Goal: Task Accomplishment & Management: Manage account settings

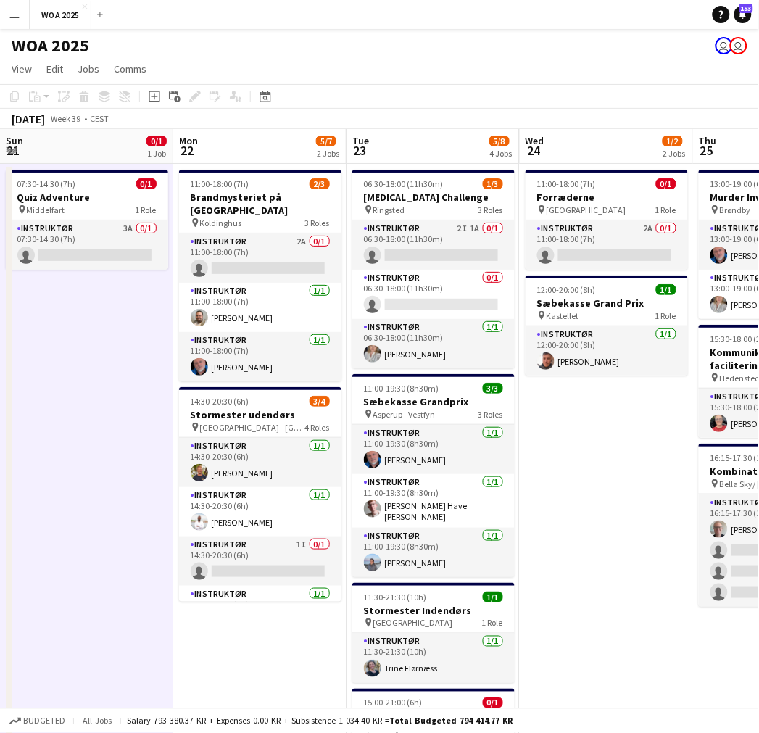
scroll to position [0, 542]
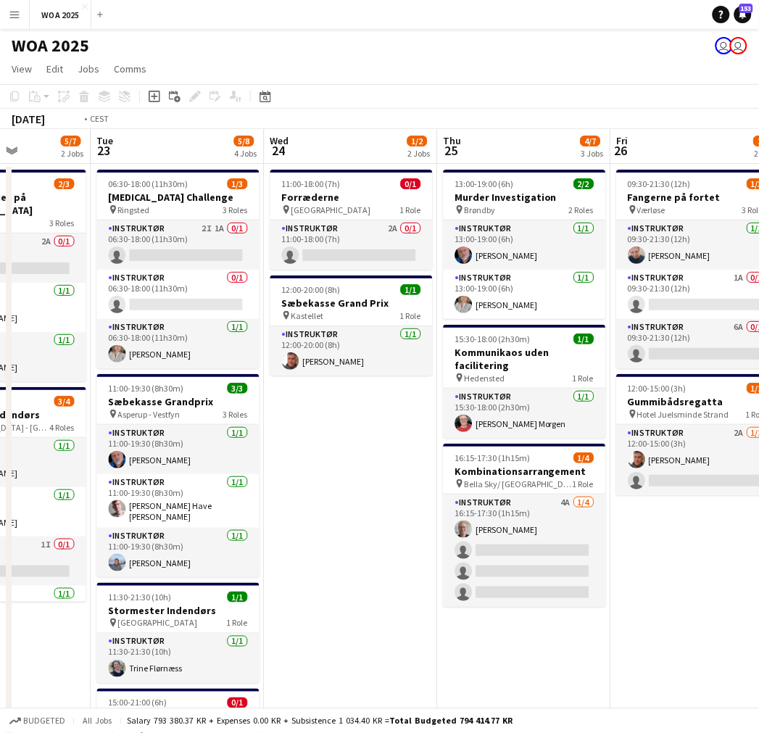
drag, startPoint x: 70, startPoint y: 421, endPoint x: 568, endPoint y: 415, distance: 498.3
click at [595, 416] on app-calendar-viewport "Sat 20 1/1 1 Job Sun 21 0/1 1 Job Mon 22 5/7 2 Jobs Tue 23 5/8 4 Jobs Wed 24 1/…" at bounding box center [379, 512] width 759 height 767
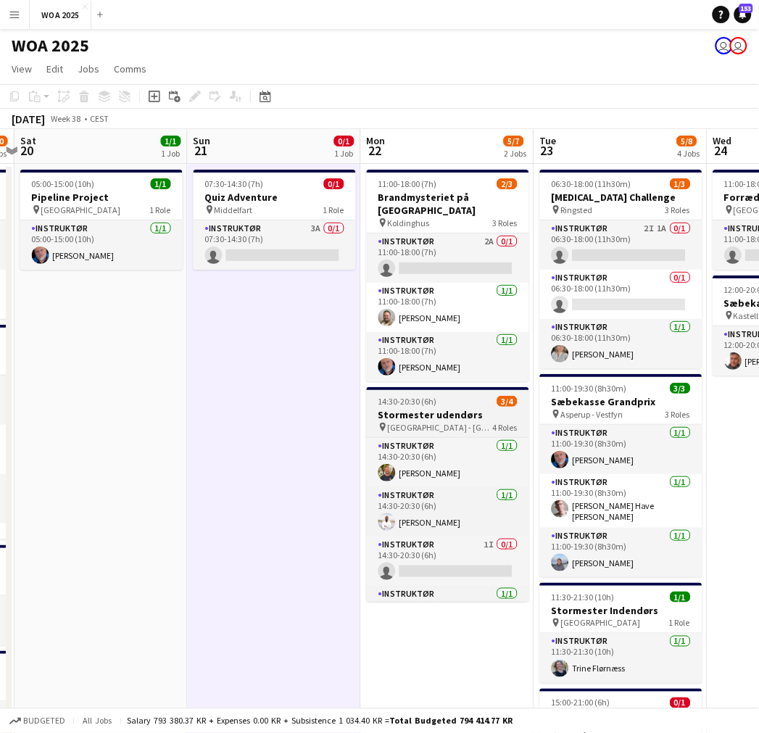
drag, startPoint x: 358, startPoint y: 416, endPoint x: 527, endPoint y: 416, distance: 169.0
click at [568, 416] on app-calendar-viewport "Thu 18 6/7 4 Jobs Fri 19 9/10 4 Jobs Sat 20 1/1 1 Job Sun 21 0/1 1 Job Mon 22 5…" at bounding box center [379, 512] width 759 height 767
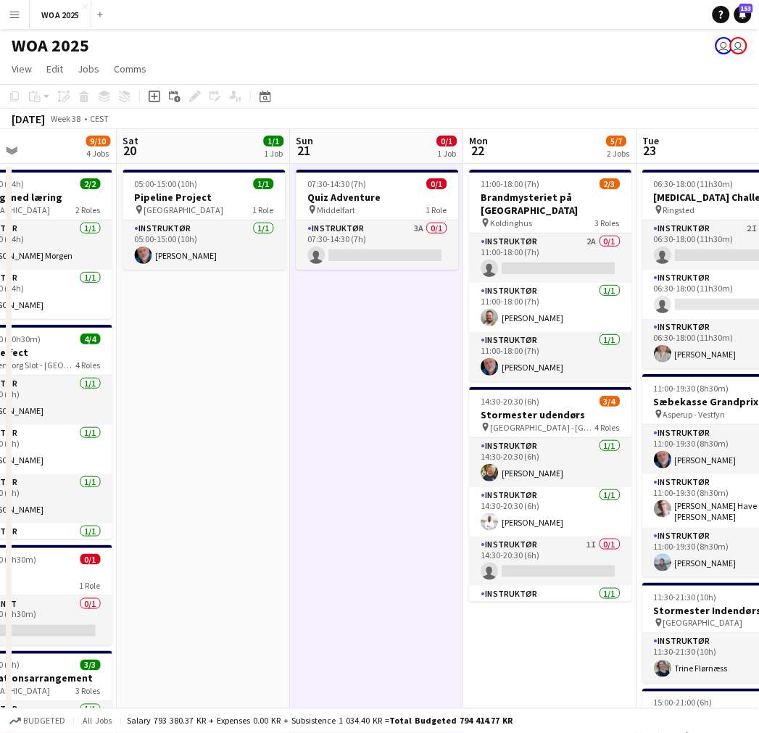
scroll to position [0, 403]
drag, startPoint x: 215, startPoint y: 442, endPoint x: 302, endPoint y: 437, distance: 87.9
click at [302, 437] on app-calendar-viewport "Wed 17 1/2 2 Jobs Thu 18 6/7 4 Jobs Fri 19 9/10 4 Jobs Sat 20 1/1 1 Job Sun 21 …" at bounding box center [379, 512] width 759 height 767
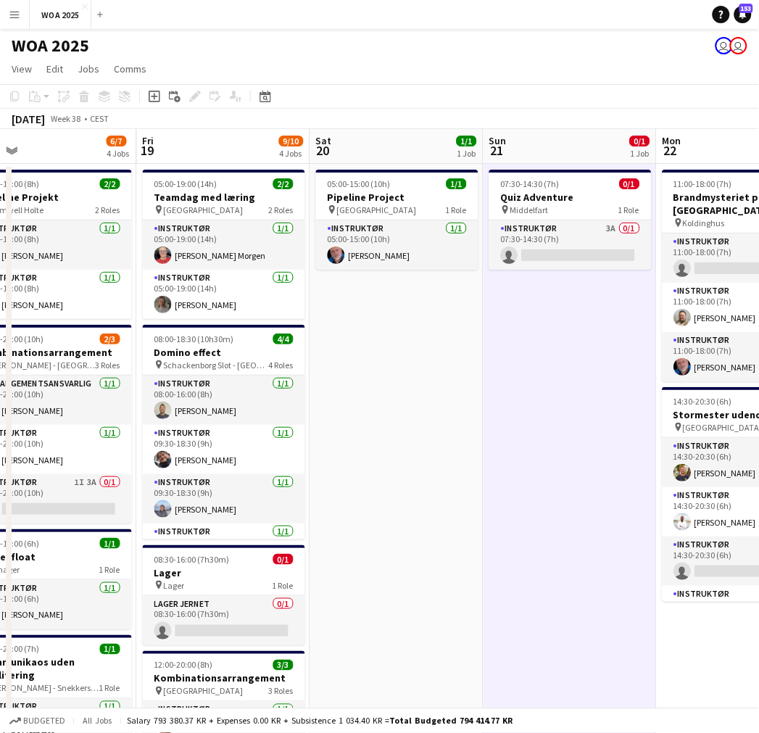
scroll to position [0, 374]
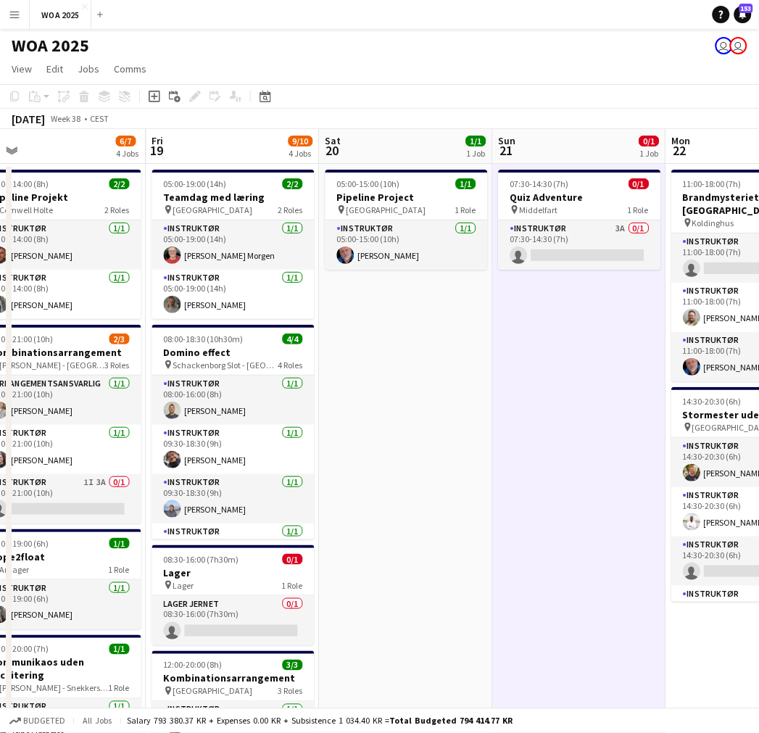
drag, startPoint x: 193, startPoint y: 416, endPoint x: 396, endPoint y: 417, distance: 203.1
click at [396, 417] on app-calendar-viewport "Tue 16 4/4 2 Jobs Wed 17 1/2 2 Jobs Thu 18 6/7 4 Jobs Fri 19 9/10 4 Jobs Sat 20…" at bounding box center [379, 512] width 759 height 767
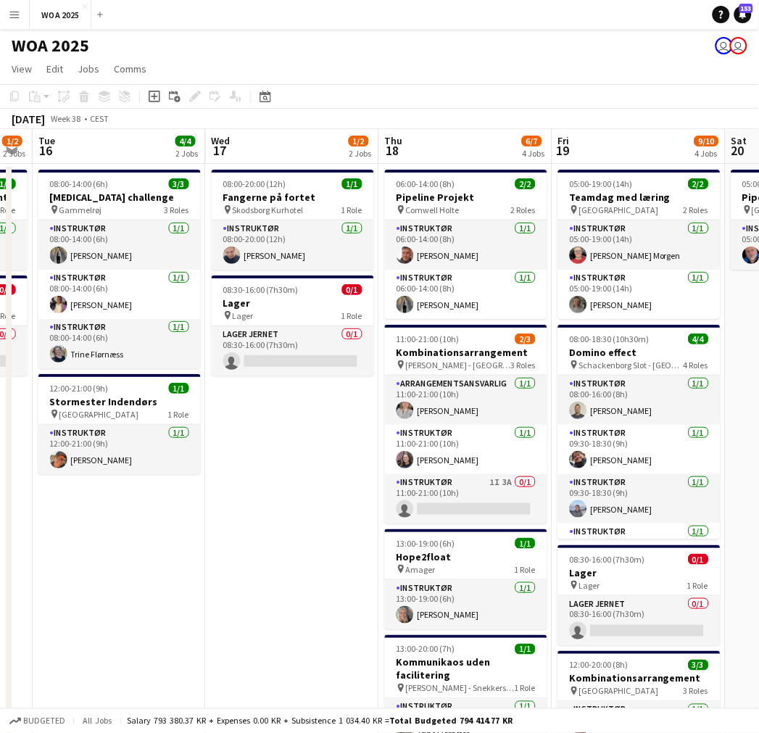
drag, startPoint x: 281, startPoint y: 385, endPoint x: 684, endPoint y: 378, distance: 403.3
click at [691, 378] on app-calendar-viewport "Sun 14 Mon 15 1/2 2 Jobs Tue 16 4/4 2 Jobs Wed 17 1/2 2 Jobs Thu 18 6/7 4 Jobs …" at bounding box center [379, 512] width 759 height 767
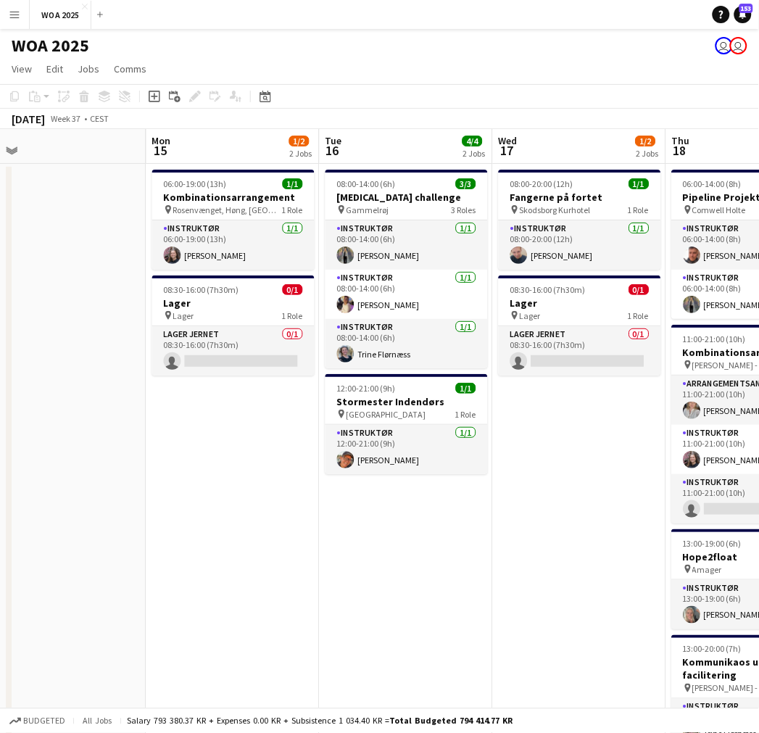
scroll to position [0, 368]
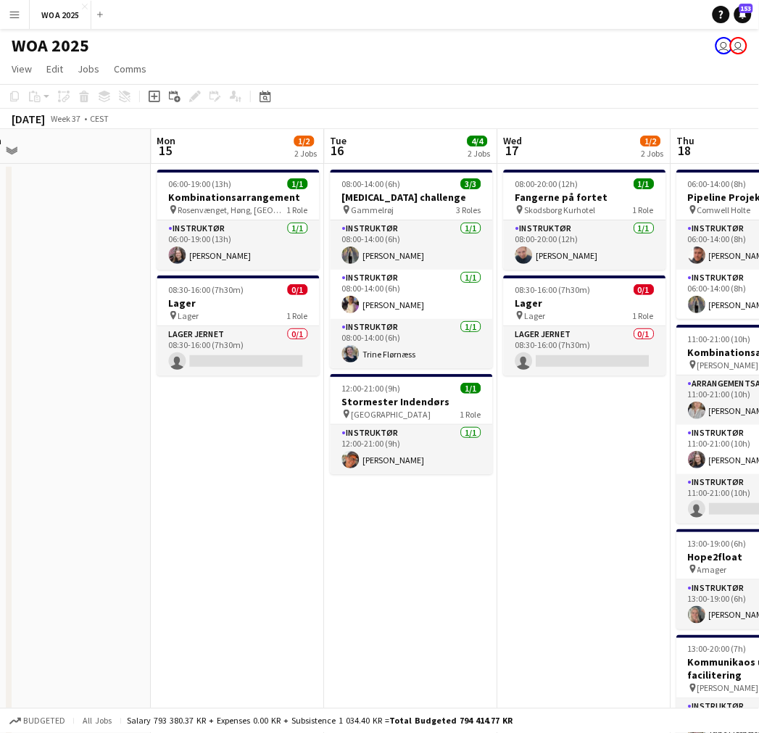
drag, startPoint x: 424, startPoint y: 455, endPoint x: 502, endPoint y: 458, distance: 77.6
click at [502, 458] on app-calendar-viewport "Fri 12 16/30 8 Jobs Sat 13 8/8 3 Jobs Sun 14 Mon 15 1/2 2 Jobs Tue 16 4/4 2 Job…" at bounding box center [379, 715] width 759 height 1173
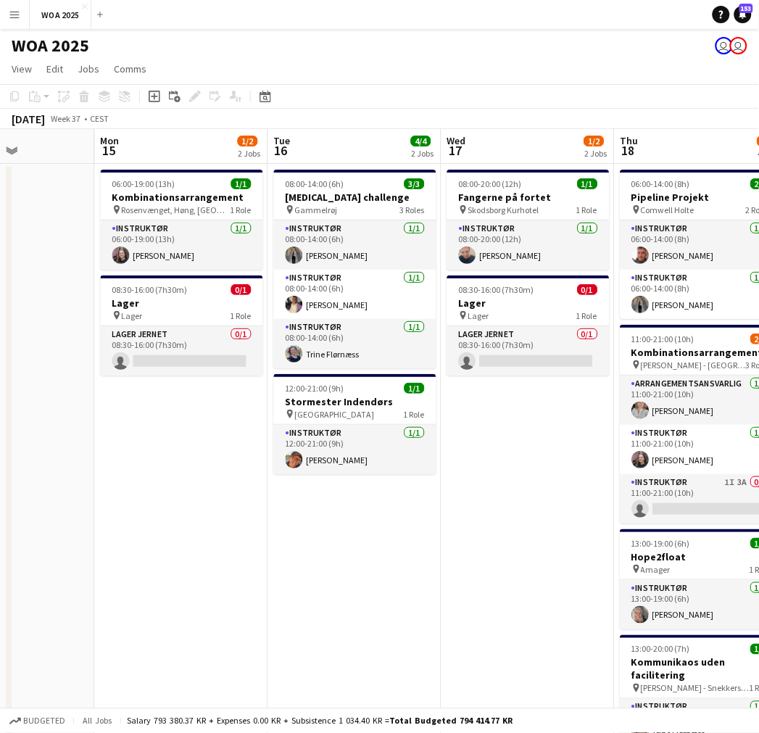
scroll to position [0, 416]
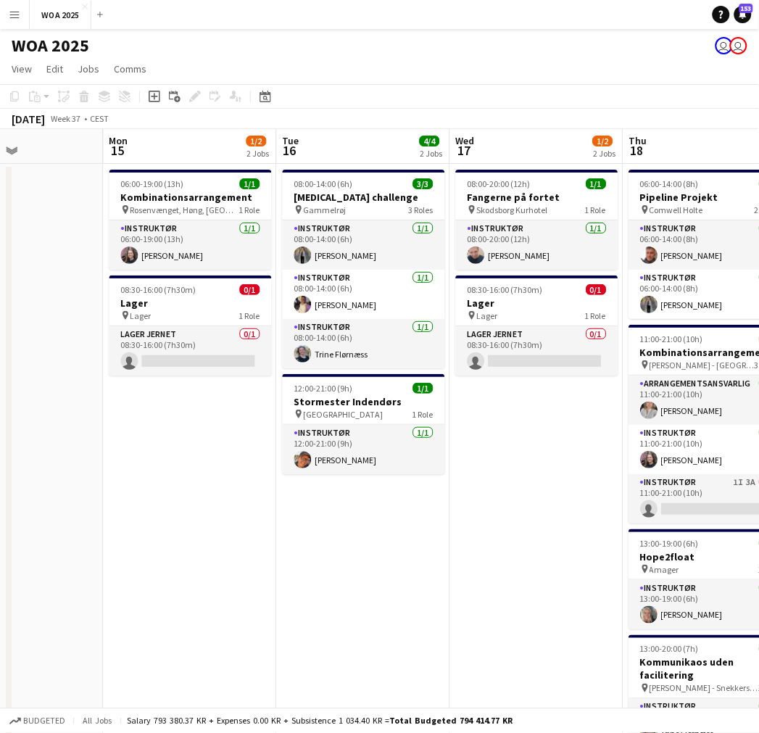
drag, startPoint x: 538, startPoint y: 465, endPoint x: 540, endPoint y: 473, distance: 8.3
click at [540, 473] on app-calendar-viewport "Fri 12 16/30 8 Jobs Sat 13 8/8 3 Jobs Sun 14 Mon 15 1/2 2 Jobs Tue 16 4/4 2 Job…" at bounding box center [379, 715] width 759 height 1173
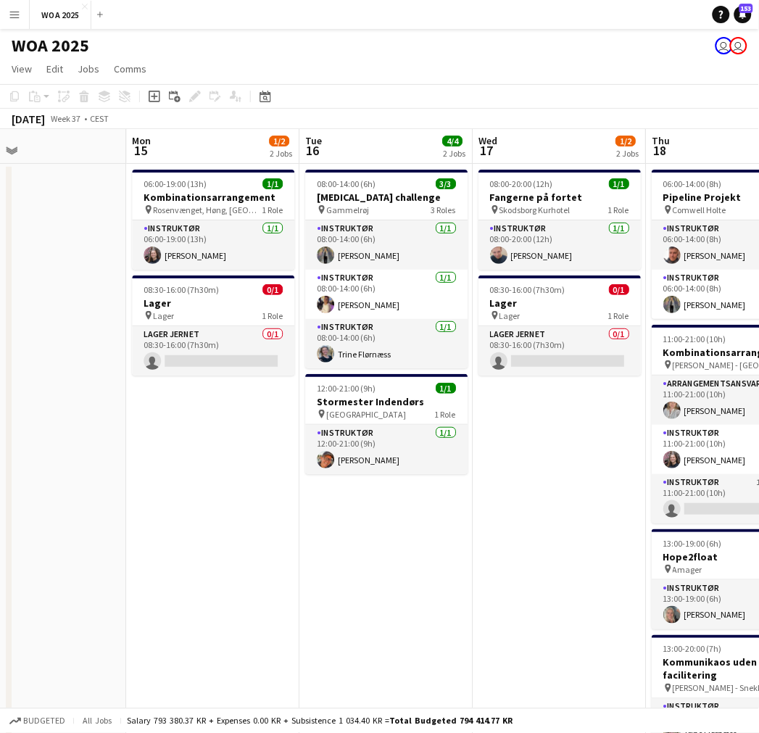
drag, startPoint x: 298, startPoint y: 482, endPoint x: 273, endPoint y: 503, distance: 32.4
click at [273, 503] on app-calendar-viewport "Thu 11 15/17 8 Jobs Fri 12 16/30 8 Jobs Sat 13 8/8 3 Jobs Sun 14 Mon 15 1/2 2 J…" at bounding box center [379, 733] width 759 height 1208
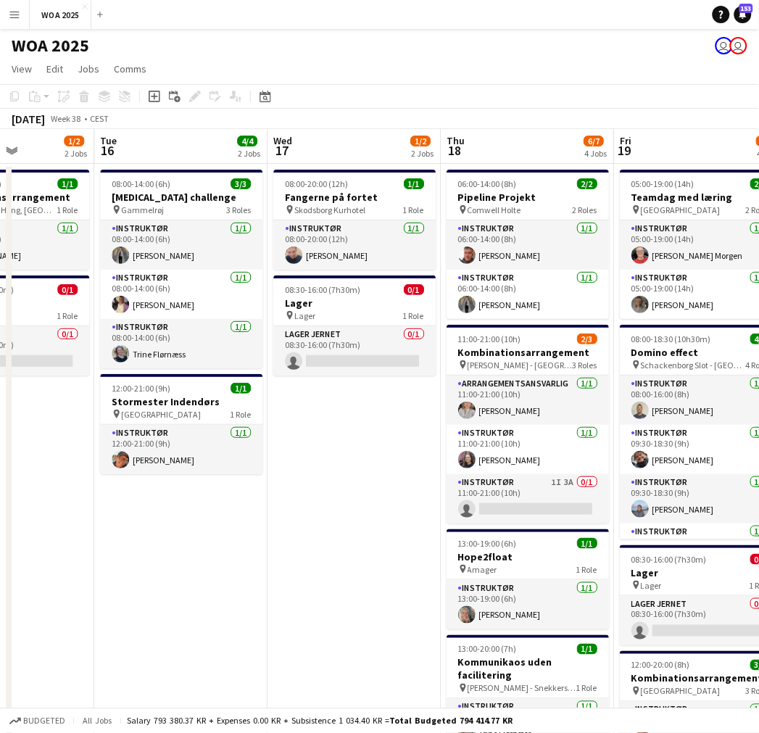
scroll to position [0, 615]
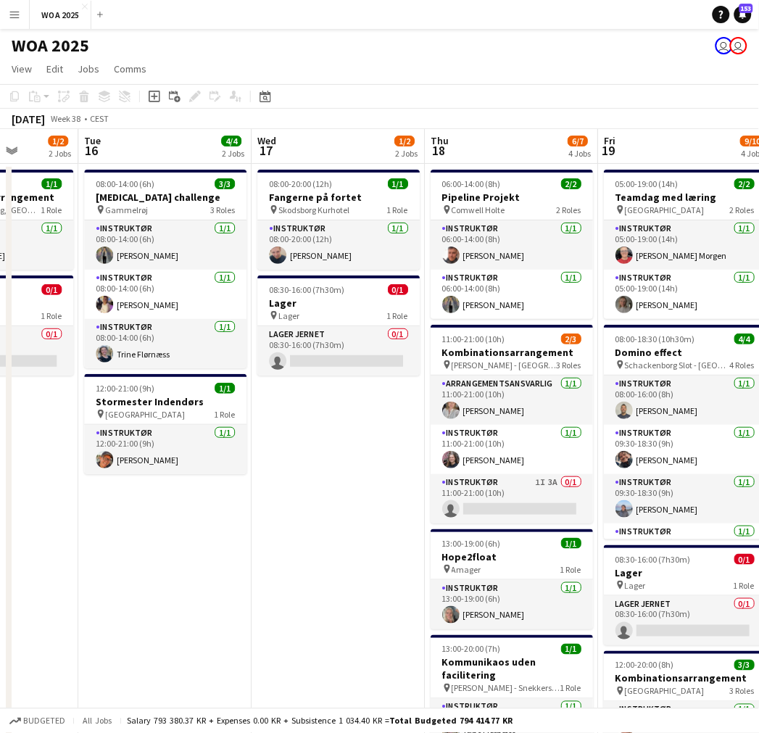
drag, startPoint x: 514, startPoint y: 484, endPoint x: 293, endPoint y: 492, distance: 220.6
click at [293, 492] on app-calendar-viewport "Fri 12 16/30 8 Jobs Sat 13 8/8 3 Jobs Sun 14 Mon 15 1/2 2 Jobs Tue 16 4/4 2 Job…" at bounding box center [379, 733] width 759 height 1208
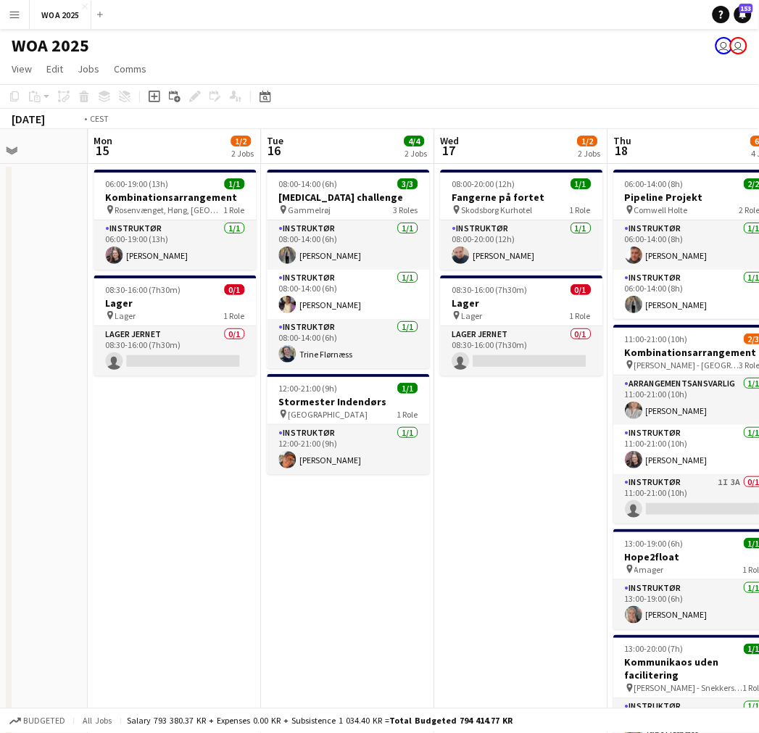
drag, startPoint x: 346, startPoint y: 465, endPoint x: 364, endPoint y: 461, distance: 18.6
click at [651, 461] on app-calendar-viewport "Fri 12 16/30 8 Jobs Sat 13 8/8 3 Jobs Sun 14 Mon 15 1/2 2 Jobs Tue 16 4/4 2 Job…" at bounding box center [379, 733] width 759 height 1208
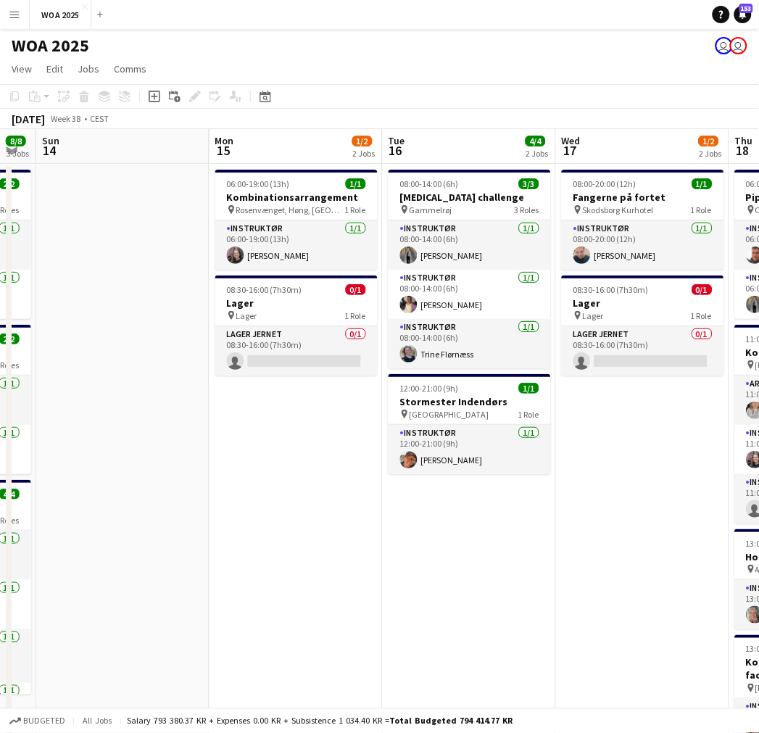
drag, startPoint x: 436, startPoint y: 458, endPoint x: 488, endPoint y: 454, distance: 52.4
click at [529, 458] on app-calendar-viewport "Fri 12 16/30 8 Jobs Sat 13 8/8 3 Jobs Sun 14 Mon 15 1/2 2 Jobs Tue 16 4/4 2 Job…" at bounding box center [379, 733] width 759 height 1208
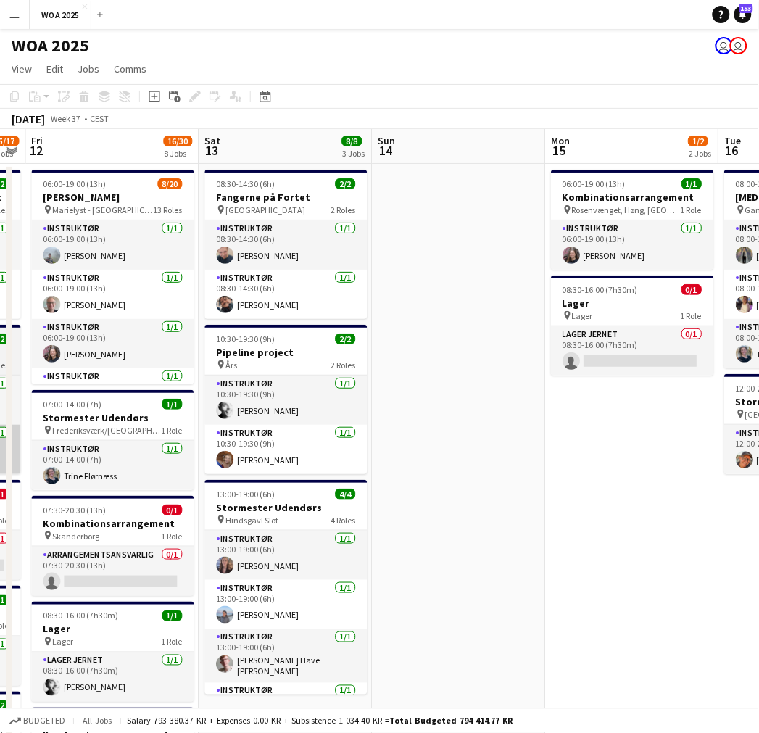
drag, startPoint x: 337, startPoint y: 453, endPoint x: 379, endPoint y: 448, distance: 42.5
click at [495, 454] on app-calendar-viewport "Tue 9 5/5 4 Jobs Wed 10 6/7 6 Jobs Thu 11 15/17 8 Jobs Fri 12 16/30 8 Jobs Sat …" at bounding box center [379, 733] width 759 height 1208
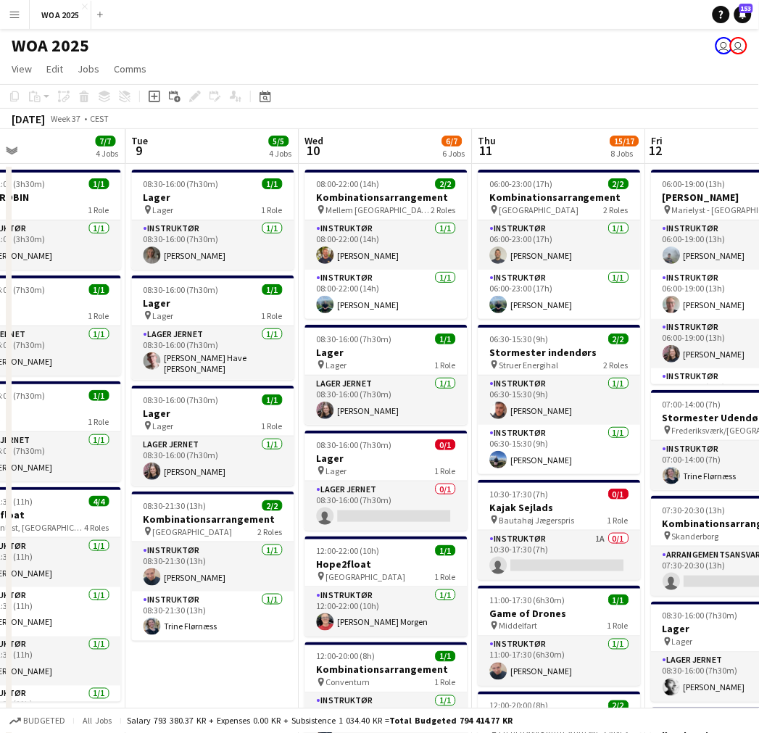
drag, startPoint x: 312, startPoint y: 445, endPoint x: 513, endPoint y: 436, distance: 201.1
click at [513, 436] on app-calendar-viewport "Sat 6 Sun 7 Mon 8 7/7 4 Jobs Tue 9 5/5 4 Jobs Wed 10 6/7 6 Jobs Thu 11 15/17 8 …" at bounding box center [379, 733] width 759 height 1208
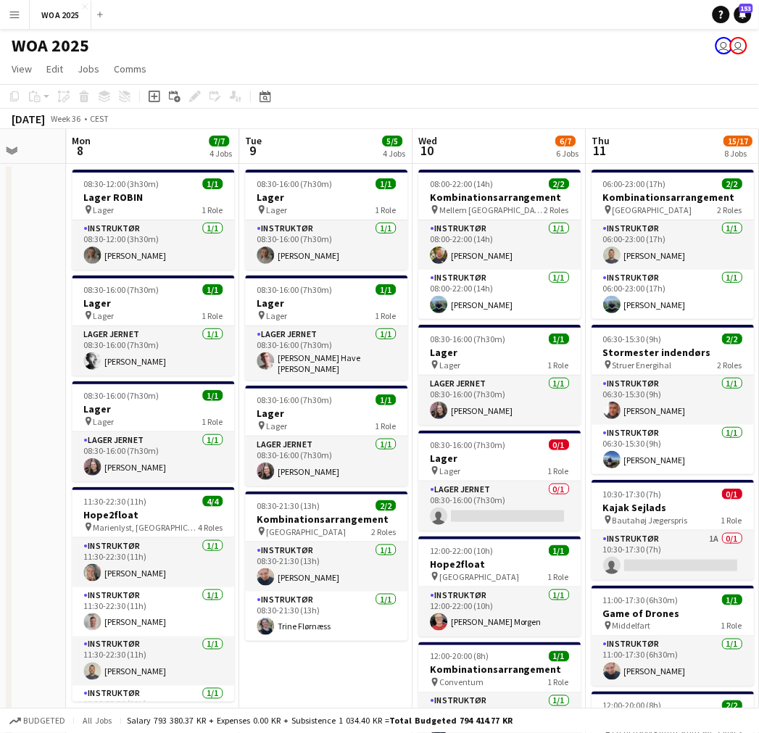
drag, startPoint x: 323, startPoint y: 433, endPoint x: 400, endPoint y: 418, distance: 78.2
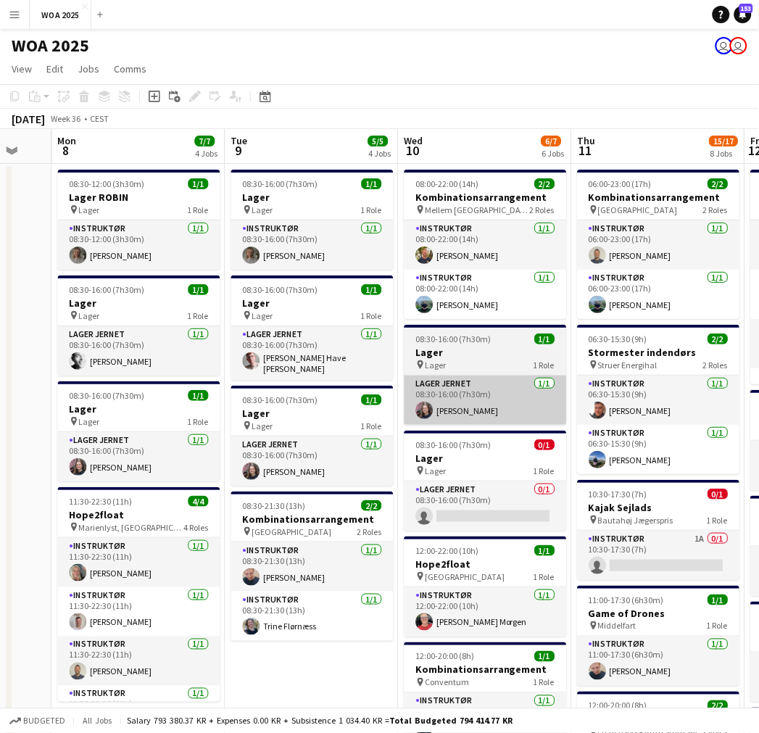
scroll to position [0, 469]
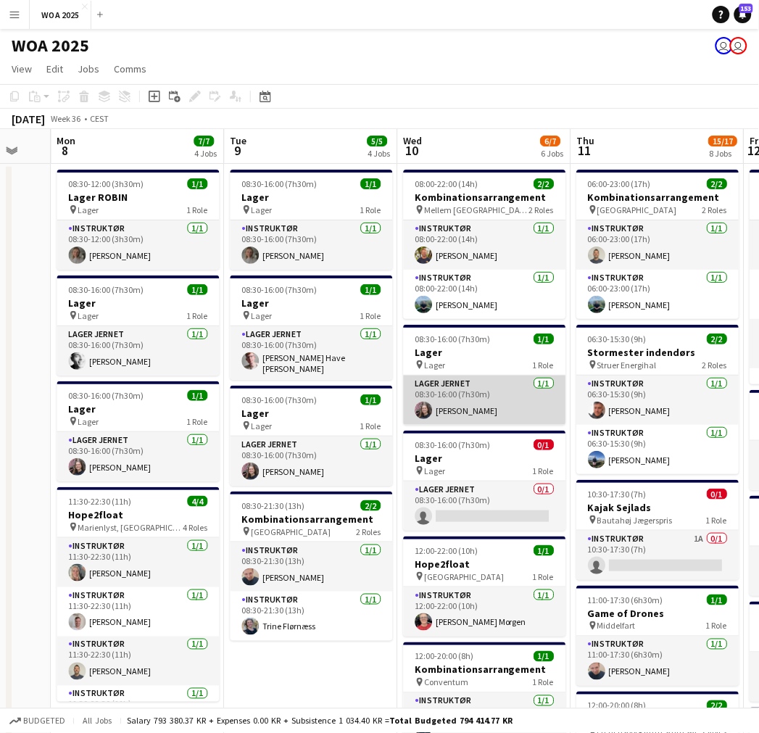
drag, startPoint x: 458, startPoint y: 429, endPoint x: 458, endPoint y: 403, distance: 25.4
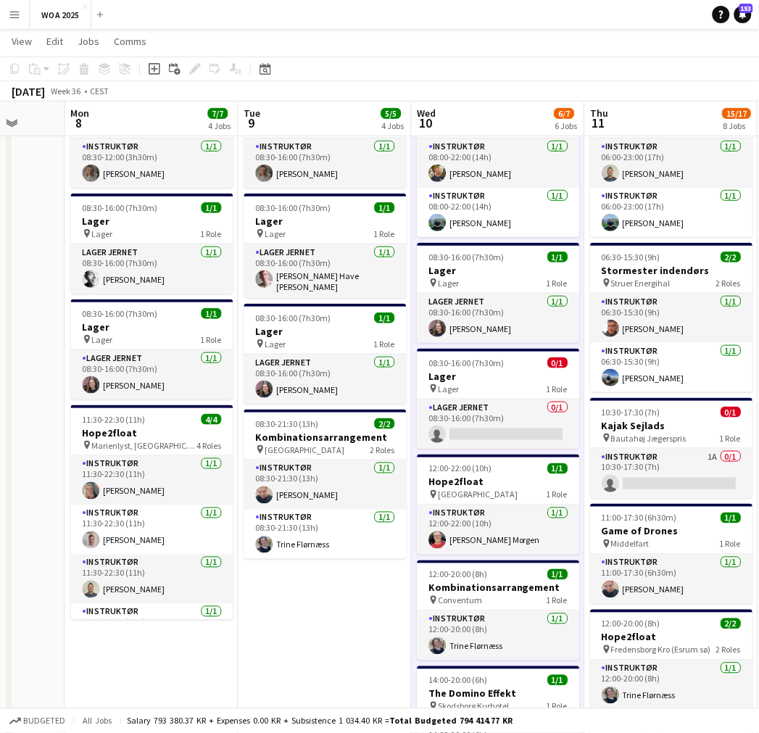
scroll to position [0, 454]
drag, startPoint x: 366, startPoint y: 618, endPoint x: 380, endPoint y: 599, distance: 23.8
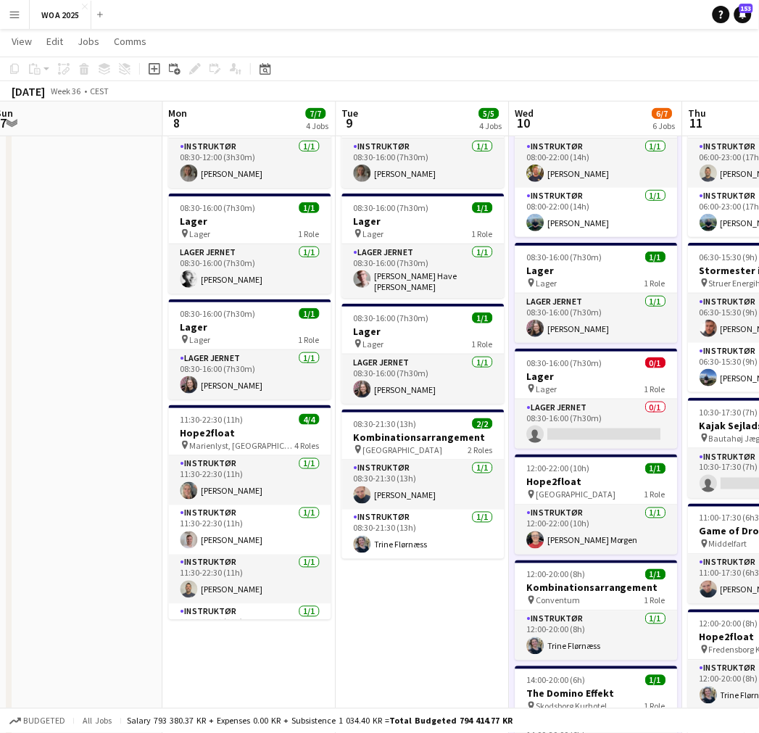
drag, startPoint x: 380, startPoint y: 598, endPoint x: 521, endPoint y: 564, distance: 144.8
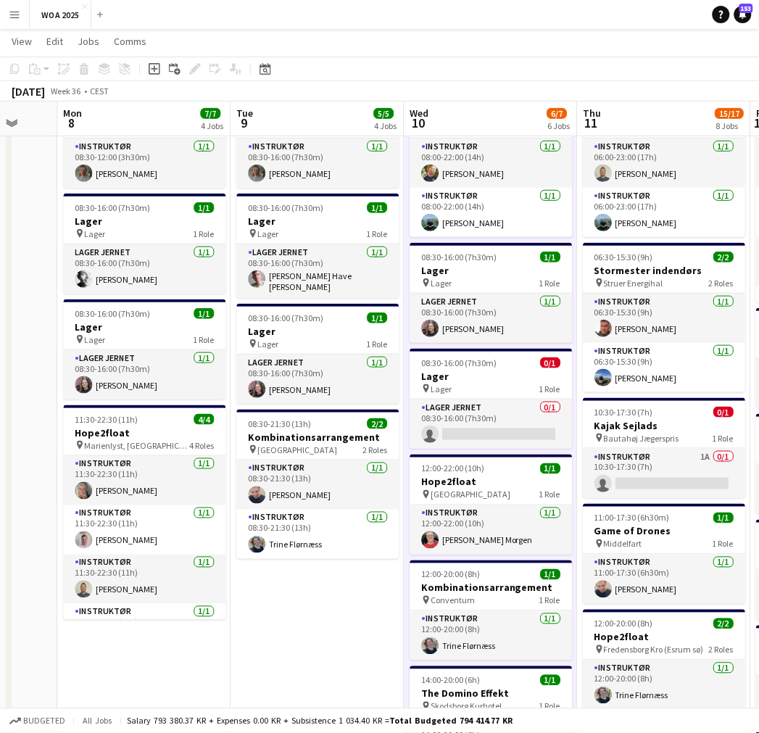
scroll to position [0, 506]
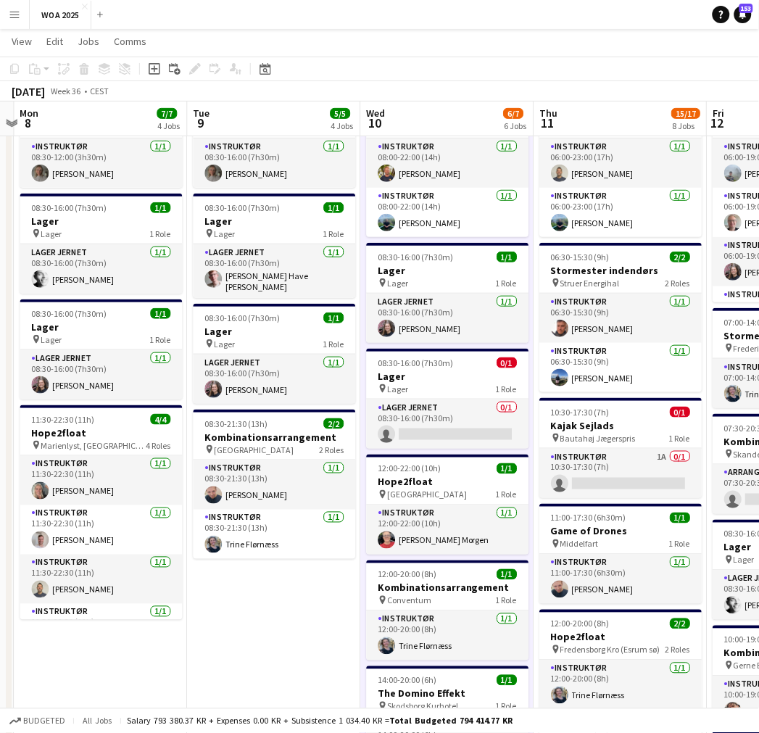
drag, startPoint x: 453, startPoint y: 569, endPoint x: 310, endPoint y: 569, distance: 143.6
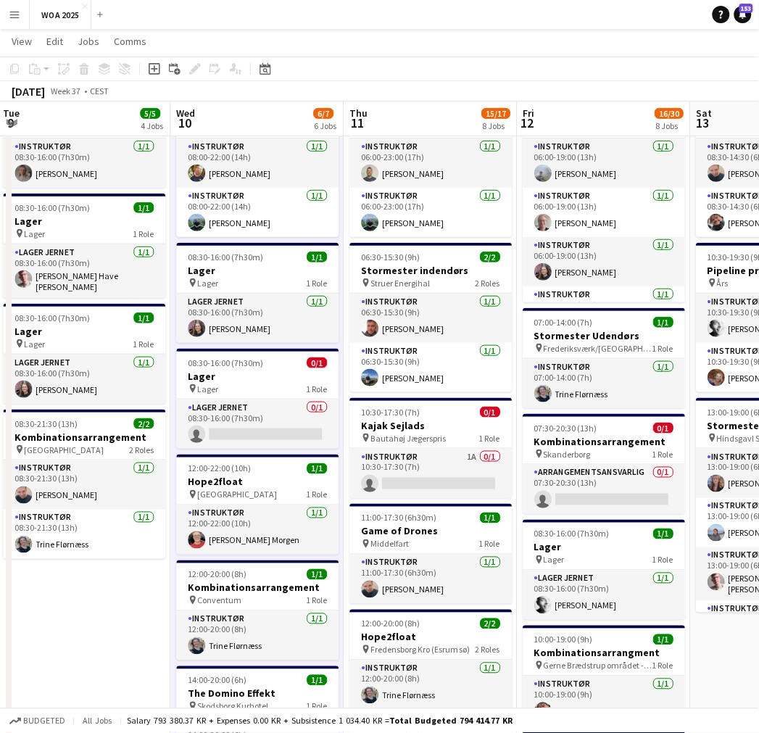
scroll to position [0, 525]
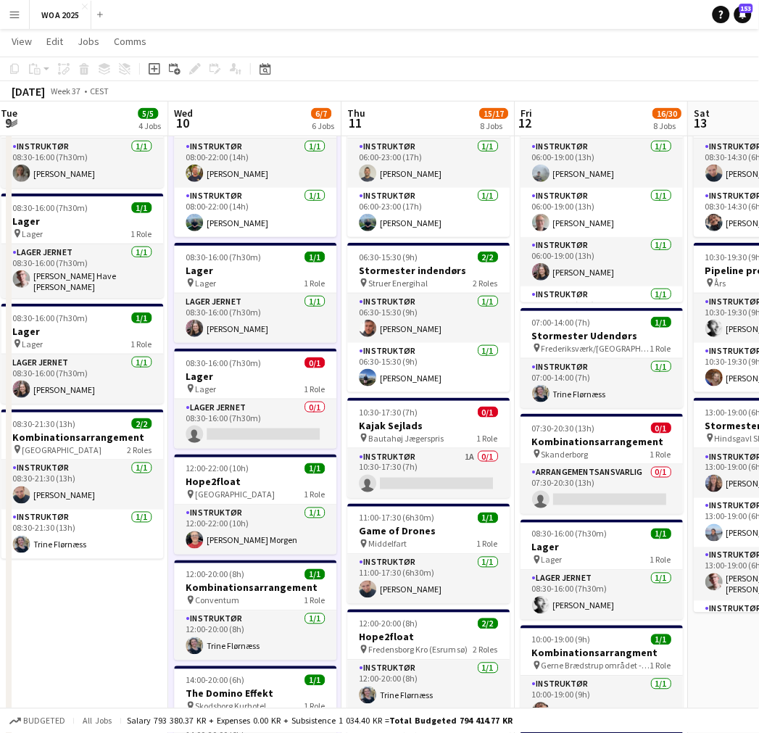
drag, startPoint x: 400, startPoint y: 429, endPoint x: 208, endPoint y: 437, distance: 192.3
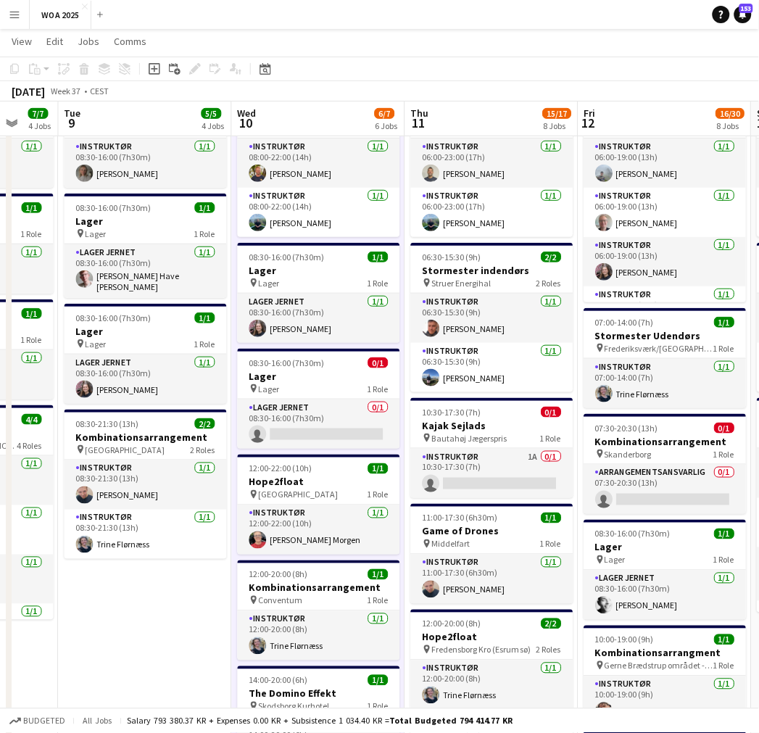
scroll to position [0, 386]
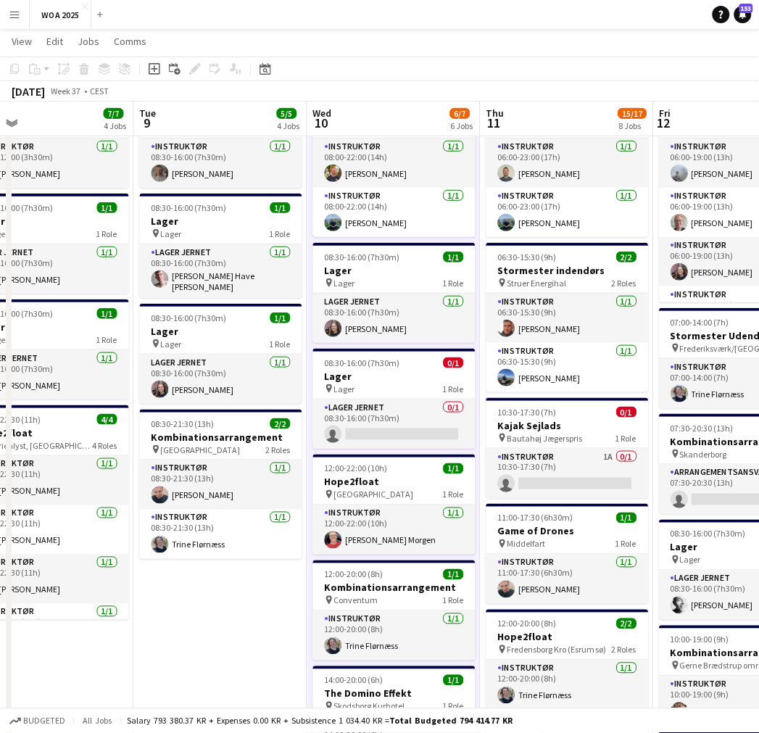
drag, startPoint x: 285, startPoint y: 394, endPoint x: 421, endPoint y: 386, distance: 135.9
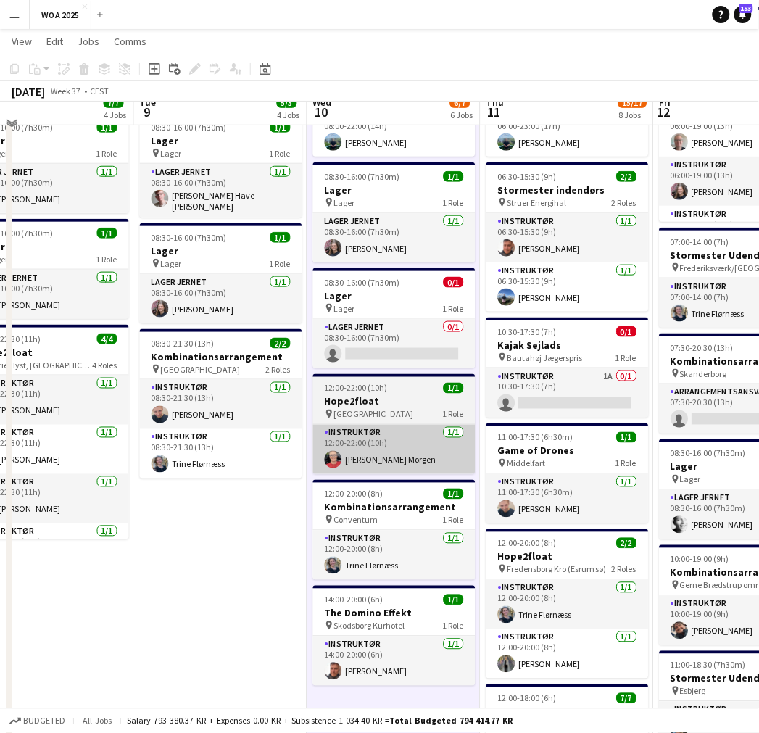
scroll to position [81, 0]
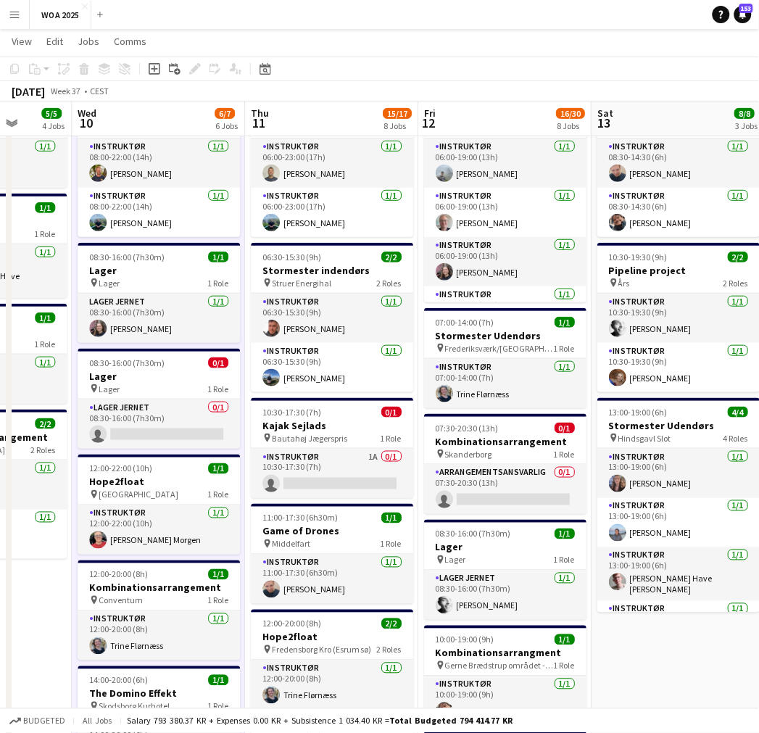
drag, startPoint x: 418, startPoint y: 359, endPoint x: 197, endPoint y: 363, distance: 220.5
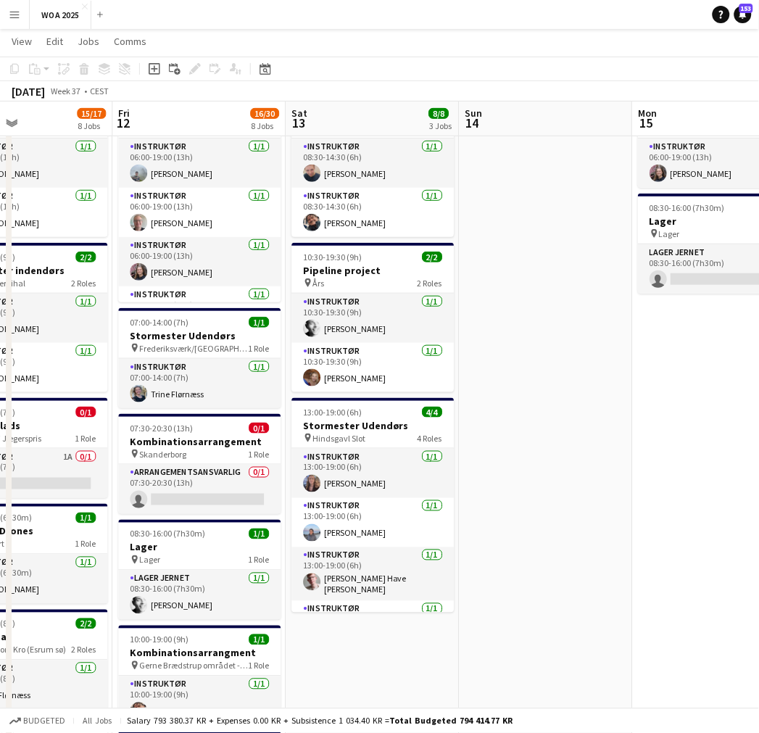
drag, startPoint x: 511, startPoint y: 364, endPoint x: 182, endPoint y: 353, distance: 328.7
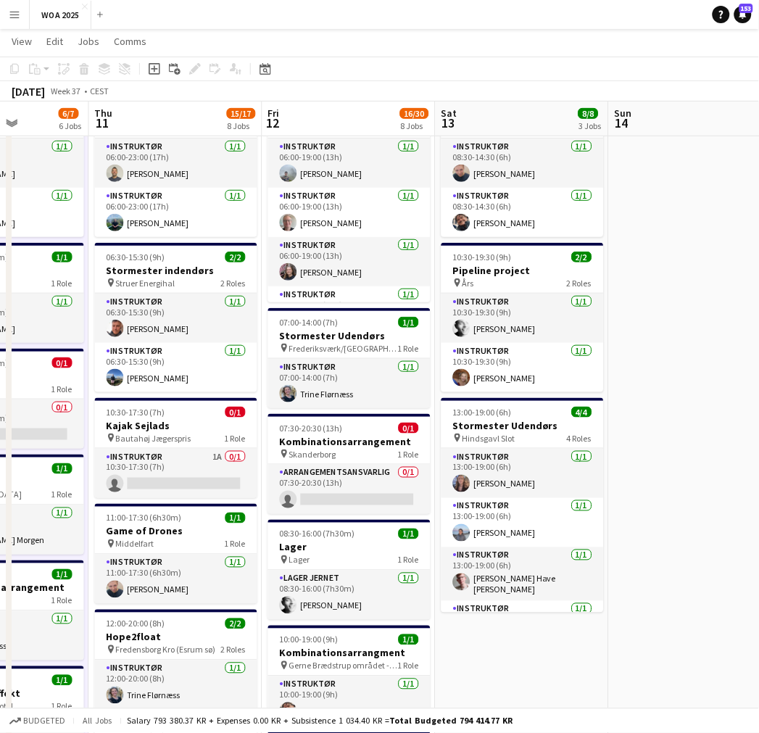
drag, startPoint x: 492, startPoint y: 337, endPoint x: 669, endPoint y: 337, distance: 177.0
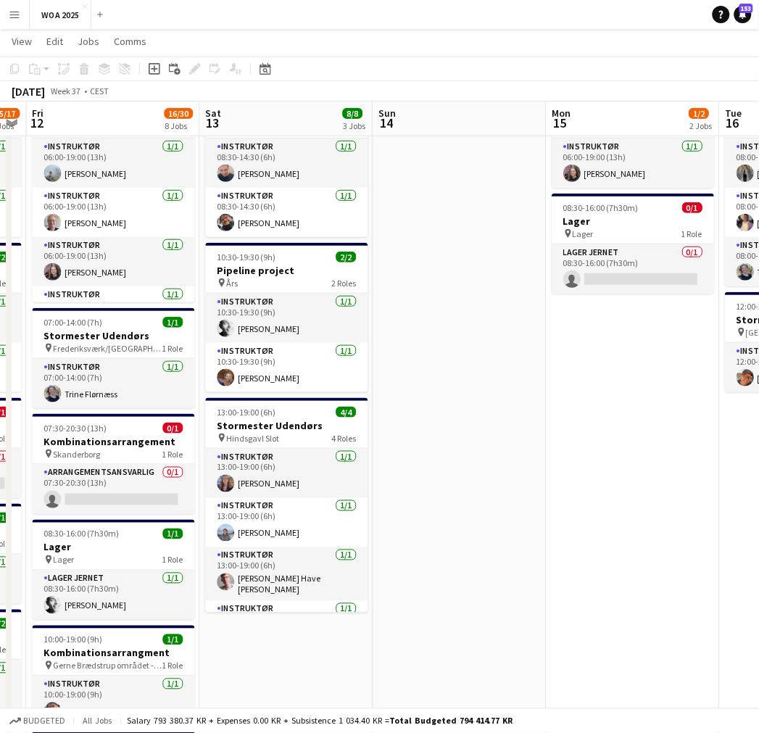
drag, startPoint x: 240, startPoint y: 350, endPoint x: -53, endPoint y: 348, distance: 293.0
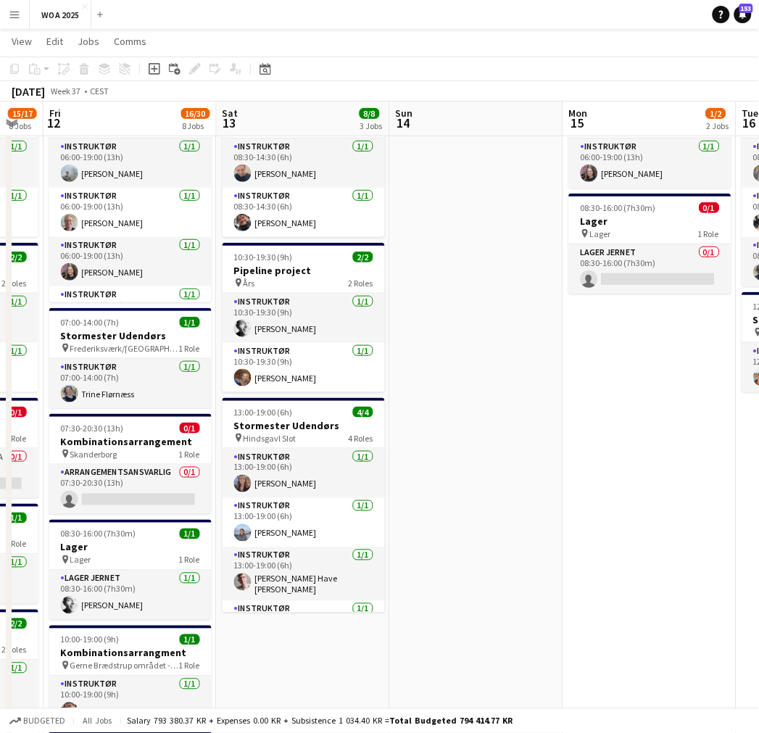
drag, startPoint x: 533, startPoint y: 328, endPoint x: 550, endPoint y: 350, distance: 28.0
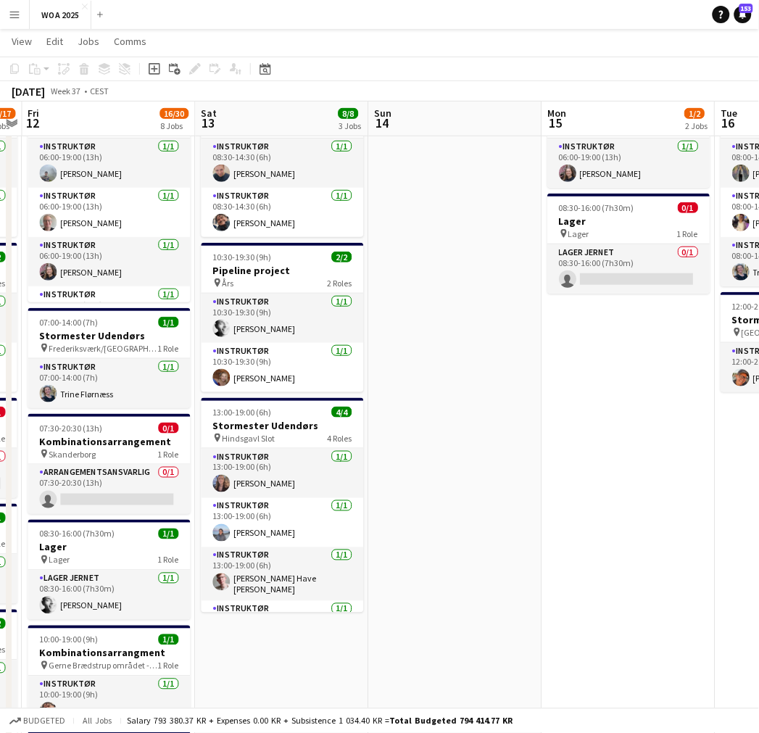
drag, startPoint x: 285, startPoint y: 343, endPoint x: 128, endPoint y: 337, distance: 157.5
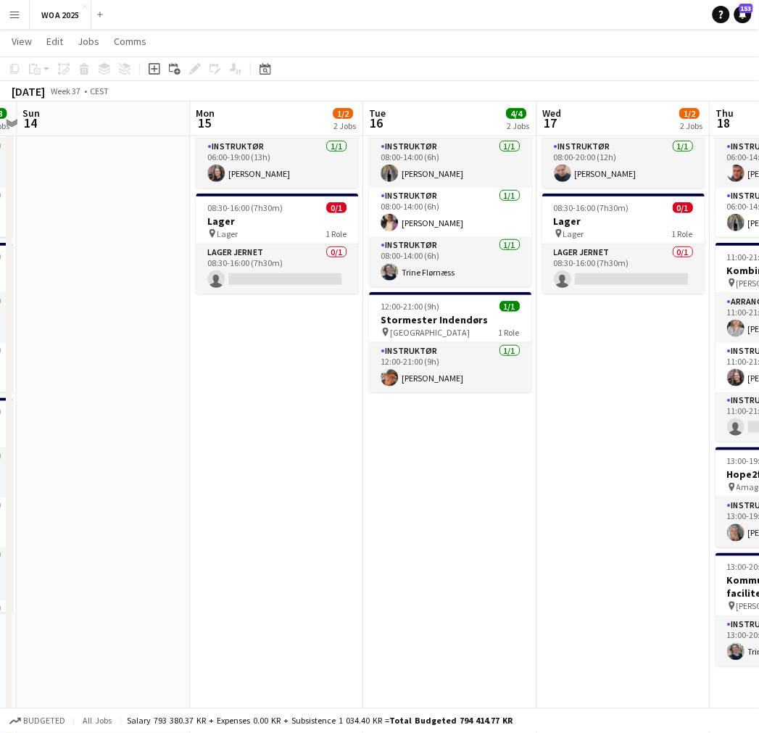
scroll to position [0, 616]
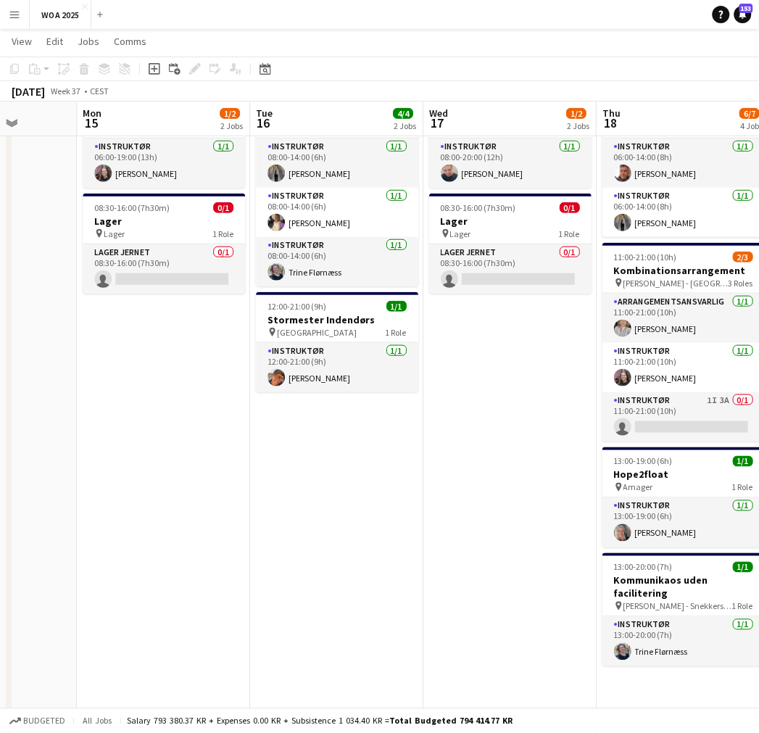
drag, startPoint x: 614, startPoint y: 337, endPoint x: 150, endPoint y: 358, distance: 464.7
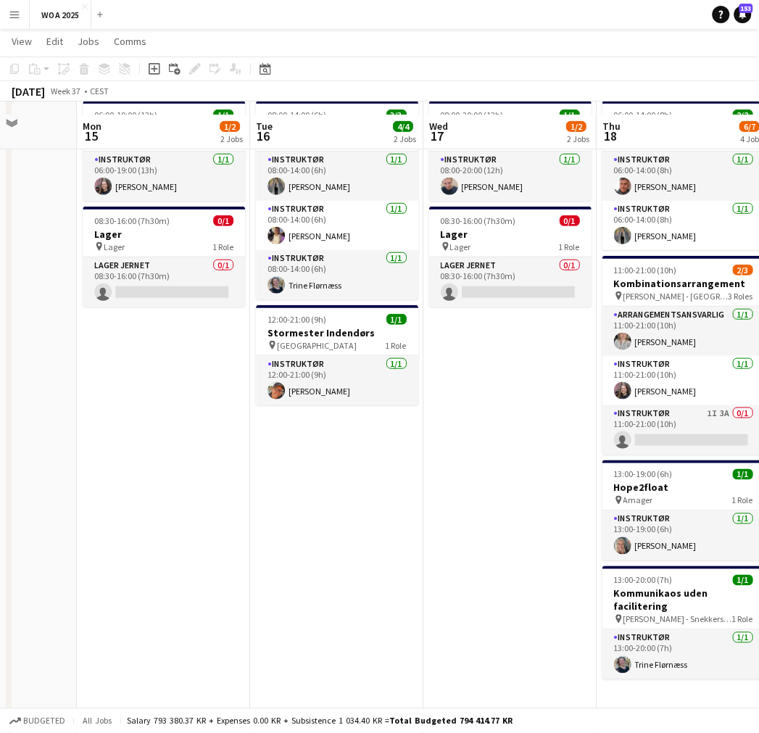
scroll to position [0, 0]
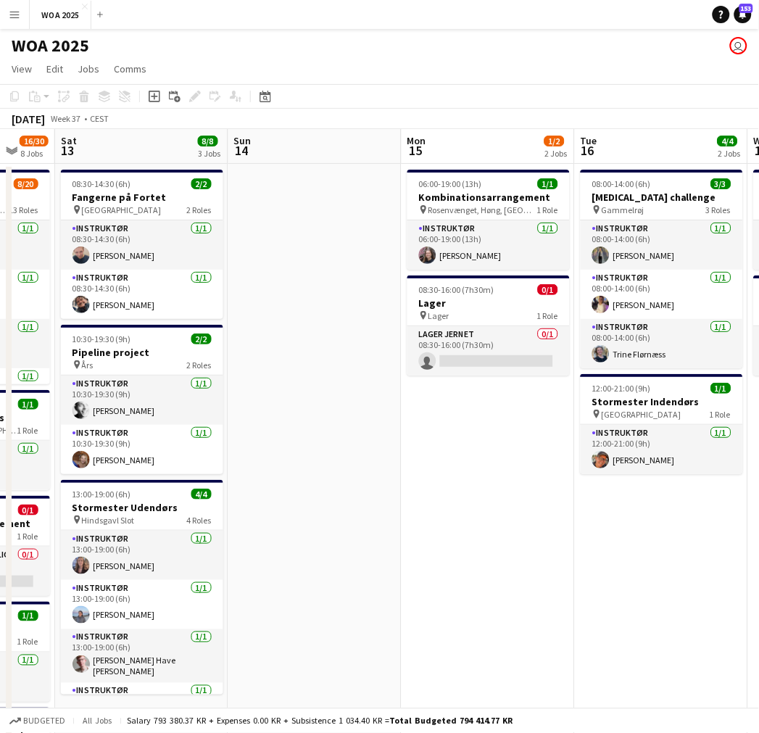
drag, startPoint x: 308, startPoint y: 477, endPoint x: 469, endPoint y: 473, distance: 161.1
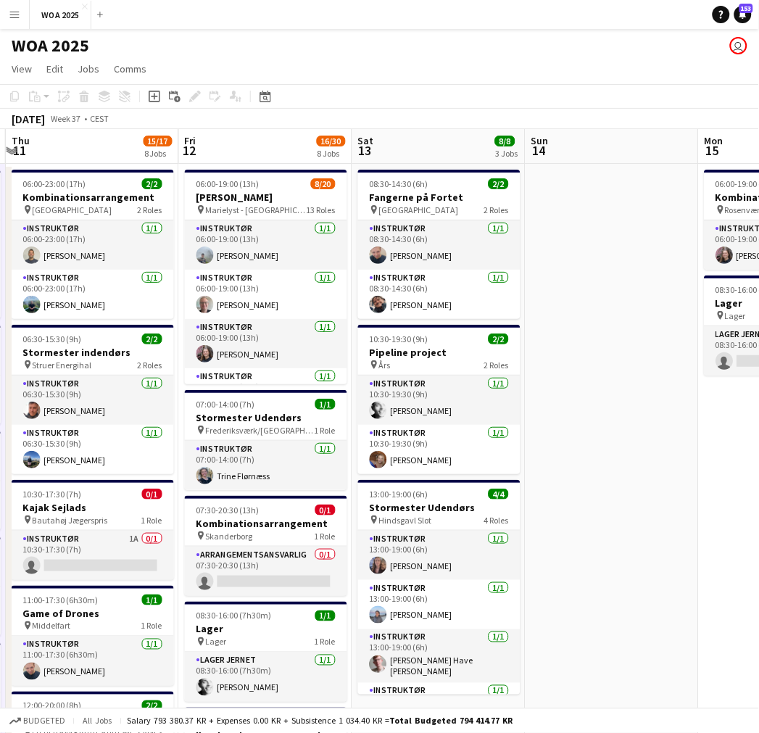
drag, startPoint x: 276, startPoint y: 480, endPoint x: 504, endPoint y: 445, distance: 231.1
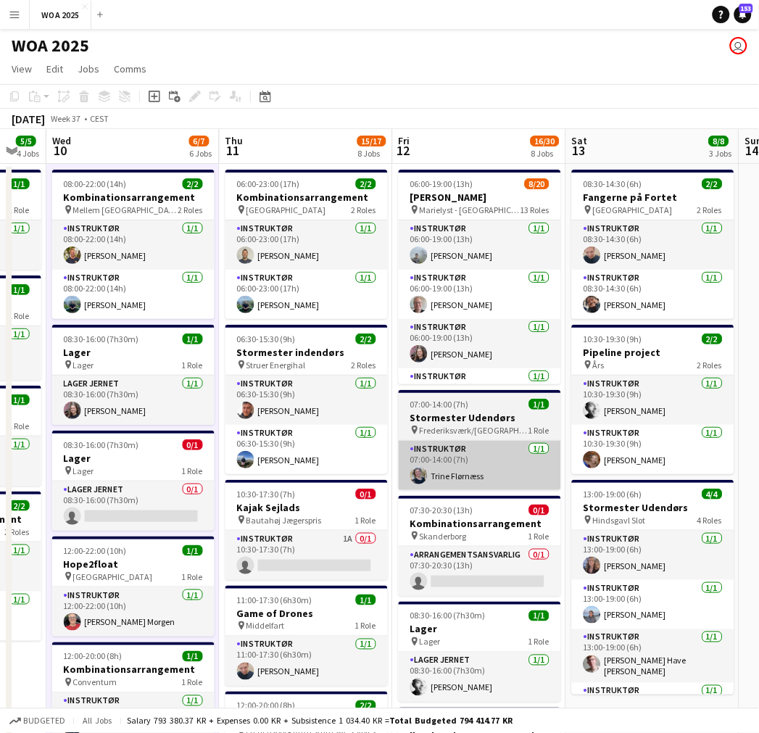
drag, startPoint x: 271, startPoint y: 450, endPoint x: 550, endPoint y: 443, distance: 279.3
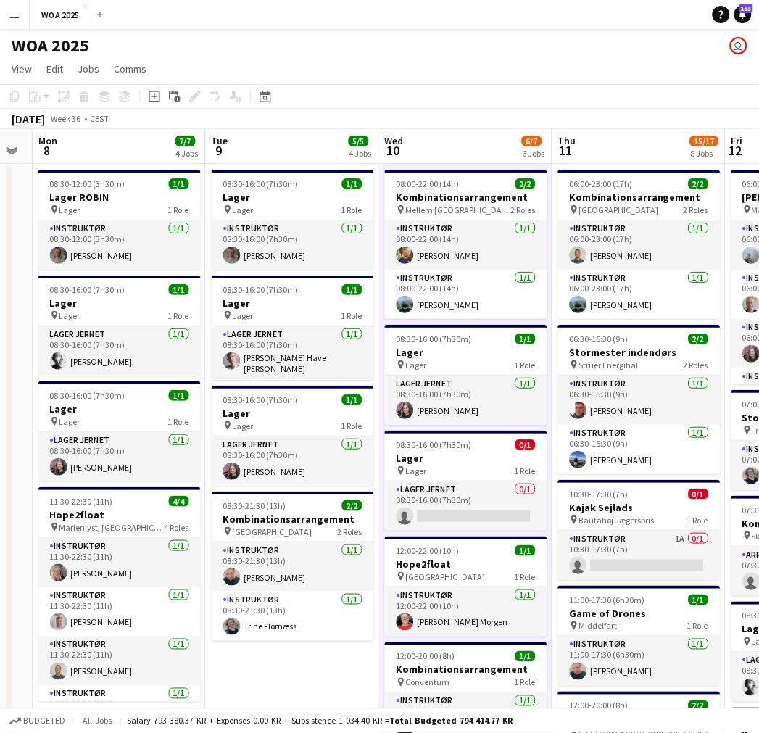
drag, startPoint x: 269, startPoint y: 455, endPoint x: 528, endPoint y: 446, distance: 259.1
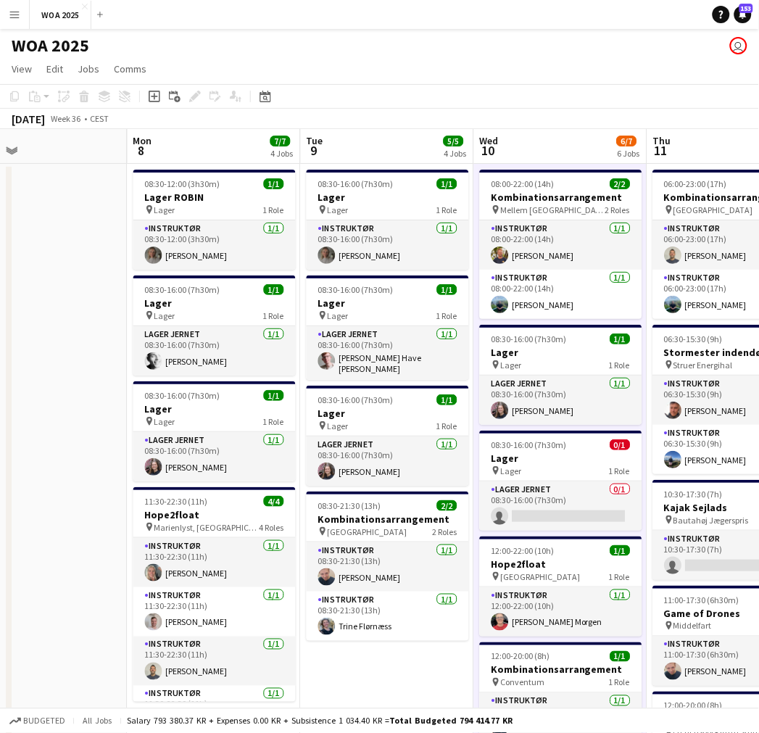
drag, startPoint x: 294, startPoint y: 433, endPoint x: 389, endPoint y: 431, distance: 95.0
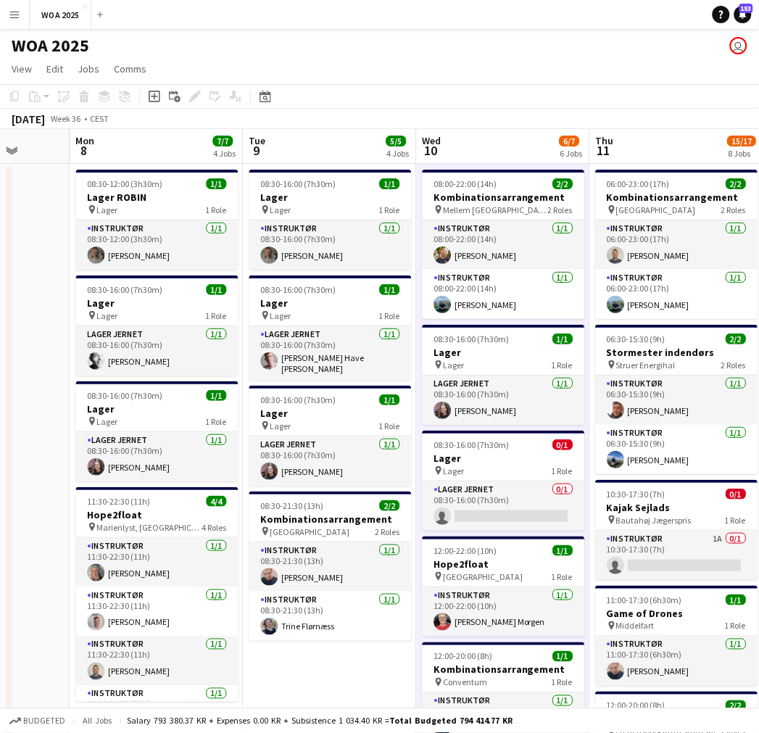
scroll to position [0, 448]
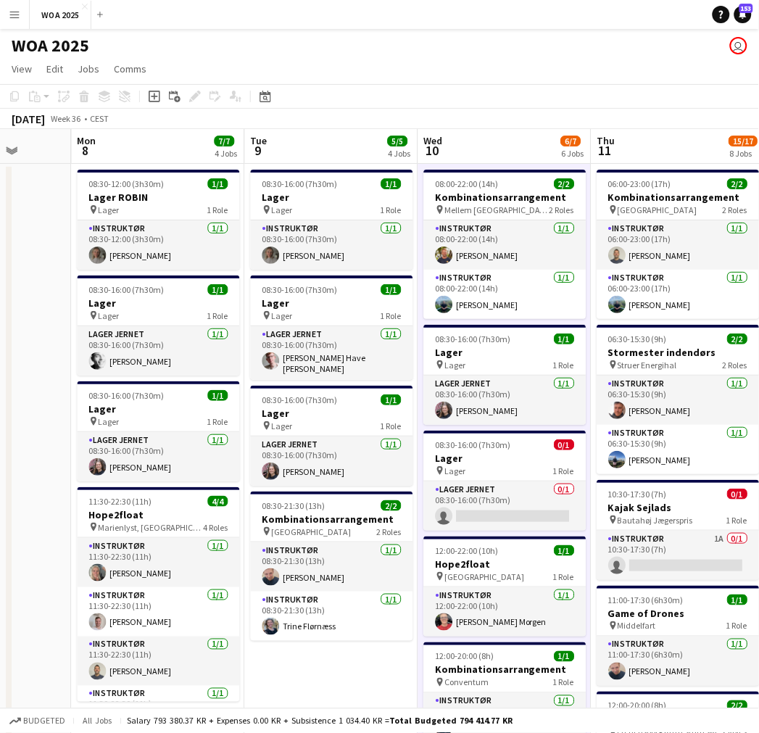
drag, startPoint x: 490, startPoint y: 430, endPoint x: 433, endPoint y: 432, distance: 56.6
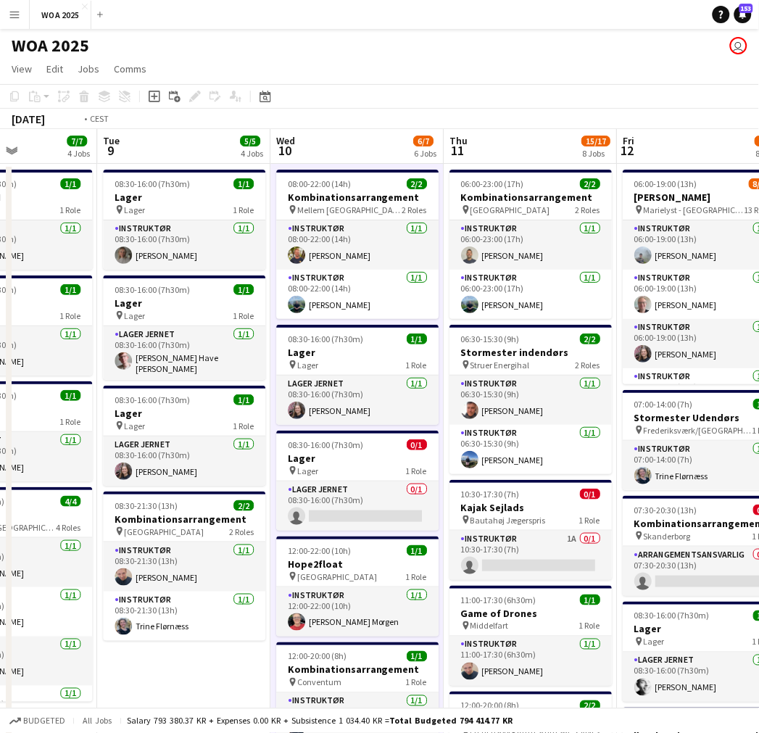
drag, startPoint x: 581, startPoint y: 426, endPoint x: 335, endPoint y: 425, distance: 245.9
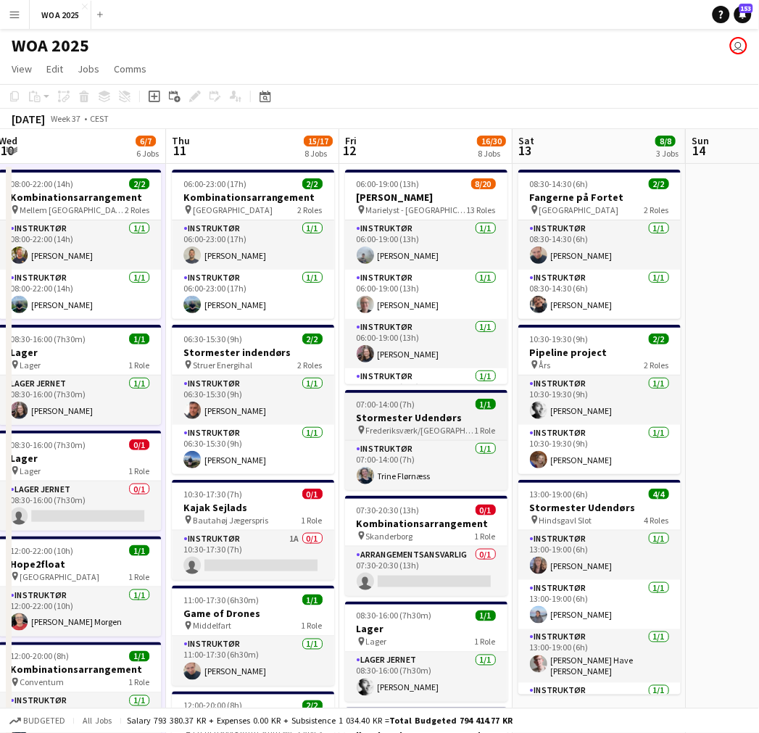
drag, startPoint x: 589, startPoint y: 393, endPoint x: 302, endPoint y: 416, distance: 287.4
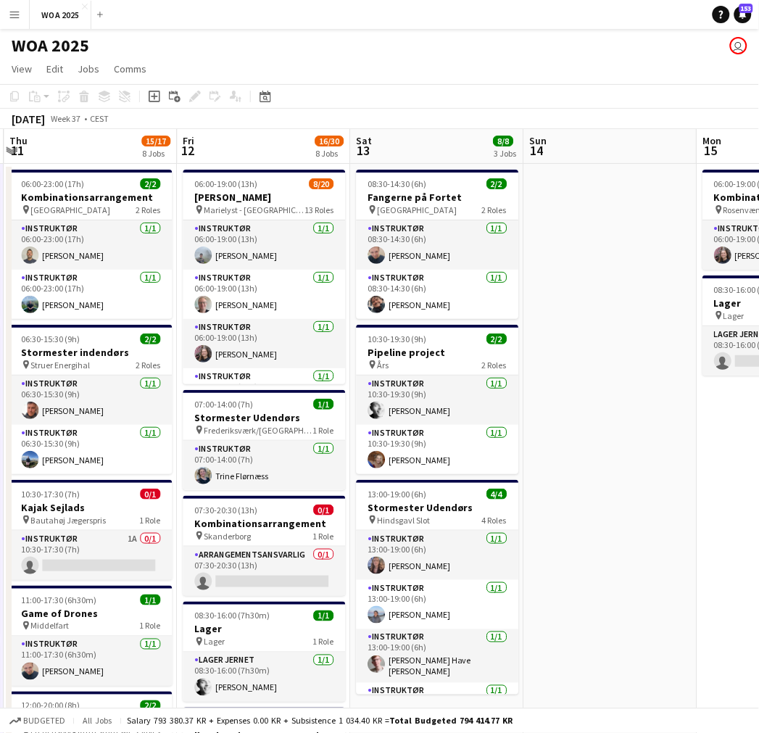
drag, startPoint x: 407, startPoint y: 399, endPoint x: 344, endPoint y: 411, distance: 64.3
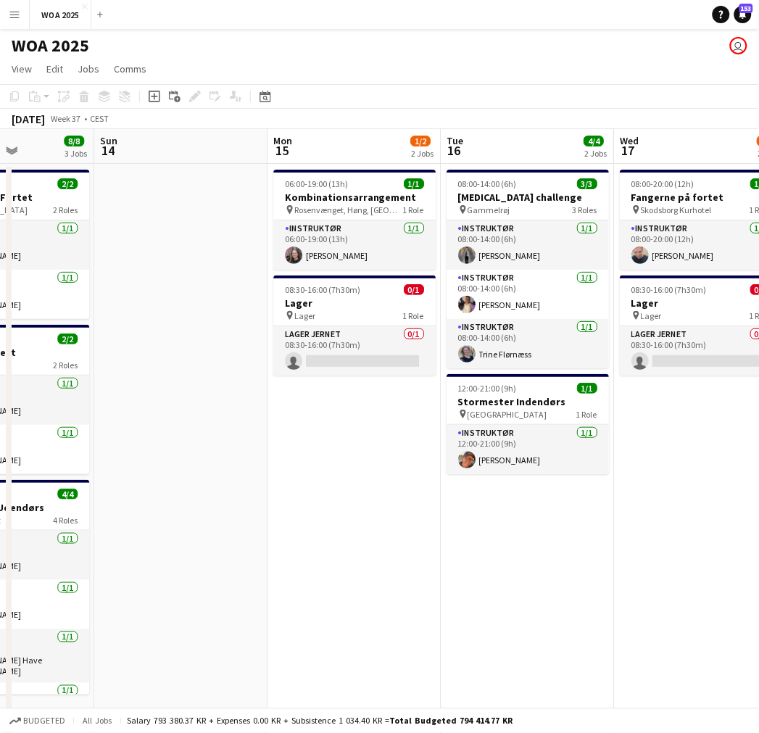
drag, startPoint x: 494, startPoint y: 407, endPoint x: 260, endPoint y: 433, distance: 235.7
drag, startPoint x: 327, startPoint y: 439, endPoint x: 617, endPoint y: 431, distance: 290.2
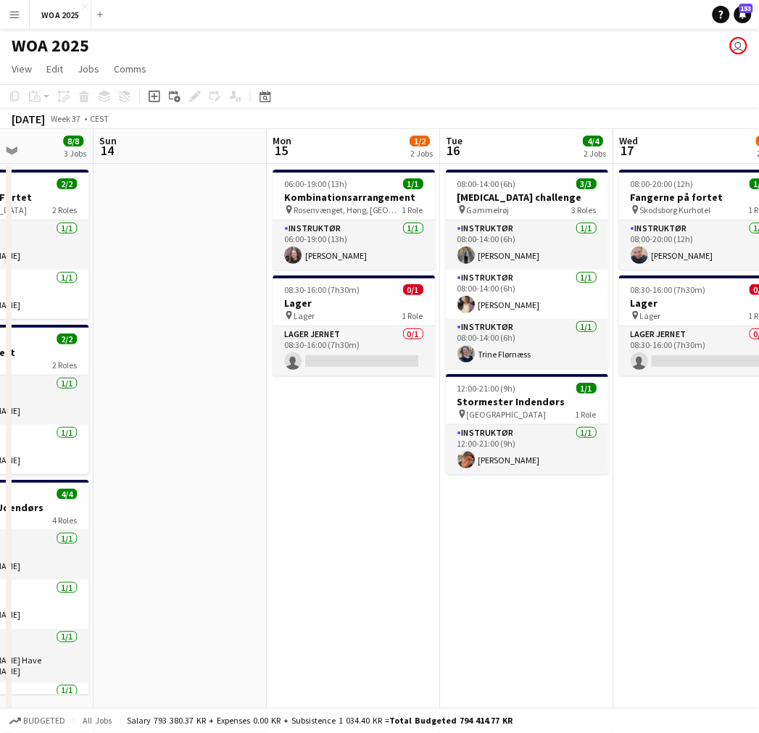
scroll to position [0, 384]
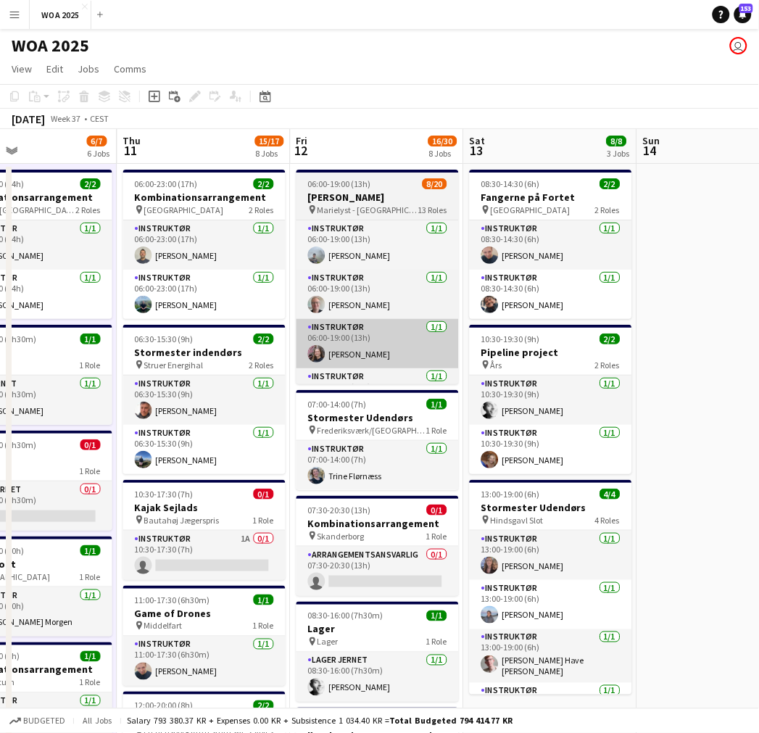
drag, startPoint x: 257, startPoint y: 371, endPoint x: 491, endPoint y: 367, distance: 234.3
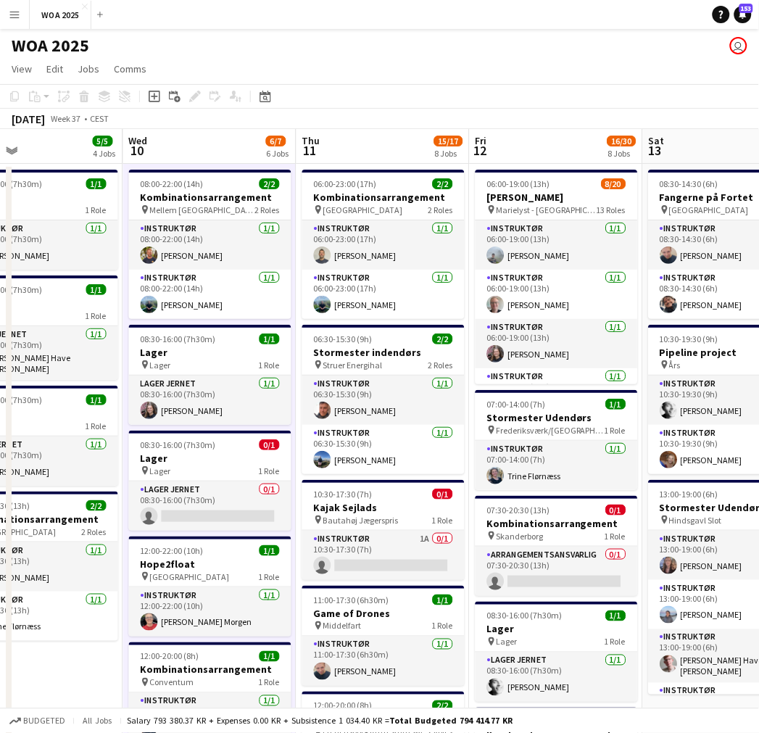
drag, startPoint x: 265, startPoint y: 344, endPoint x: 556, endPoint y: 343, distance: 290.8
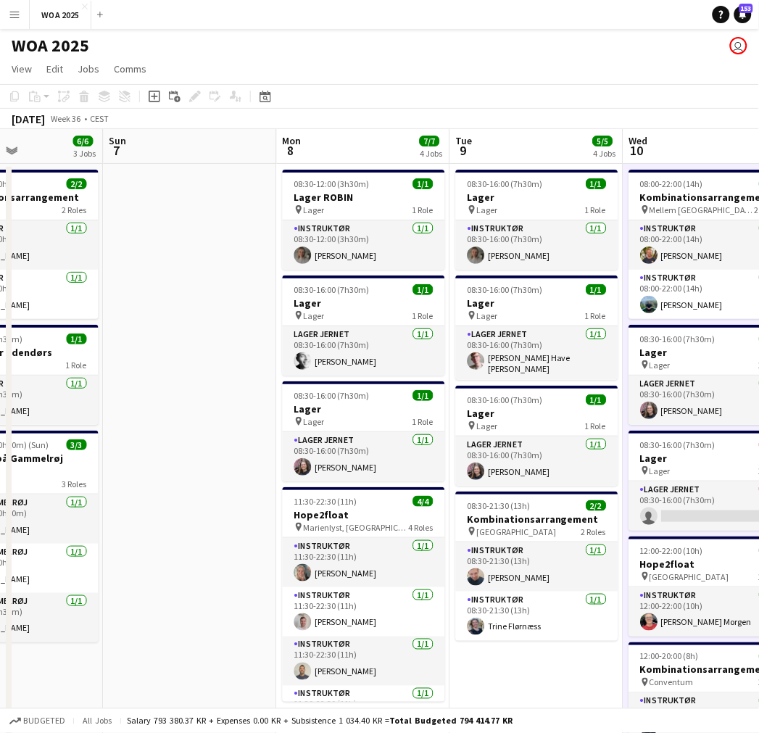
drag, startPoint x: 328, startPoint y: 339, endPoint x: 589, endPoint y: 343, distance: 261.1
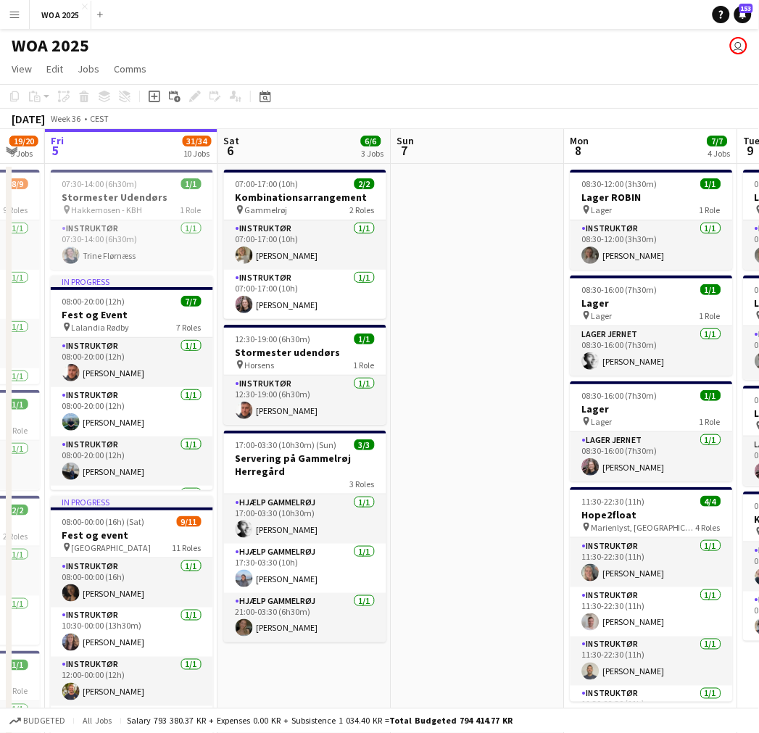
drag, startPoint x: 267, startPoint y: 334, endPoint x: 556, endPoint y: 331, distance: 288.7
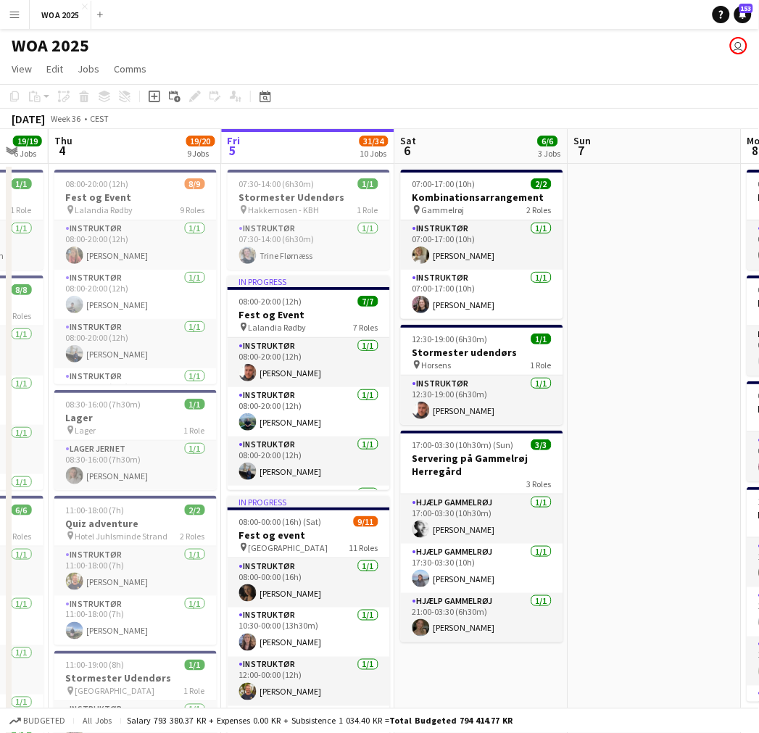
scroll to position [0, 294]
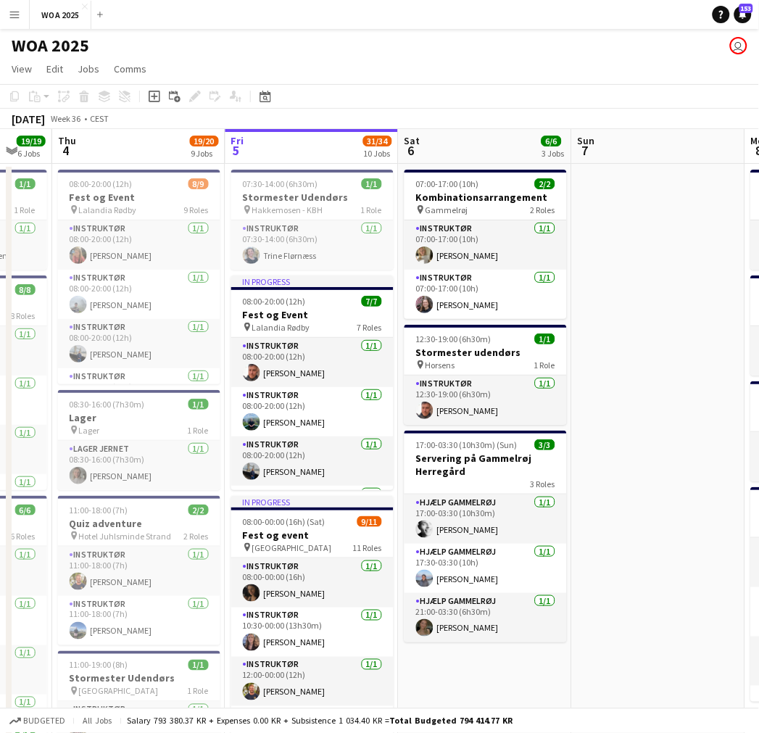
drag, startPoint x: 410, startPoint y: 364, endPoint x: 524, endPoint y: 364, distance: 113.9
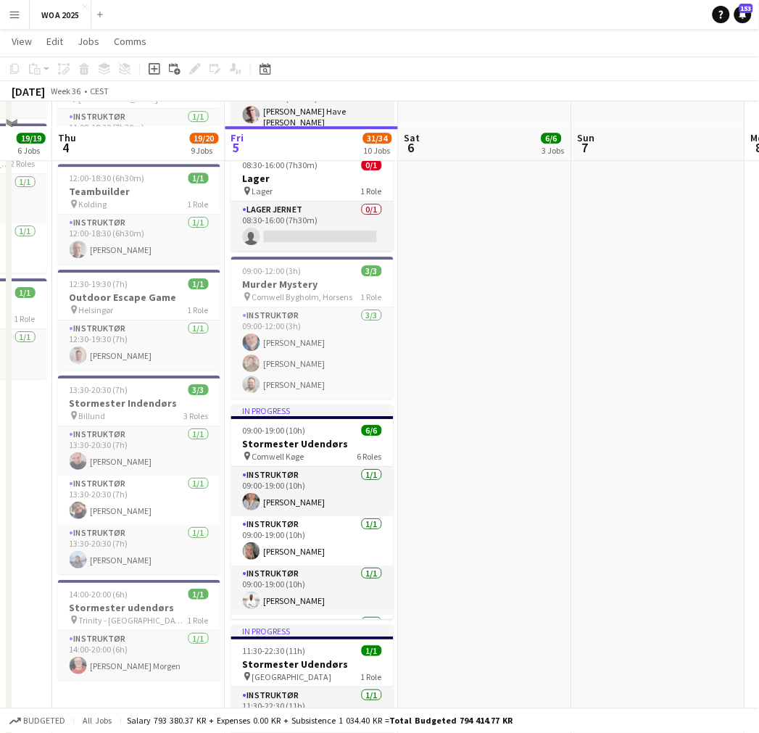
scroll to position [725, 0]
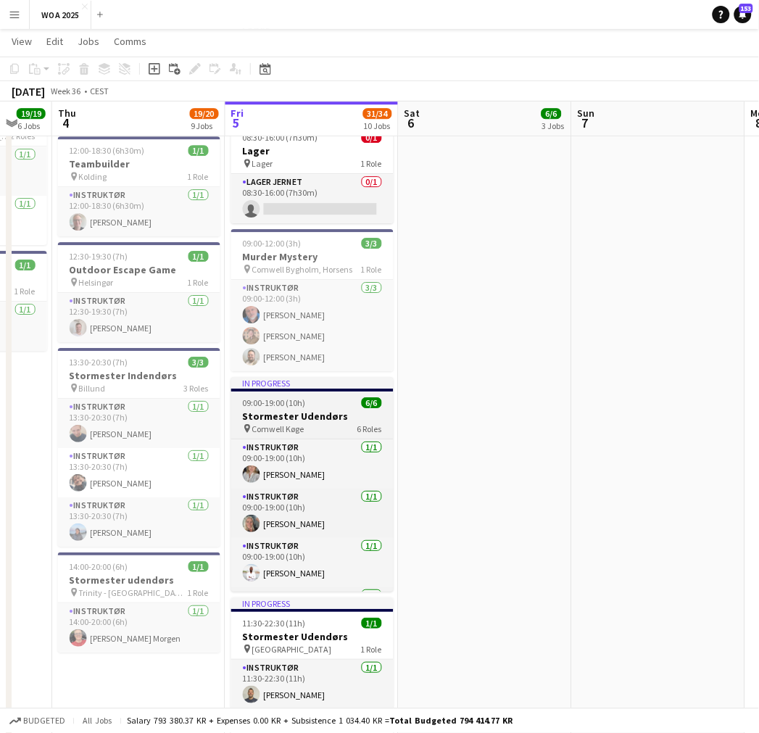
click at [318, 410] on h3 "Stormester Udendørs" at bounding box center [312, 416] width 162 height 13
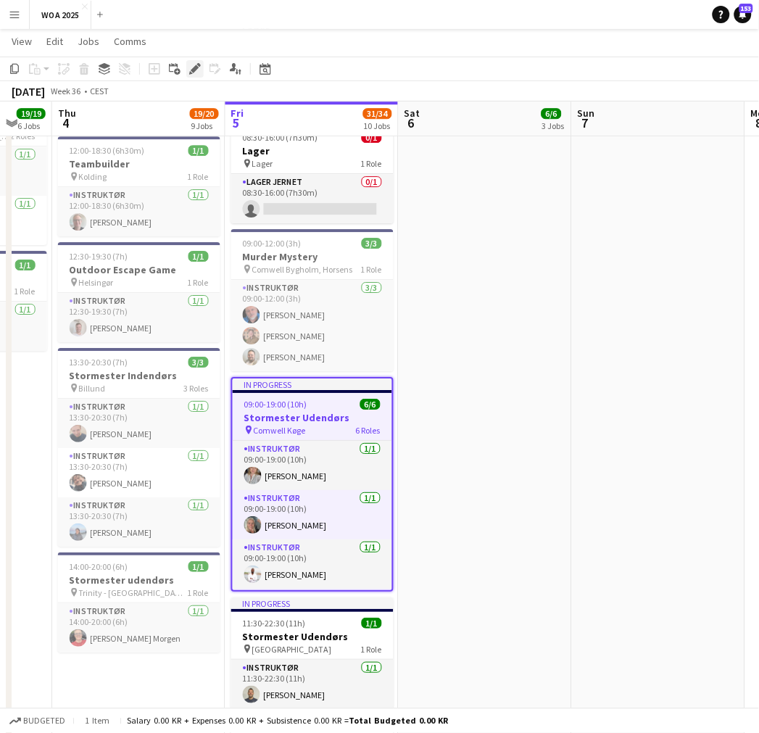
click at [193, 71] on icon at bounding box center [195, 69] width 8 height 8
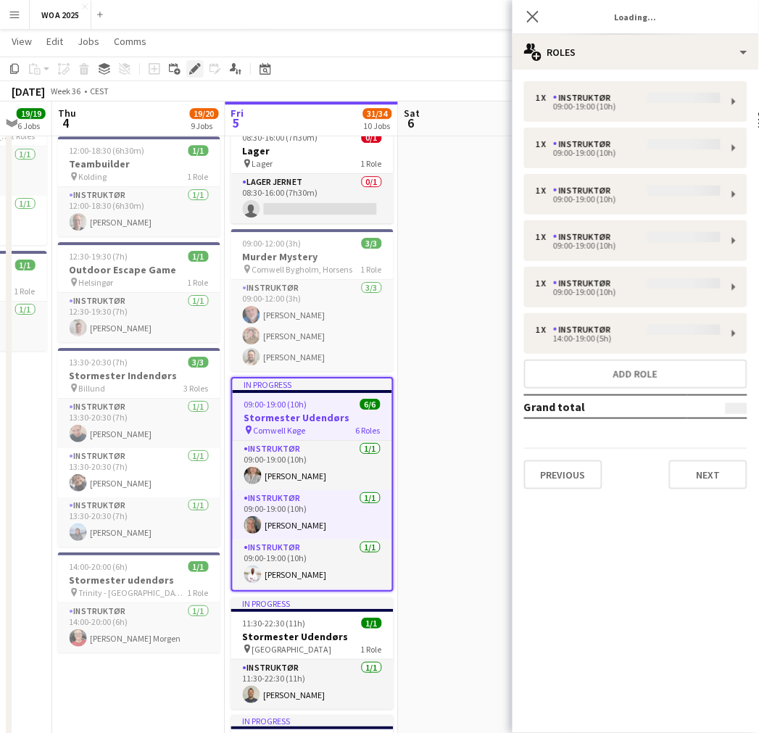
type input "**********"
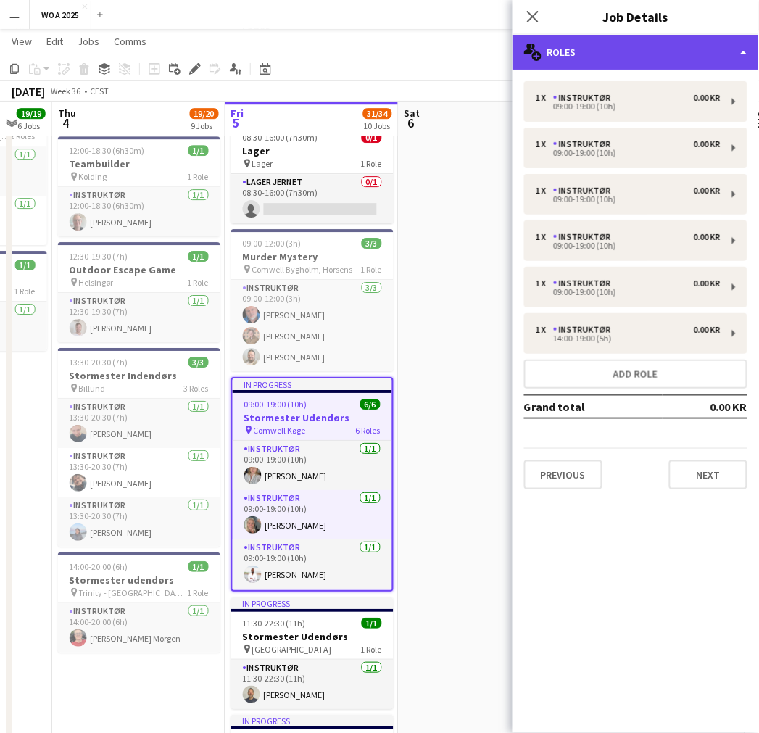
click at [631, 36] on div "multiple-users-add Roles" at bounding box center [636, 52] width 247 height 35
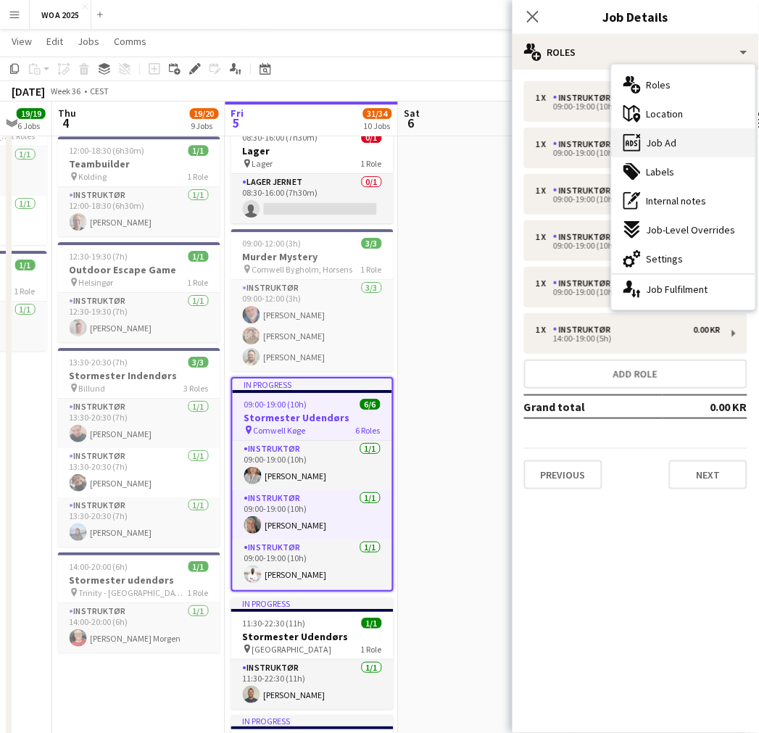
click at [678, 133] on div "ads-window Job Ad" at bounding box center [684, 142] width 144 height 29
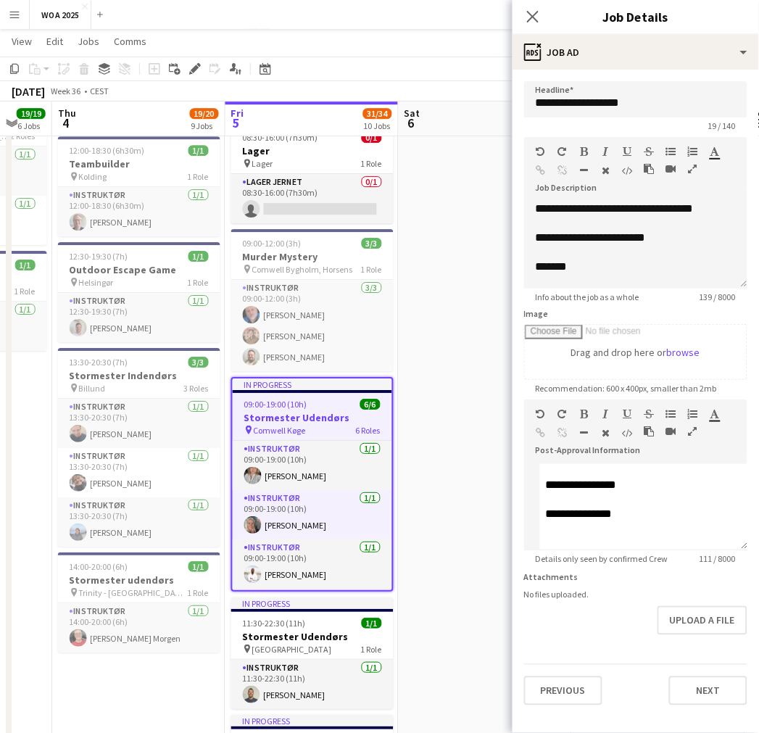
drag, startPoint x: 452, startPoint y: 285, endPoint x: 329, endPoint y: 298, distance: 123.3
click at [305, 302] on app-calendar-viewport "Tue 2 13/13 4 Jobs Wed 3 19/19 6 Jobs Thu 4 19/20 9 Jobs Fri 5 31/34 10 Jobs Sa…" at bounding box center [379, 172] width 759 height 1683
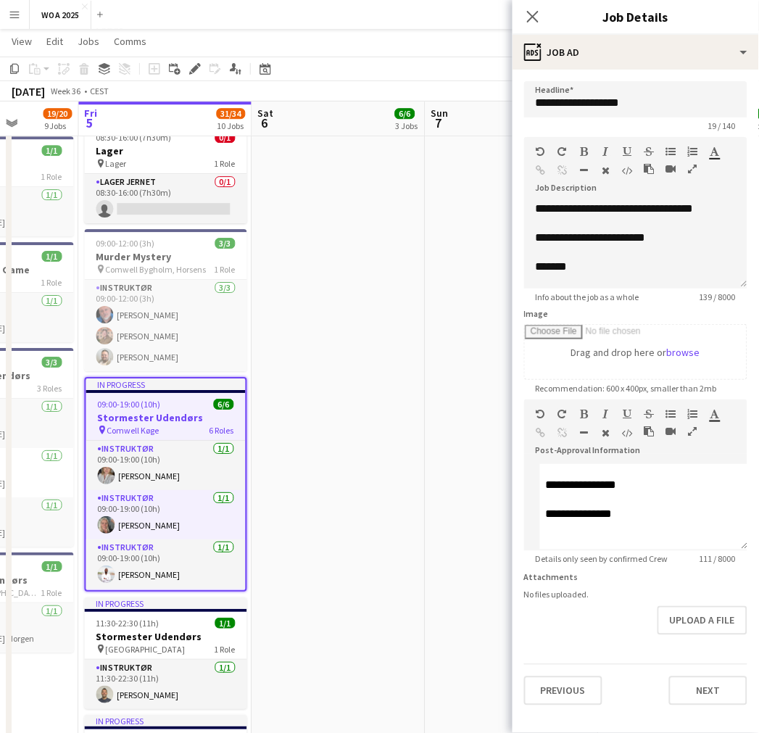
click at [392, 263] on app-calendar-viewport "Tue 2 13/13 4 Jobs Wed 3 19/19 6 Jobs Thu 4 19/20 9 Jobs Fri 5 31/34 10 Jobs Sa…" at bounding box center [379, 172] width 759 height 1683
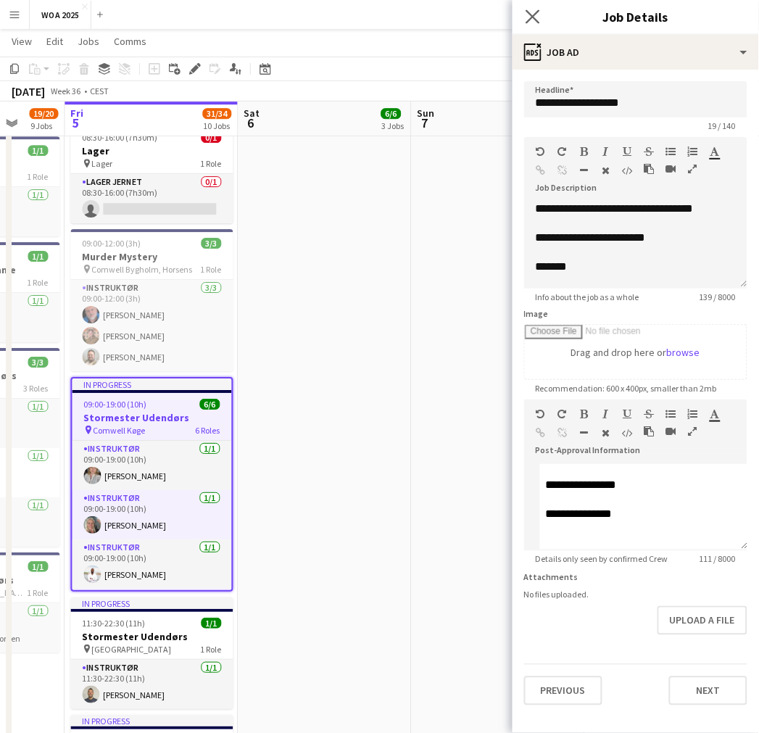
drag, startPoint x: 534, startPoint y: 18, endPoint x: 533, endPoint y: 26, distance: 8.0
click at [535, 18] on icon at bounding box center [533, 16] width 14 height 14
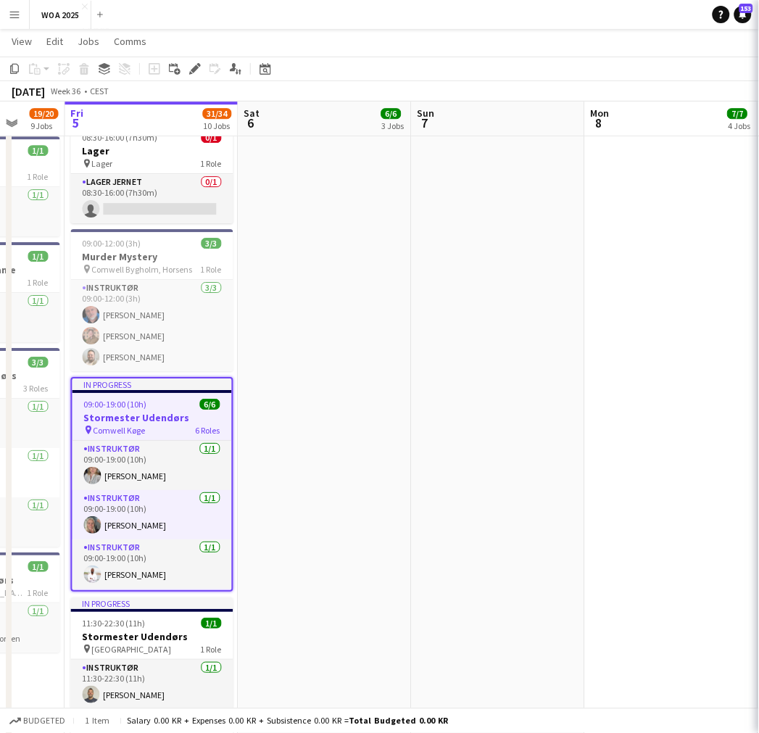
drag, startPoint x: 550, startPoint y: 294, endPoint x: 143, endPoint y: 337, distance: 409.1
click at [139, 337] on app-calendar-viewport "Tue 2 13/13 4 Jobs Wed 3 19/19 6 Jobs Thu 4 19/20 9 Jobs Fri 5 31/34 10 Jobs Sa…" at bounding box center [379, 172] width 759 height 1683
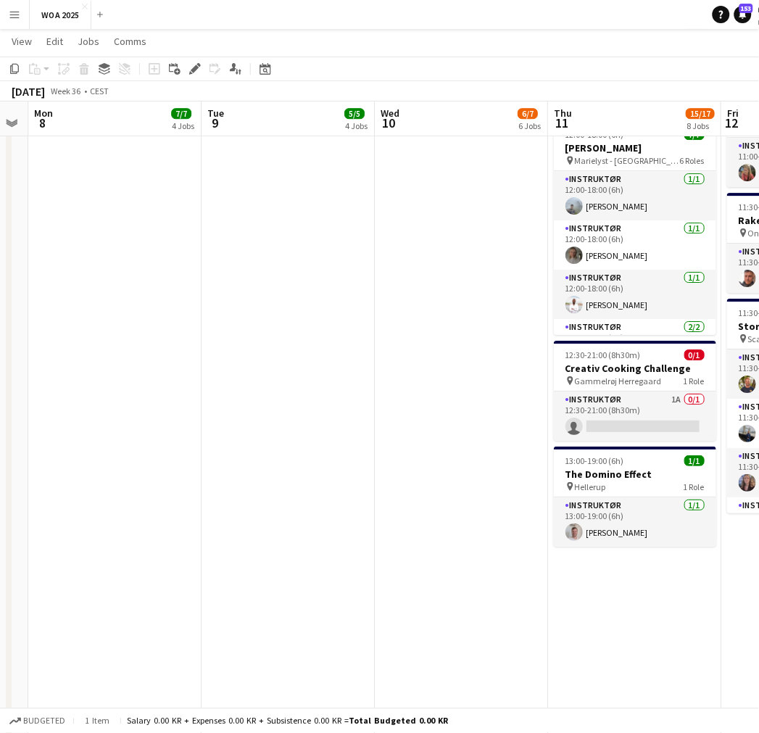
drag, startPoint x: 556, startPoint y: 294, endPoint x: 387, endPoint y: 313, distance: 170.0
click at [300, 310] on app-calendar-viewport "Thu 4 19/20 9 Jobs Fri 5 31/34 10 Jobs Sat 6 6/6 3 Jobs Sun 7 Mon 8 7/7 4 Jobs …" at bounding box center [379, 172] width 759 height 1683
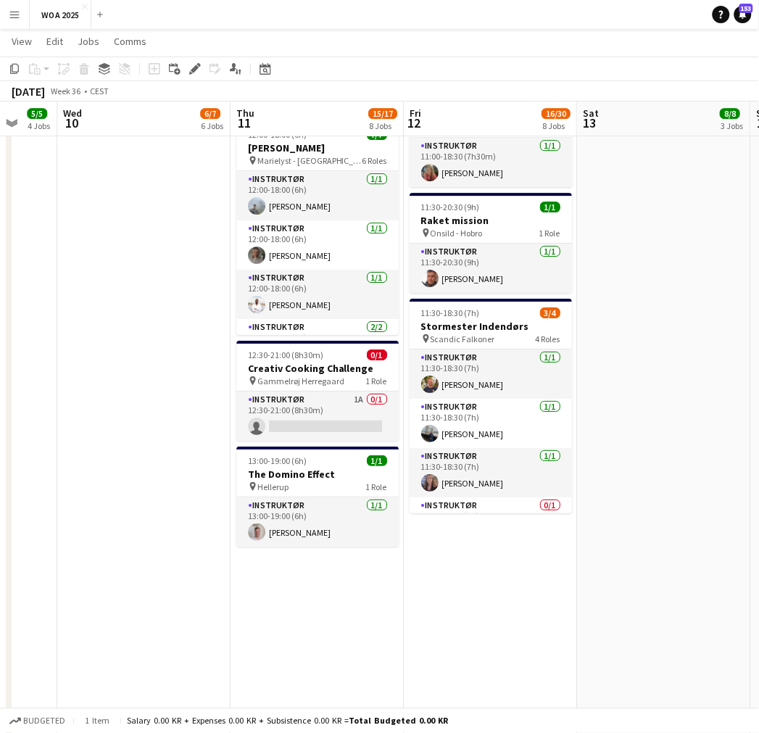
drag, startPoint x: 315, startPoint y: 302, endPoint x: 260, endPoint y: 305, distance: 55.2
click at [260, 305] on app-calendar-viewport "Sat 6 6/6 3 Jobs Sun 7 Mon 8 7/7 4 Jobs Tue 9 5/5 4 Jobs Wed 10 6/7 6 Jobs Thu …" at bounding box center [379, 172] width 759 height 1683
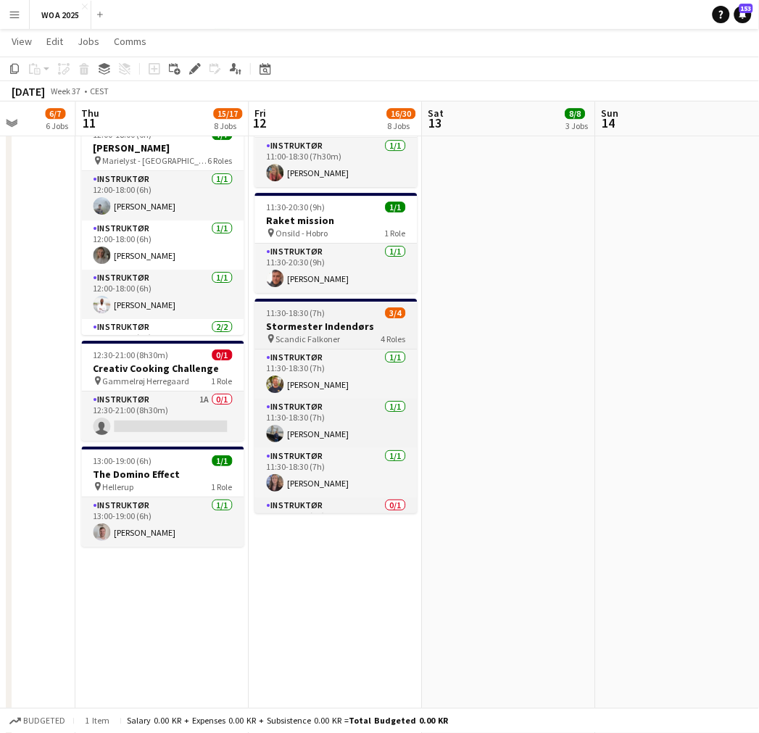
drag, startPoint x: 292, startPoint y: 306, endPoint x: 249, endPoint y: 307, distance: 42.1
click at [249, 308] on app-calendar-viewport "Mon 8 7/7 4 Jobs Tue 9 5/5 4 Jobs Wed 10 6/7 6 Jobs Thu 11 15/17 8 Jobs Fri 12 …" at bounding box center [379, 172] width 759 height 1683
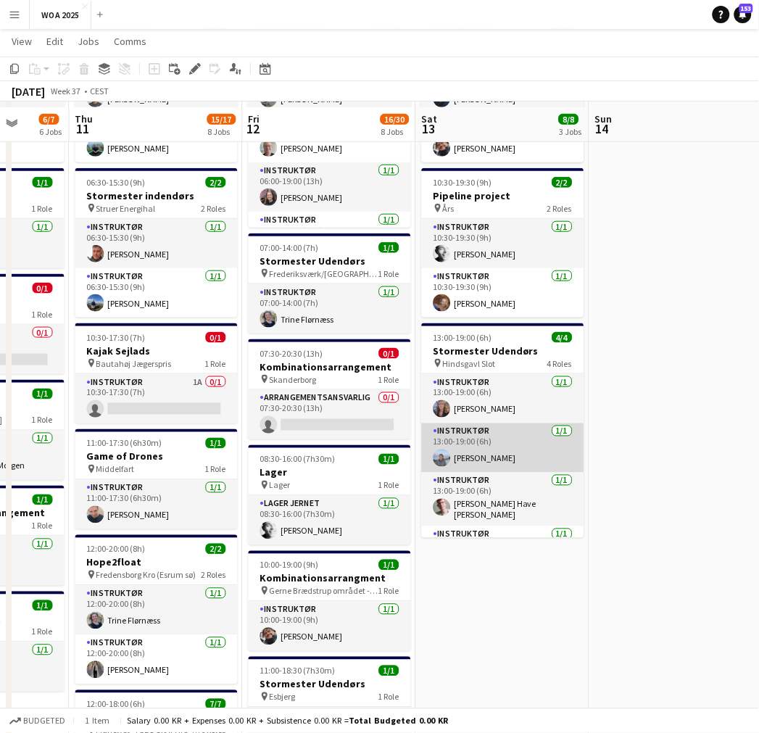
scroll to position [0, 0]
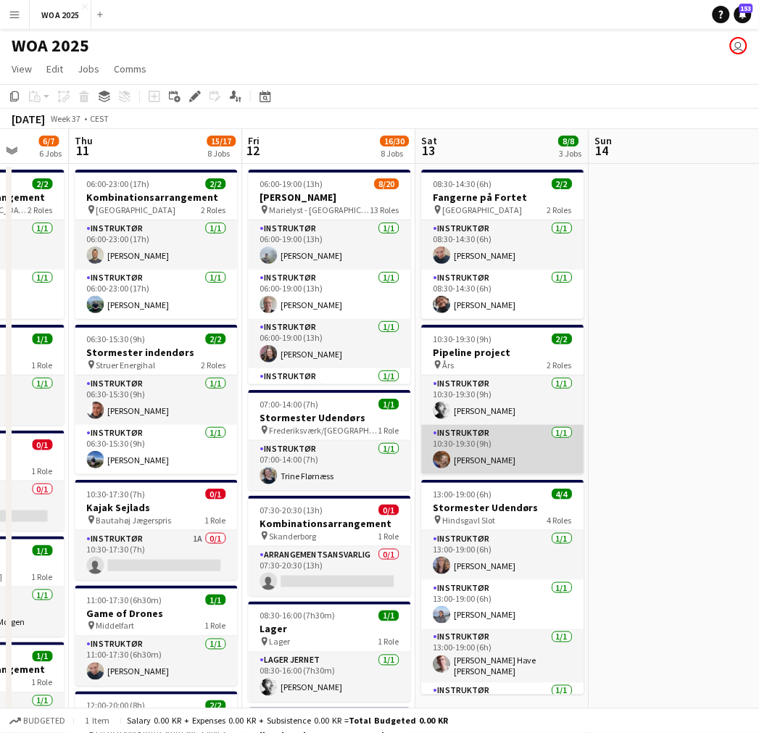
click at [511, 450] on app-card-role "Instruktør [DATE] 10:30-19:30 (9h) [PERSON_NAME]" at bounding box center [503, 449] width 162 height 49
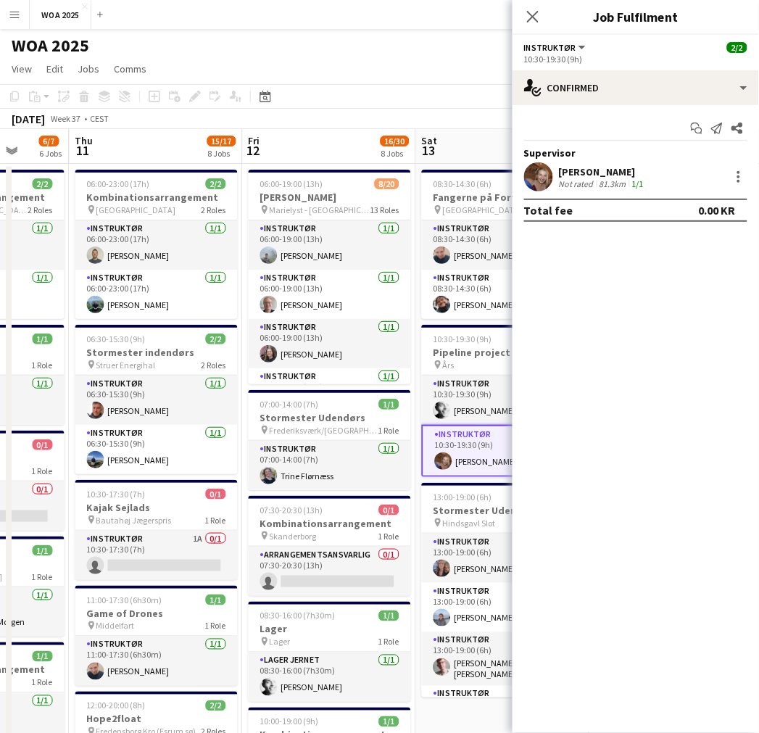
click at [602, 170] on div "[PERSON_NAME]" at bounding box center [603, 171] width 88 height 13
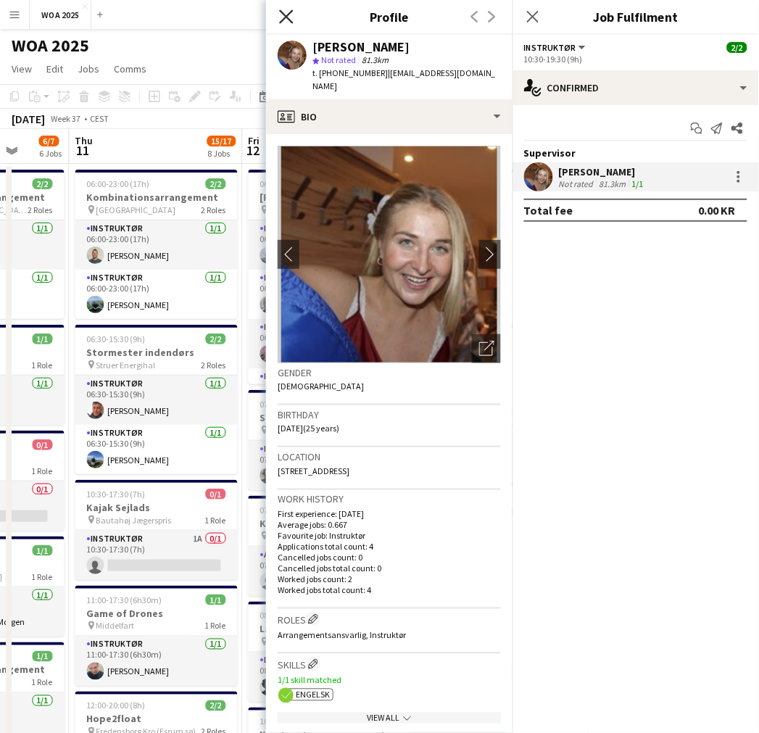
click at [284, 11] on icon "Close pop-in" at bounding box center [286, 16] width 14 height 14
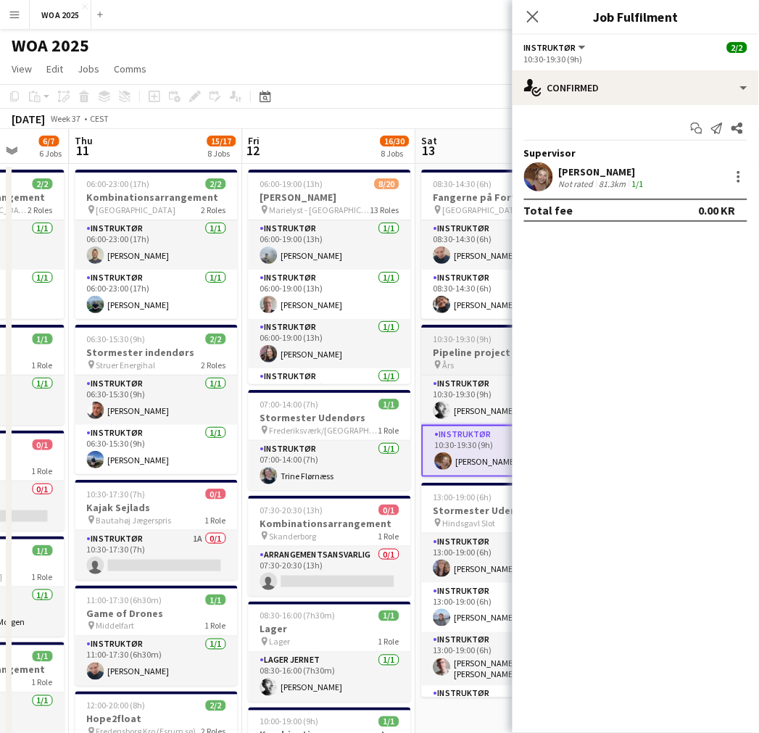
click at [477, 365] on div "pin Års 2 Roles" at bounding box center [503, 365] width 162 height 12
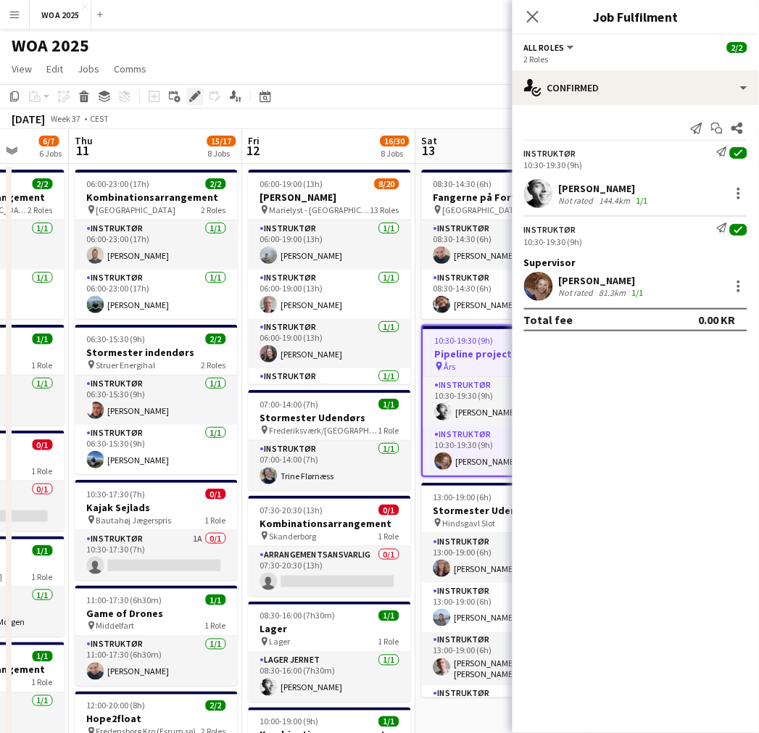
click at [191, 95] on icon "Edit" at bounding box center [195, 97] width 12 height 12
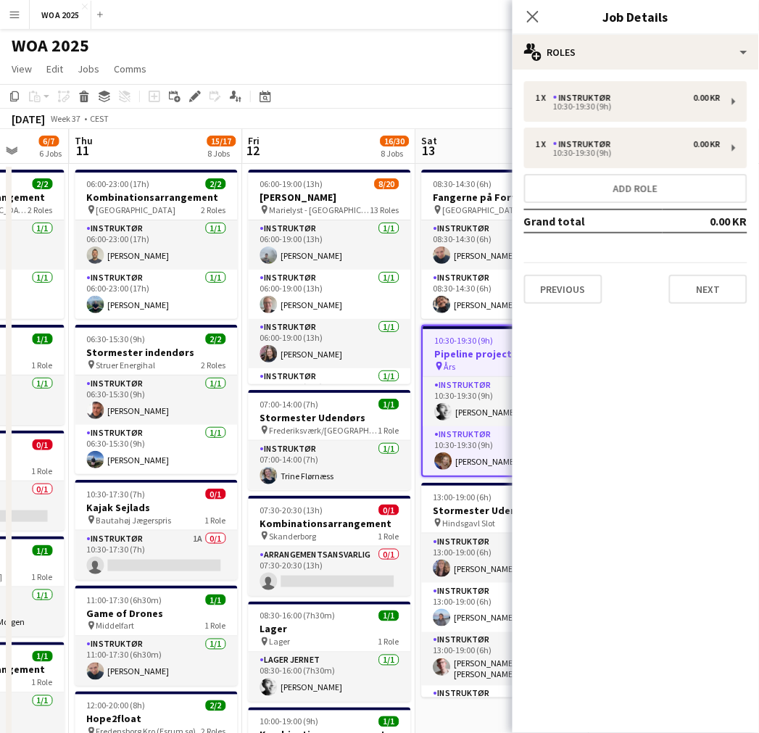
click at [583, 33] on div "Close pop-in Job Details" at bounding box center [636, 17] width 247 height 35
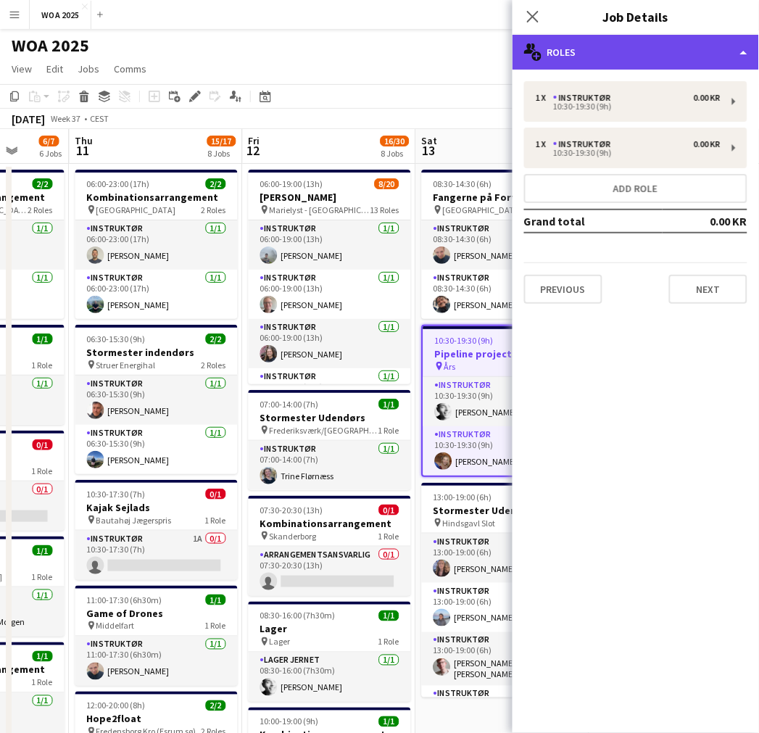
click at [593, 46] on div "multiple-users-add Roles" at bounding box center [636, 52] width 247 height 35
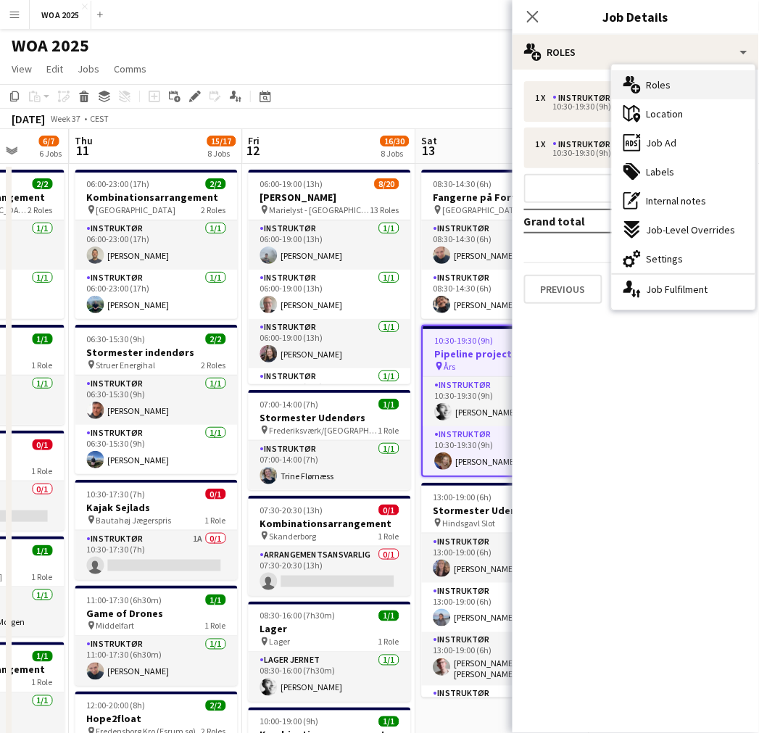
click at [679, 91] on div "multiple-users-add Roles" at bounding box center [684, 84] width 144 height 29
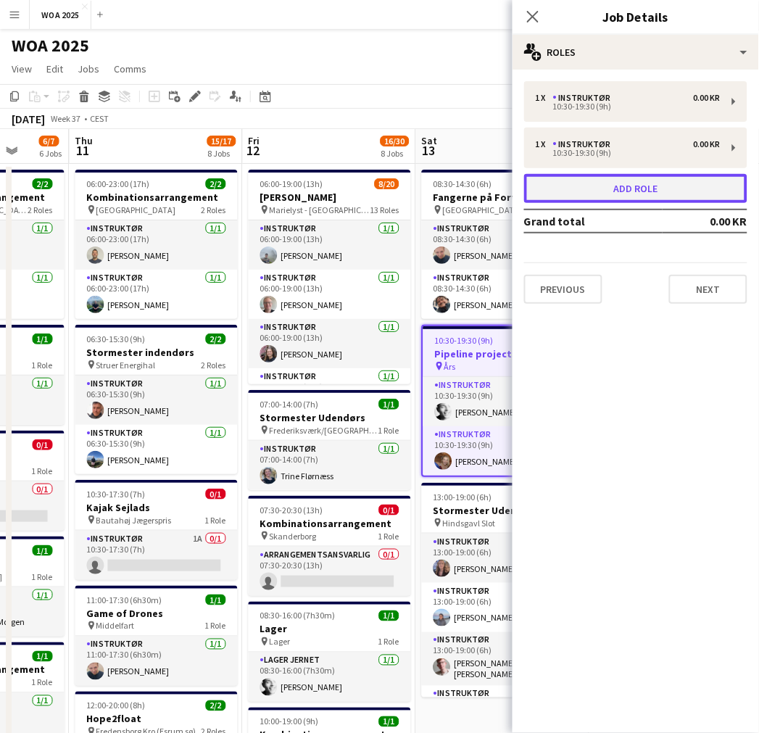
click at [643, 191] on button "Add role" at bounding box center [635, 188] width 223 height 29
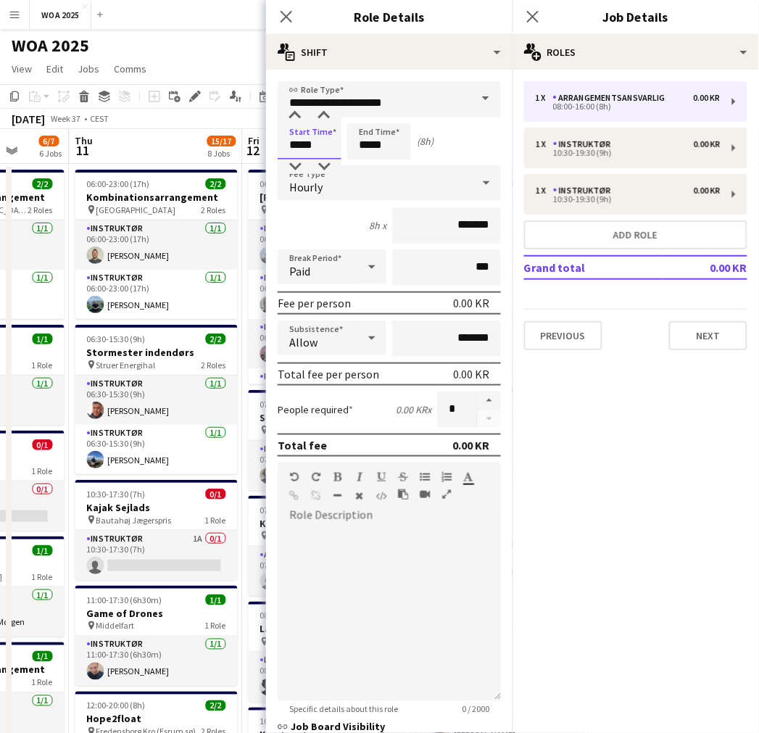
drag, startPoint x: 322, startPoint y: 145, endPoint x: 273, endPoint y: 149, distance: 49.5
click at [273, 149] on form "**********" at bounding box center [389, 510] width 247 height 859
type input "*****"
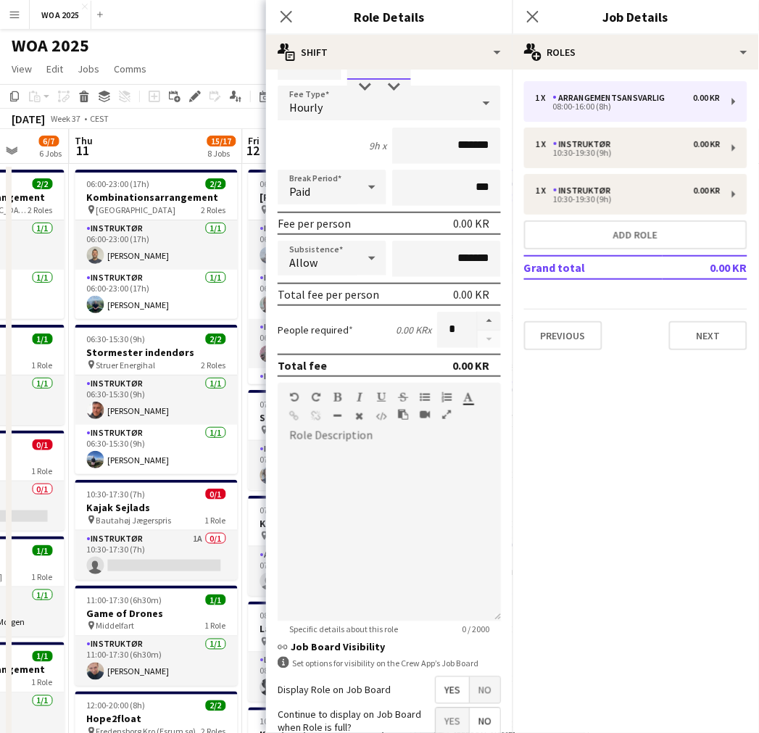
scroll to position [201, 0]
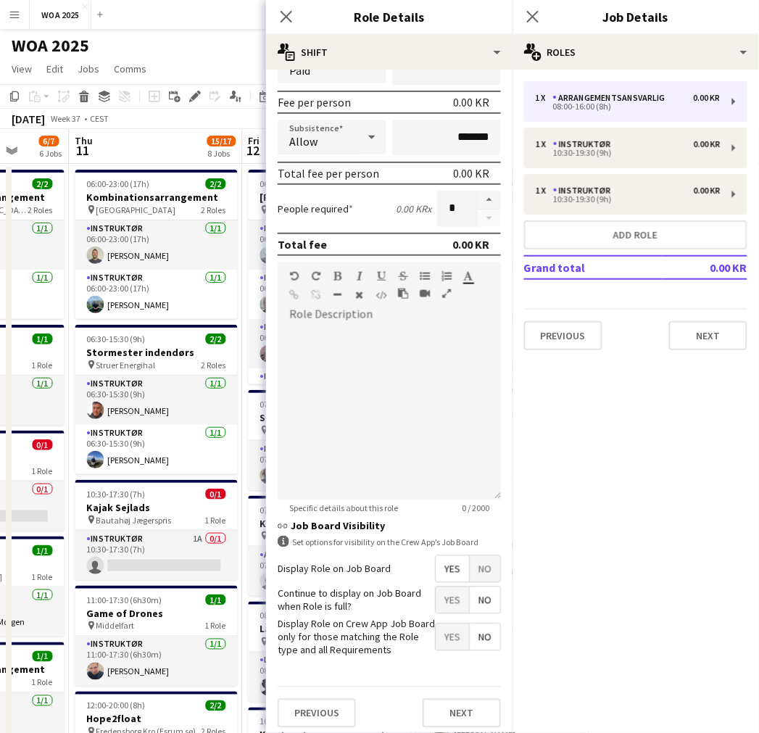
type input "*****"
click at [439, 600] on span "Yes" at bounding box center [452, 600] width 33 height 26
click at [460, 699] on button "Next" at bounding box center [462, 713] width 78 height 29
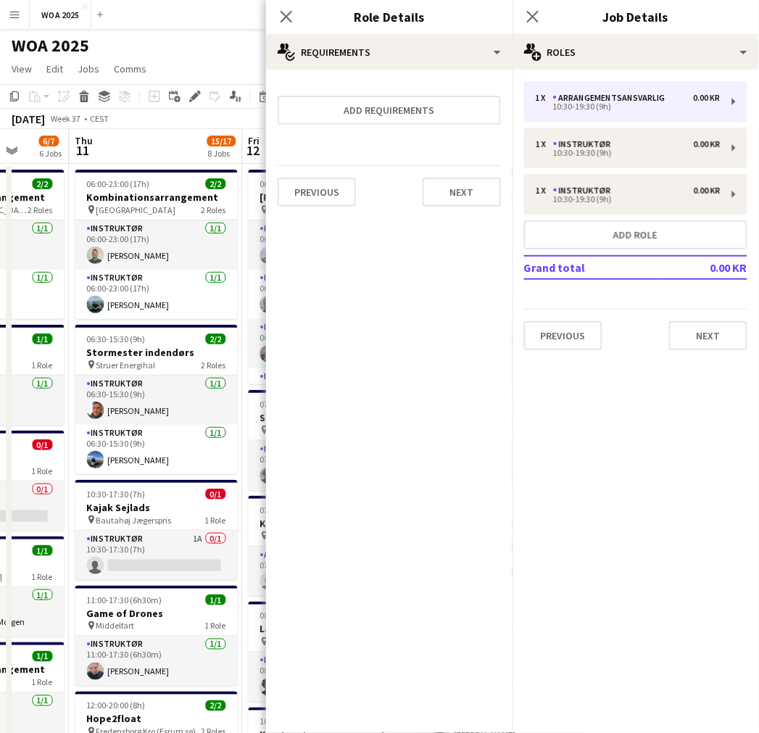
scroll to position [0, 0]
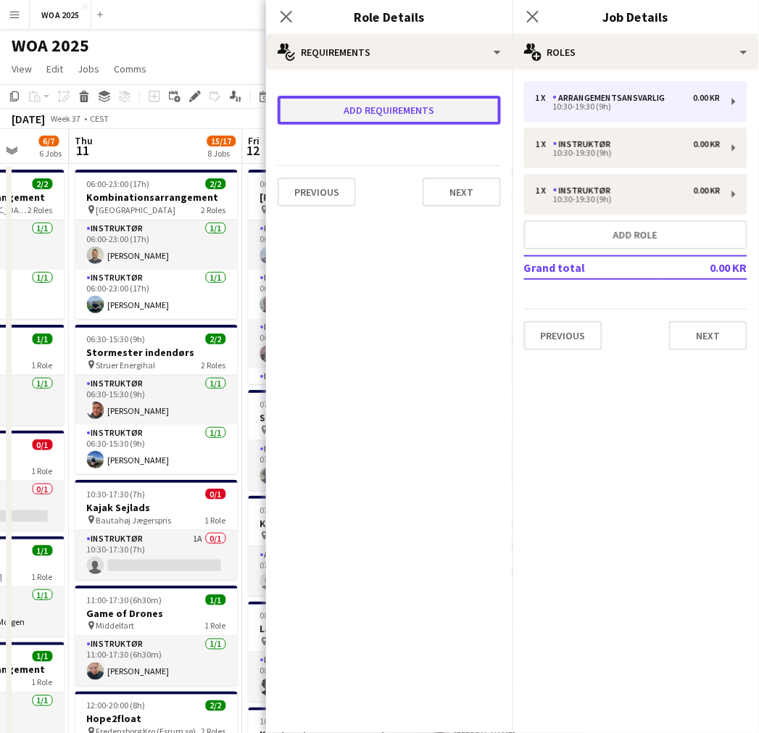
click at [406, 99] on button "Add requirements" at bounding box center [389, 110] width 223 height 29
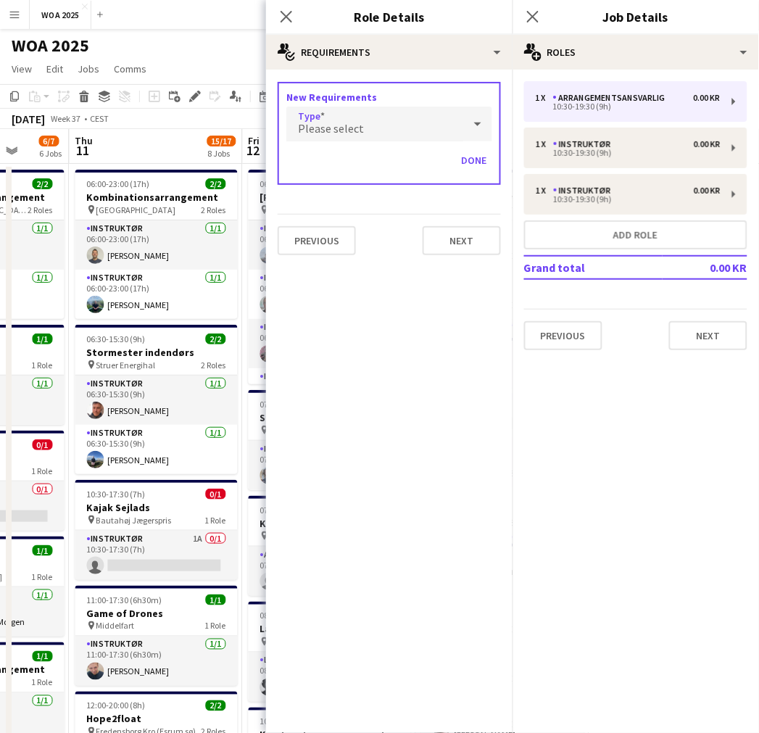
click at [363, 124] on div "Please select" at bounding box center [374, 124] width 177 height 35
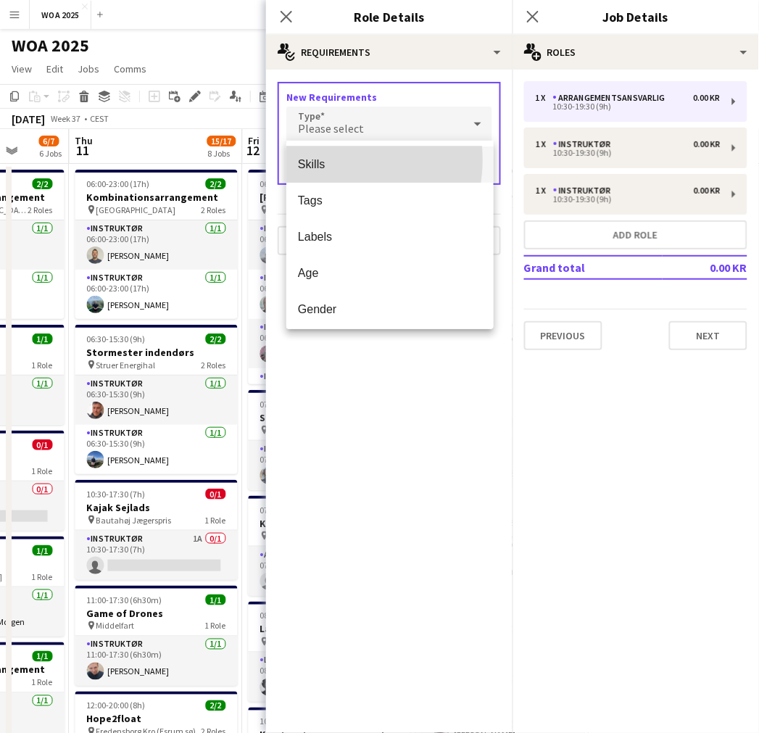
click at [332, 160] on span "Skills" at bounding box center [390, 164] width 184 height 14
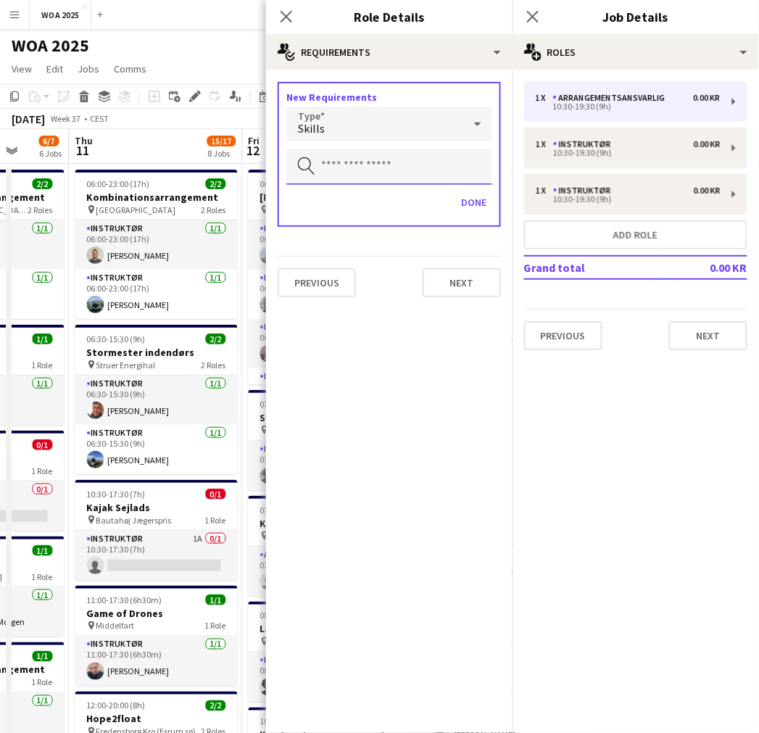
click at [352, 171] on input "text" at bounding box center [389, 167] width 206 height 36
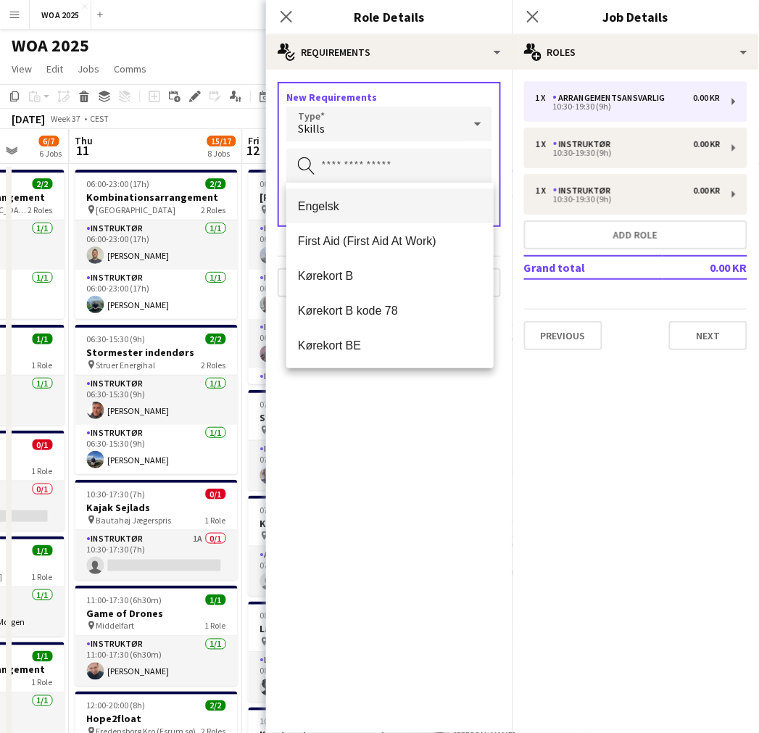
click at [332, 197] on mat-option "Engelsk" at bounding box center [389, 206] width 207 height 35
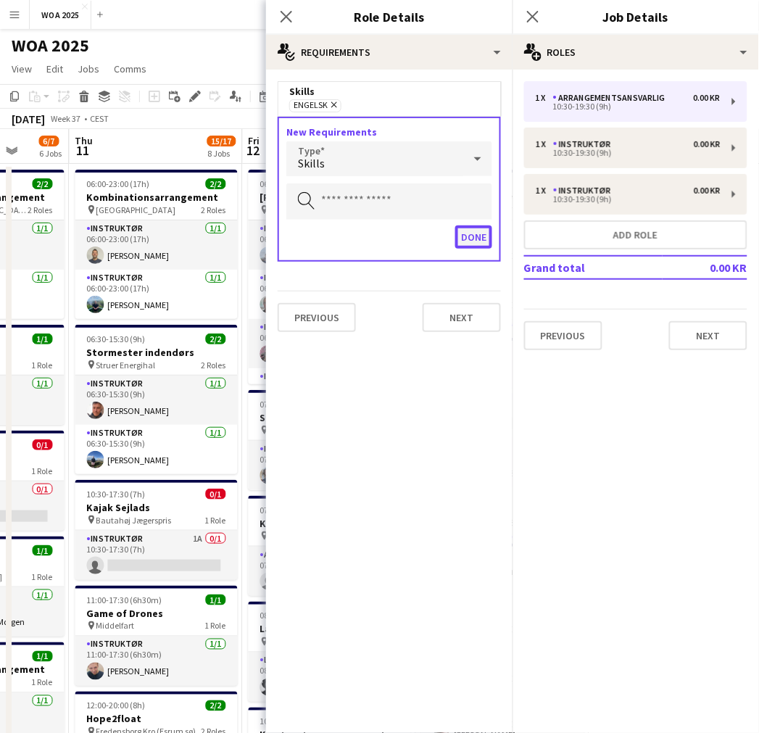
click at [481, 236] on button "Done" at bounding box center [473, 237] width 37 height 23
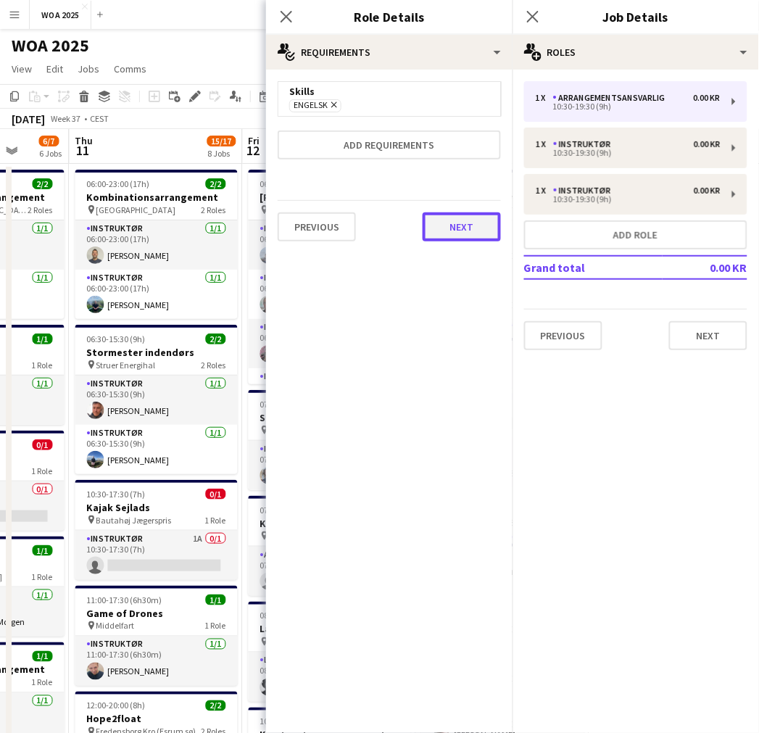
click at [477, 228] on button "Next" at bounding box center [462, 227] width 78 height 29
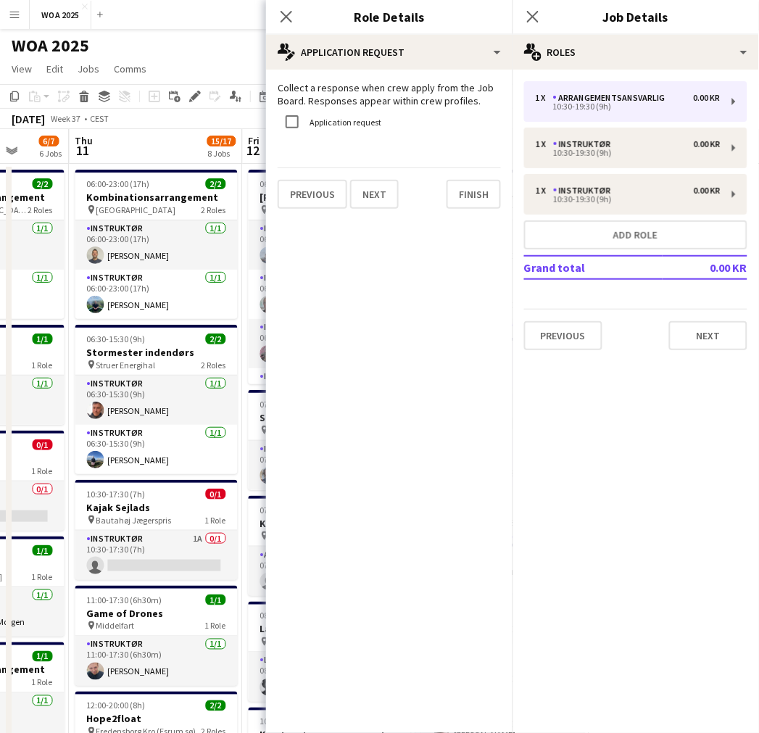
drag, startPoint x: 489, startPoint y: 218, endPoint x: 487, endPoint y: 203, distance: 14.6
click at [488, 218] on div "Collect a response when crew apply from the Job Board. Responses appear within …" at bounding box center [389, 145] width 247 height 151
click at [487, 200] on button "Finish" at bounding box center [474, 194] width 54 height 29
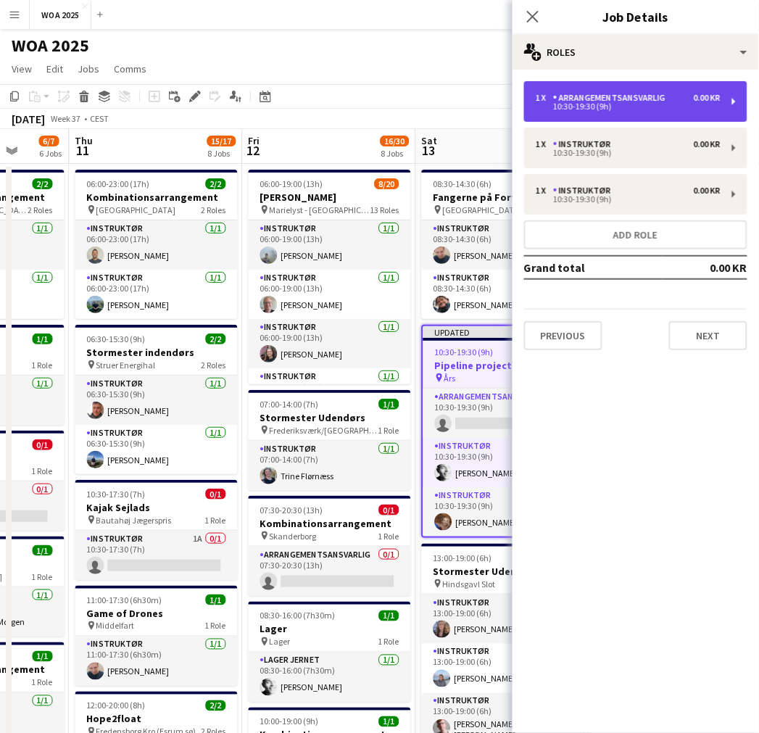
click at [635, 109] on div "10:30-19:30 (9h)" at bounding box center [628, 106] width 185 height 7
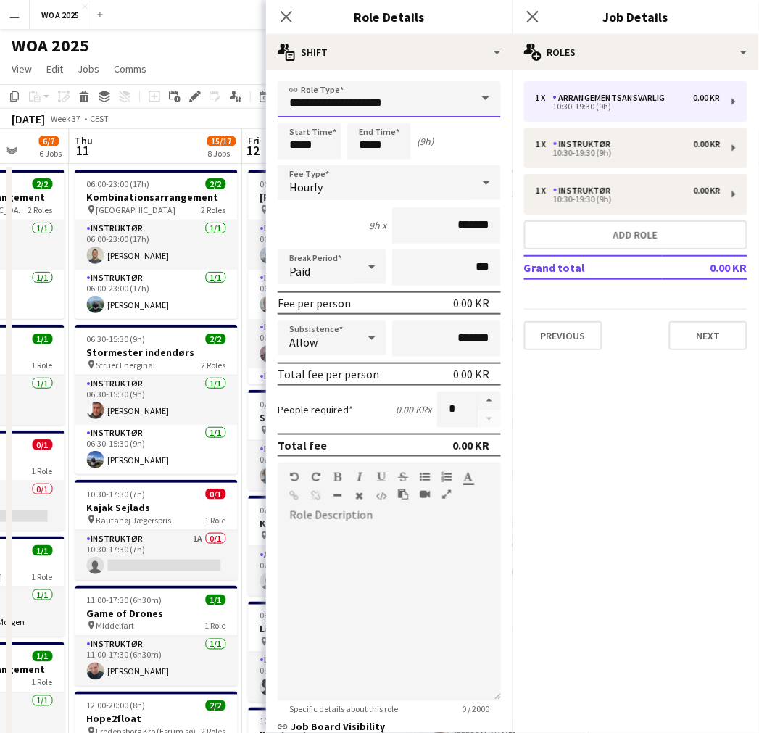
click at [422, 104] on input "**********" at bounding box center [389, 99] width 223 height 36
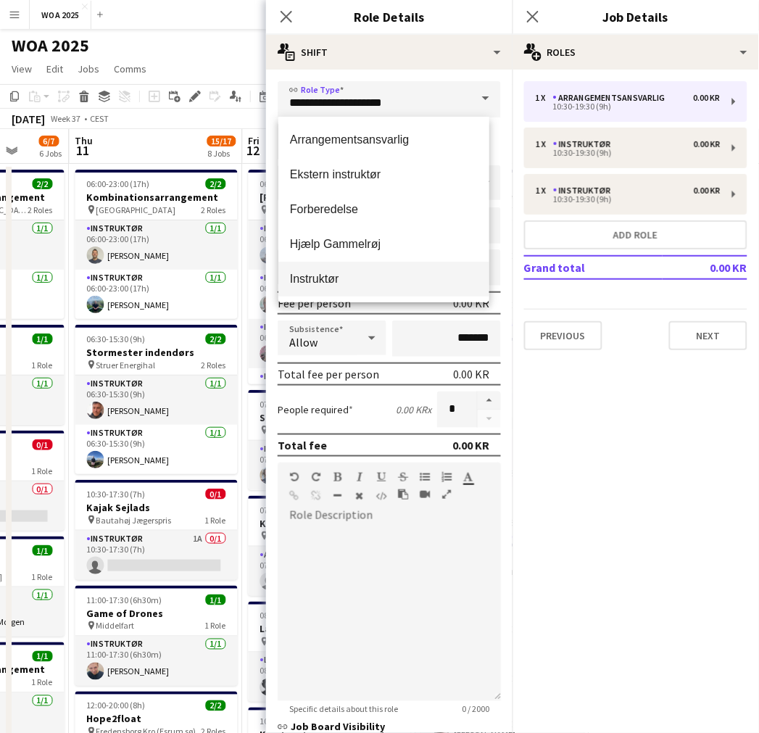
click at [331, 272] on span "Instruktør" at bounding box center [384, 279] width 188 height 14
type input "**********"
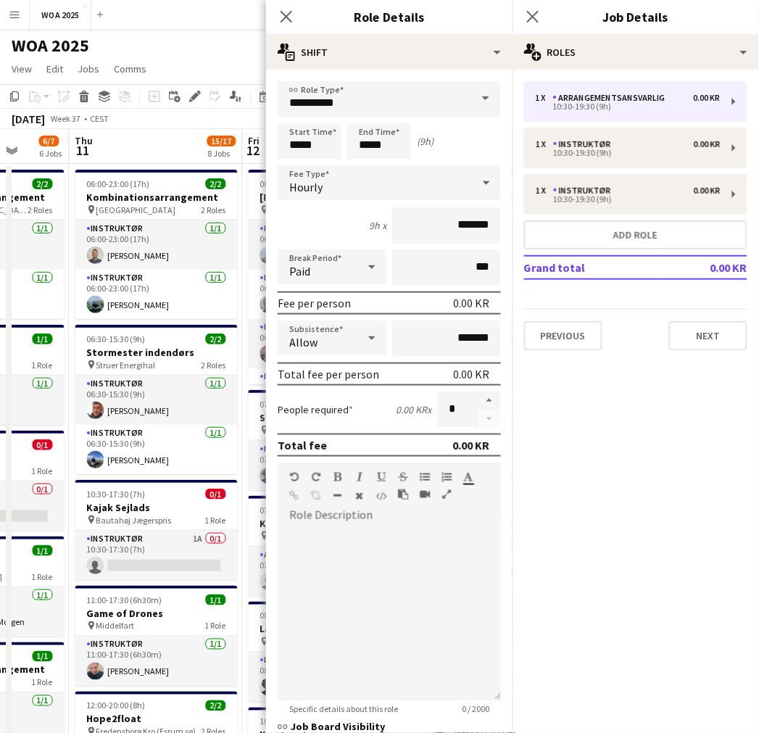
click at [627, 410] on mat-expansion-panel "pencil3 General details 1 x Arrangementsansvarlig 0.00 KR 10:30-19:30 (9h) 1 x …" at bounding box center [636, 402] width 247 height 664
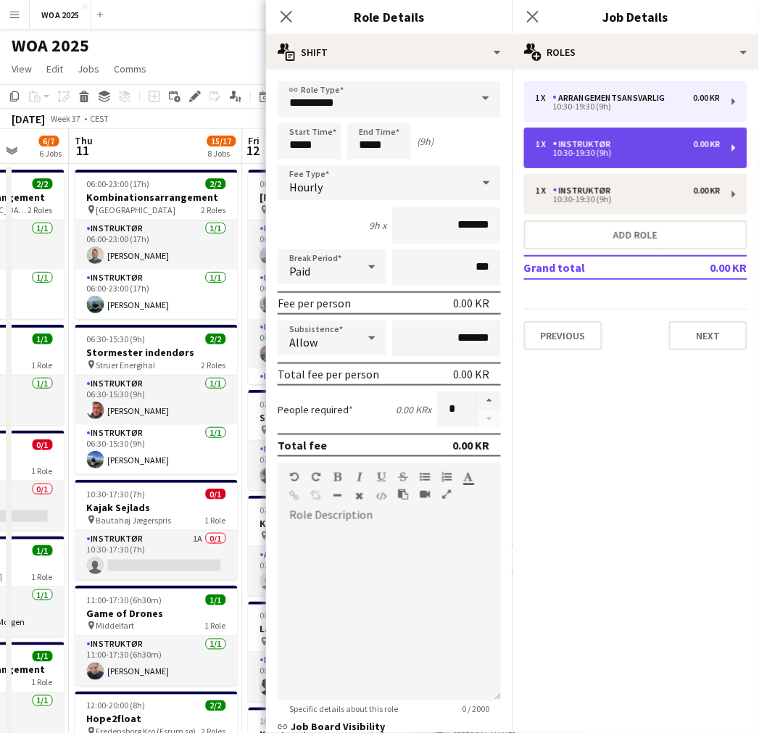
click at [616, 152] on div "10:30-19:30 (9h)" at bounding box center [628, 152] width 185 height 7
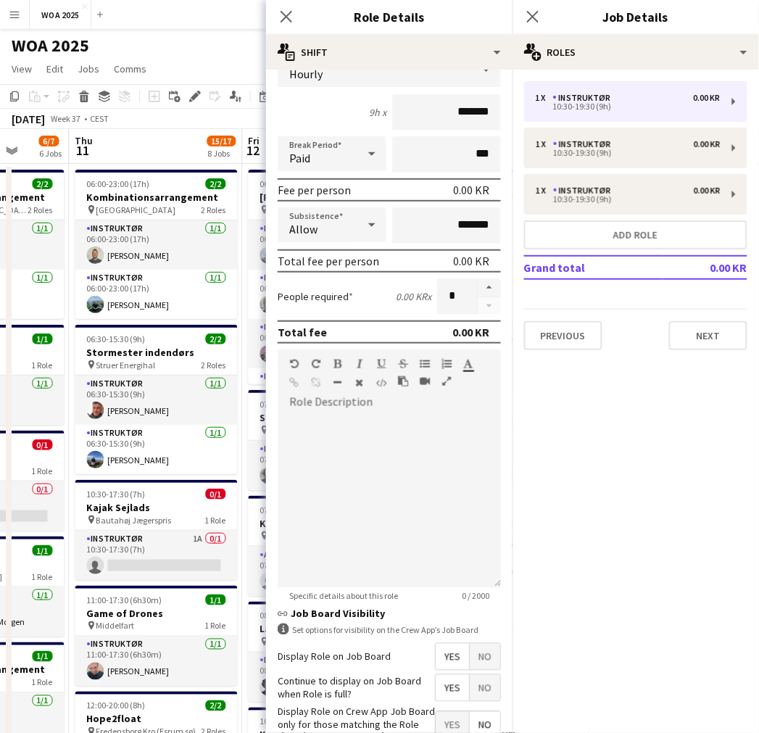
scroll to position [201, 0]
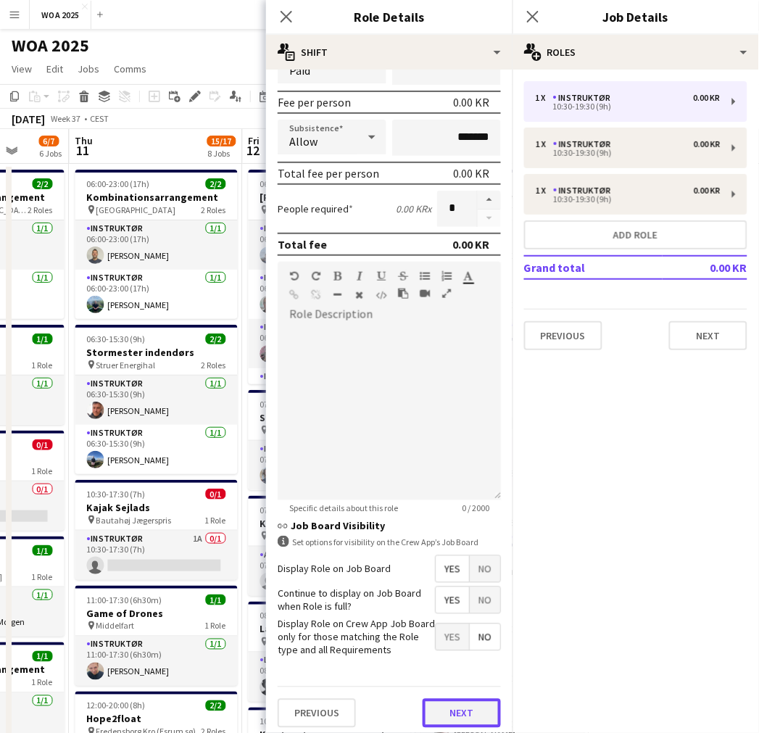
click at [441, 709] on button "Next" at bounding box center [462, 713] width 78 height 29
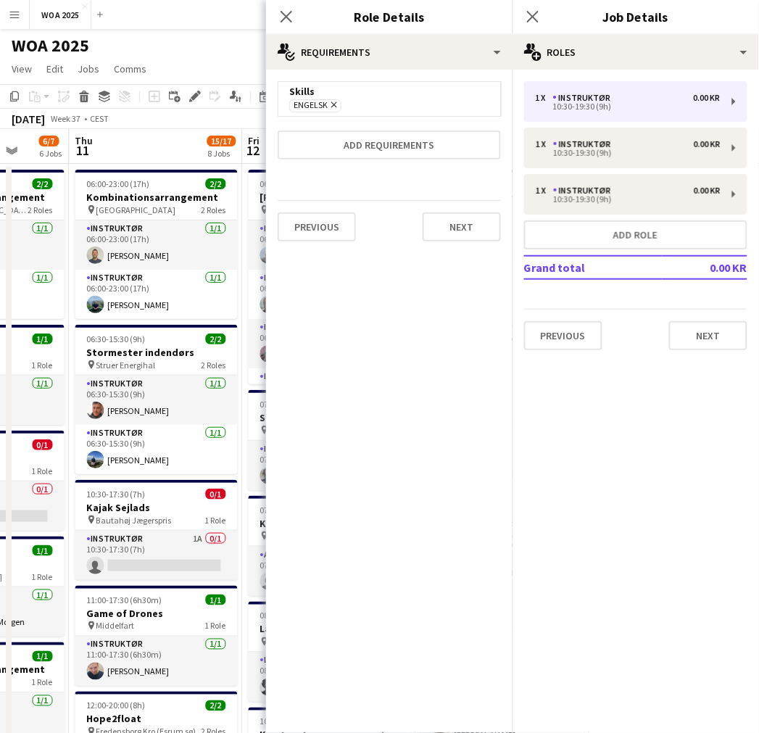
scroll to position [0, 0]
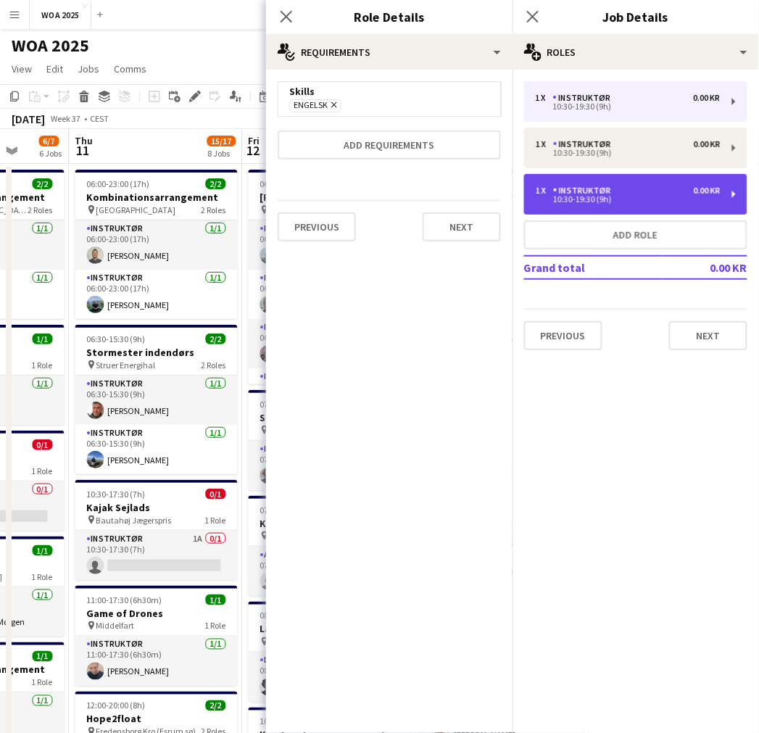
click at [643, 184] on div "1 x Instruktør 0.00 KR 10:30-19:30 (9h)" at bounding box center [635, 194] width 223 height 41
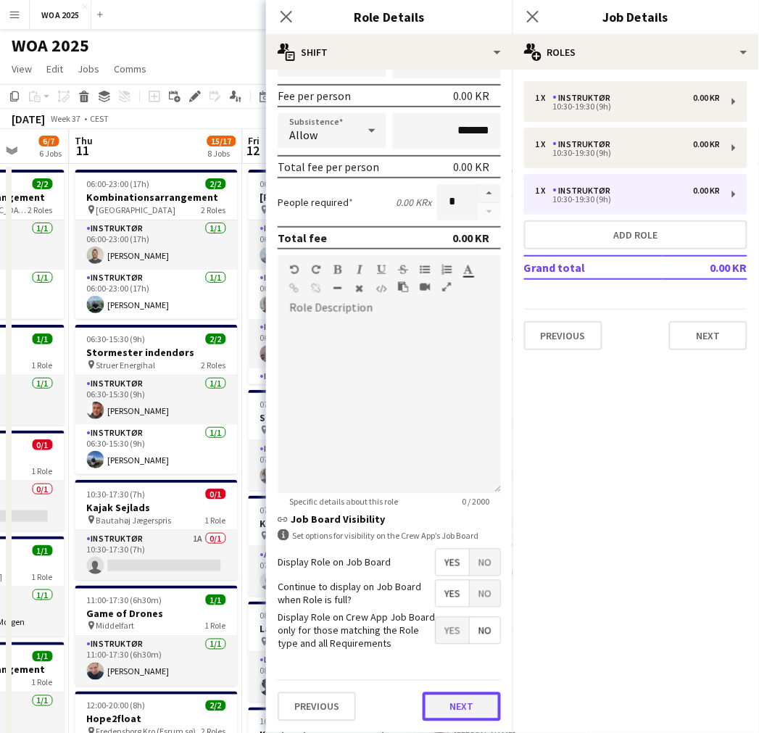
click at [432, 664] on form "**********" at bounding box center [389, 303] width 247 height 859
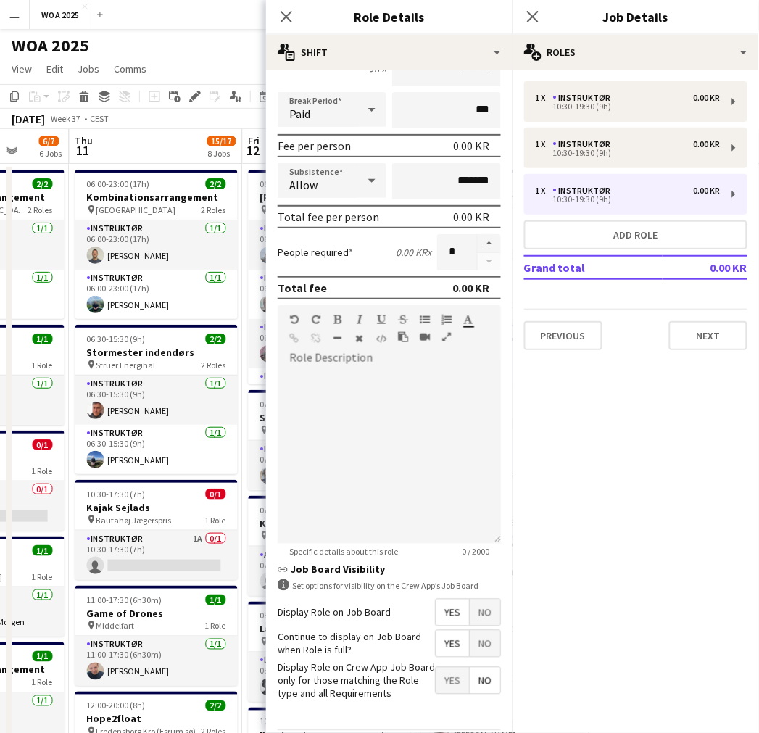
scroll to position [201, 0]
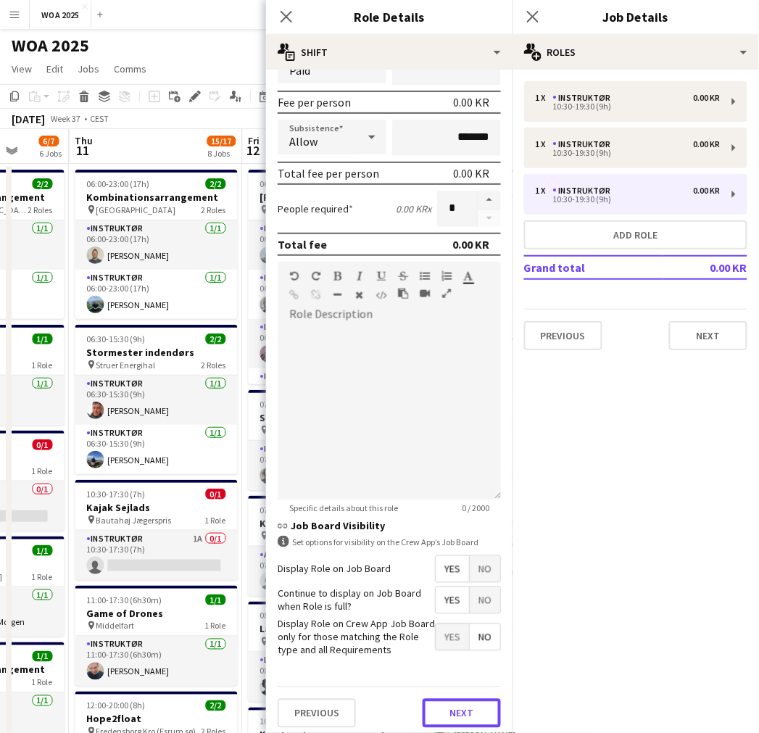
click at [442, 704] on button "Next" at bounding box center [462, 713] width 78 height 29
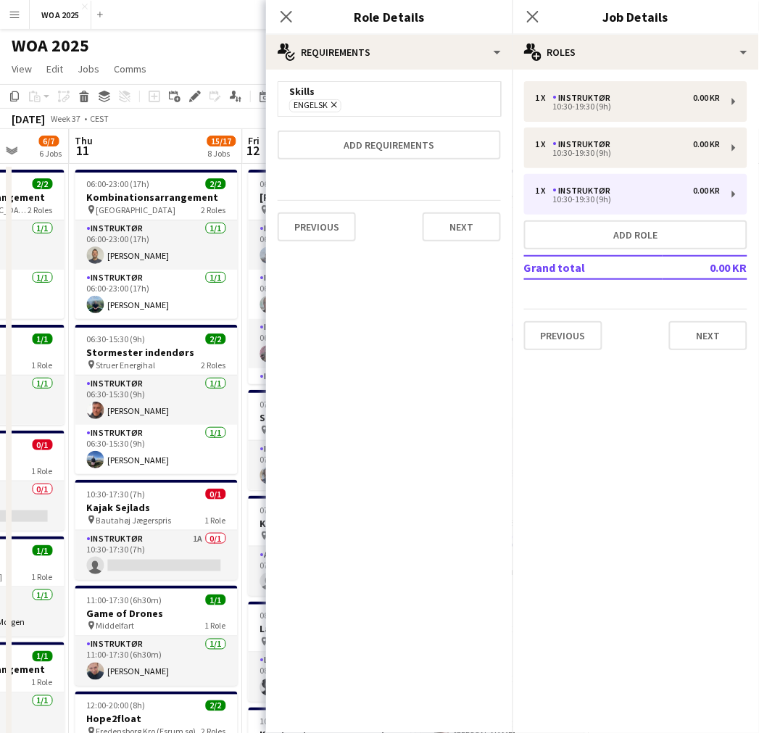
scroll to position [0, 0]
click at [701, 339] on button "Next" at bounding box center [708, 335] width 78 height 29
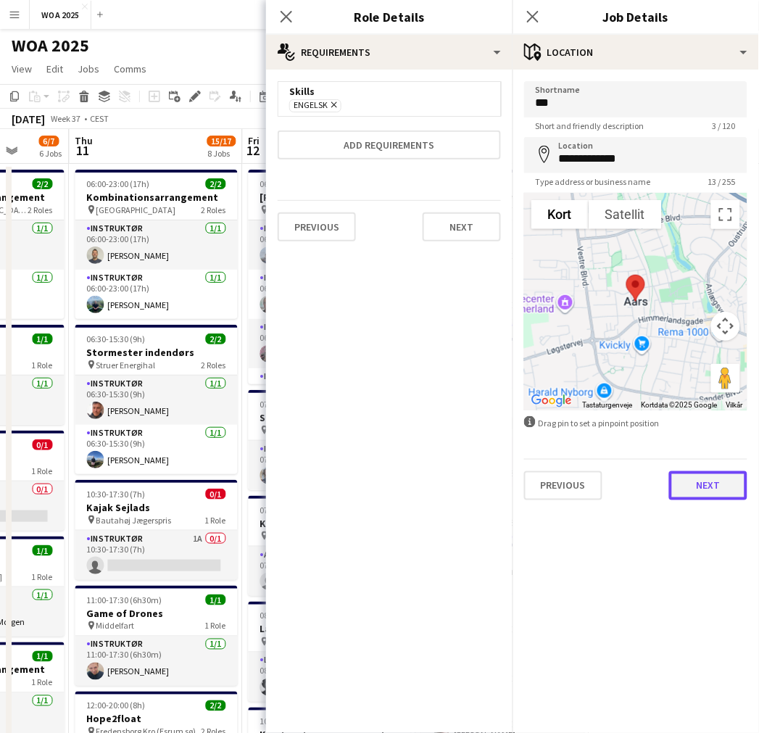
click at [708, 477] on button "Next" at bounding box center [708, 485] width 78 height 29
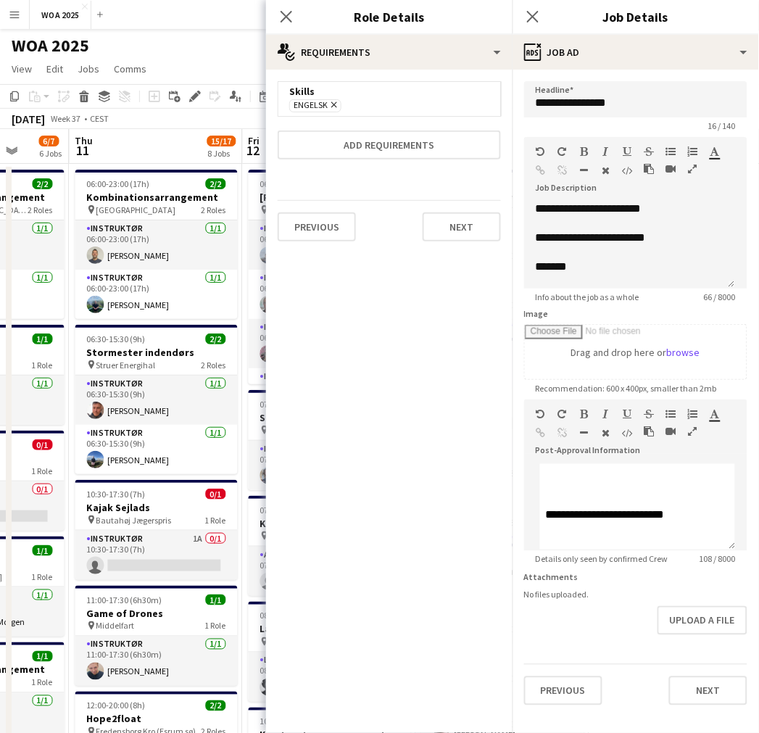
scroll to position [70, 0]
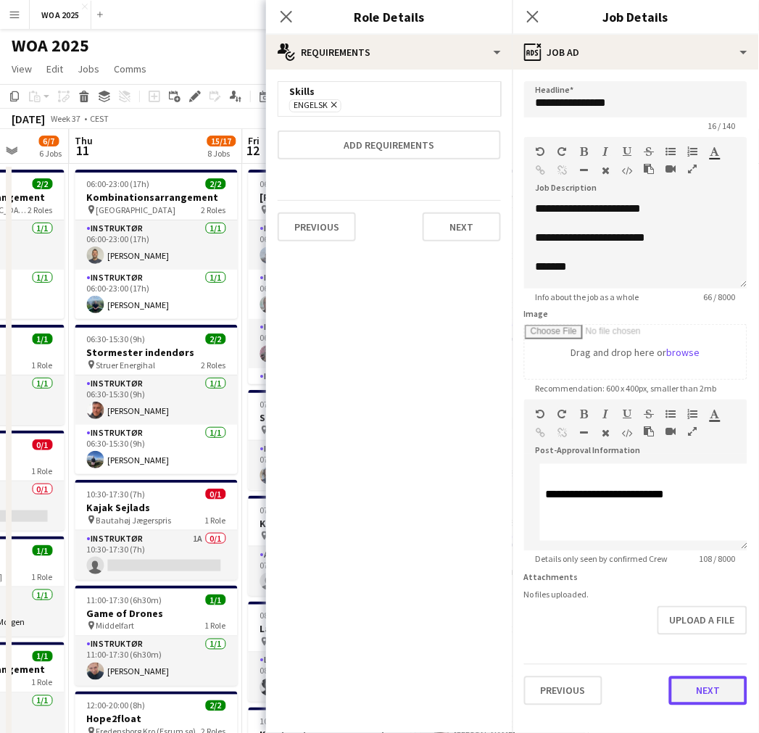
click at [697, 698] on button "Next" at bounding box center [708, 691] width 78 height 29
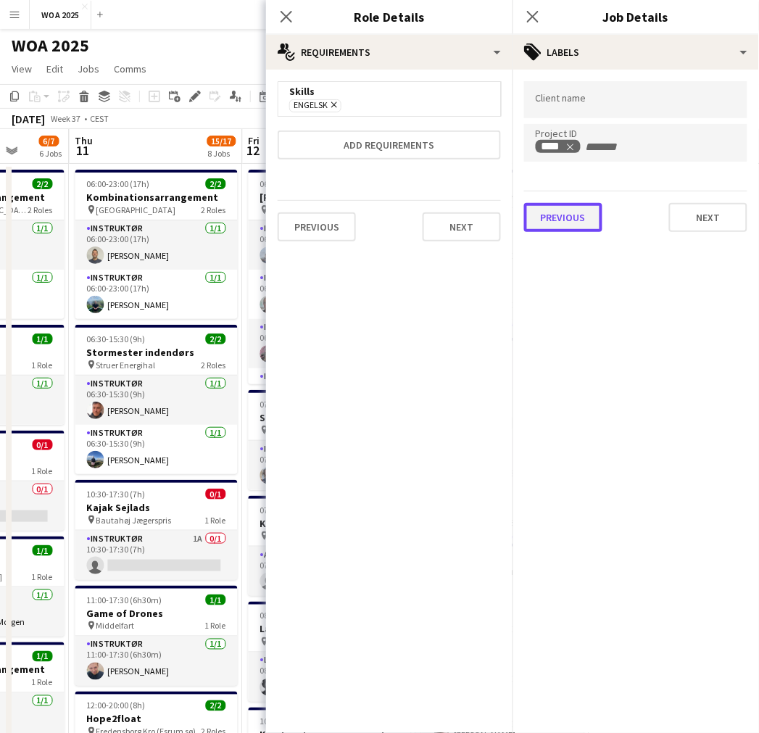
click at [574, 213] on button "Previous" at bounding box center [563, 217] width 78 height 29
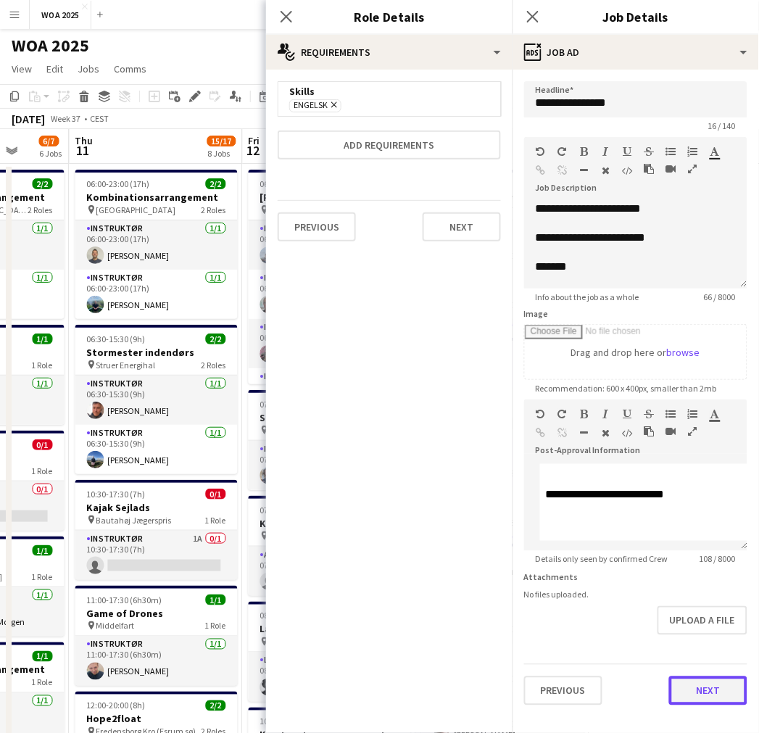
click at [697, 701] on button "Next" at bounding box center [708, 691] width 78 height 29
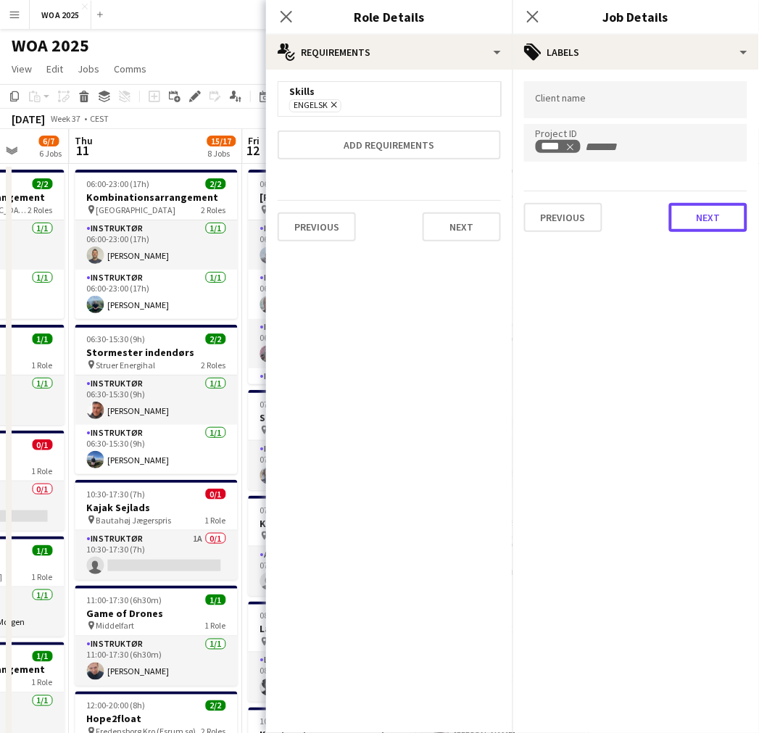
click at [706, 220] on button "Next" at bounding box center [708, 217] width 78 height 29
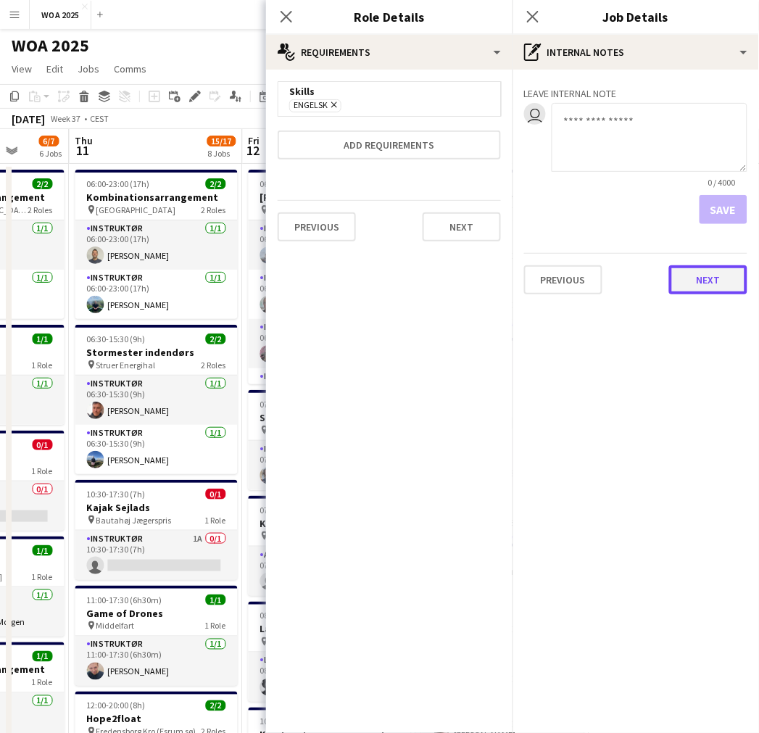
click at [704, 279] on button "Next" at bounding box center [708, 279] width 78 height 29
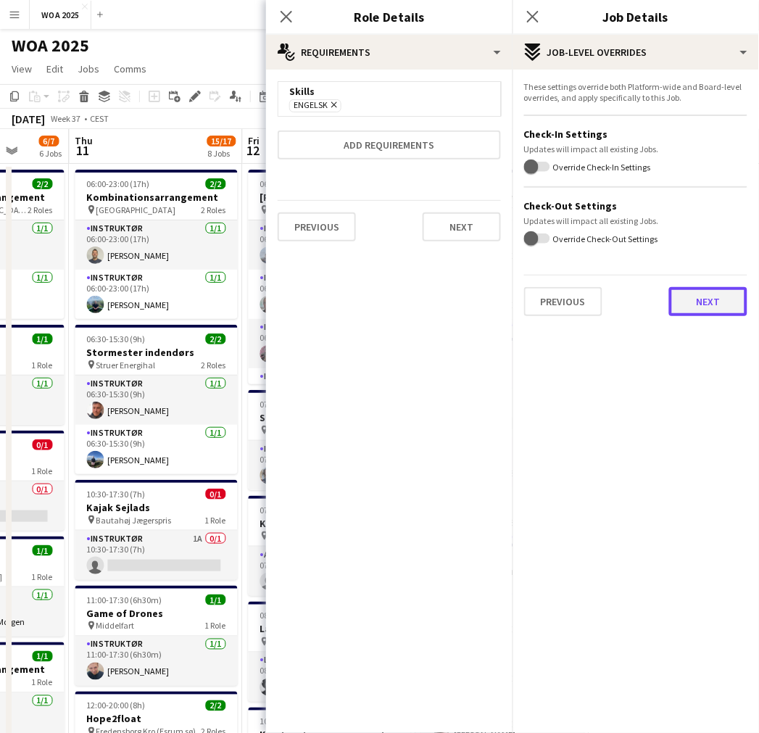
click at [692, 302] on button "Next" at bounding box center [708, 301] width 78 height 29
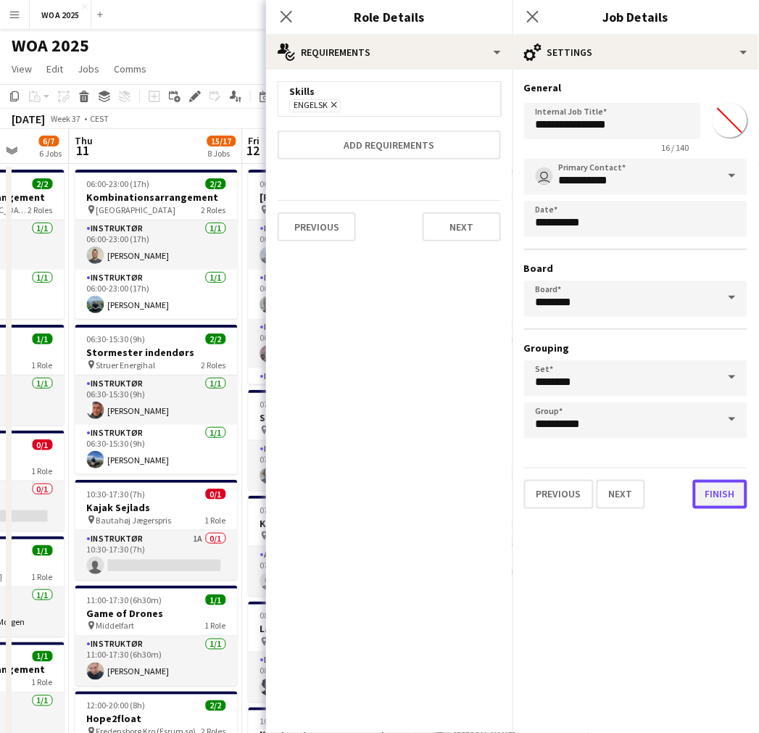
click at [722, 494] on button "Finish" at bounding box center [720, 494] width 54 height 29
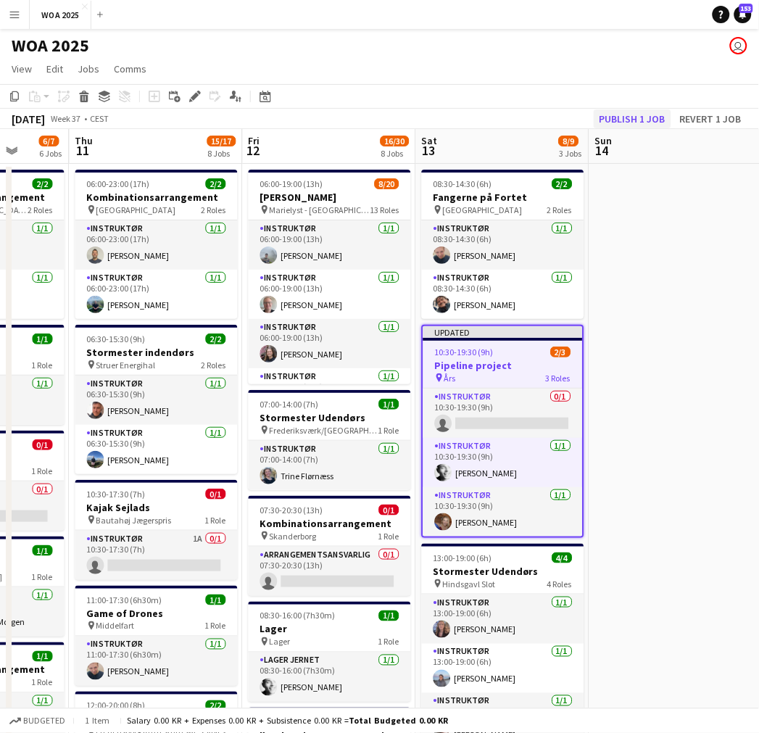
drag, startPoint x: 614, startPoint y: 107, endPoint x: 616, endPoint y: 116, distance: 9.2
click at [614, 109] on div "Copy Paste Paste Ctrl+V Paste with crew Ctrl+Shift+V Paste linked Job [GEOGRAPH…" at bounding box center [379, 106] width 759 height 45
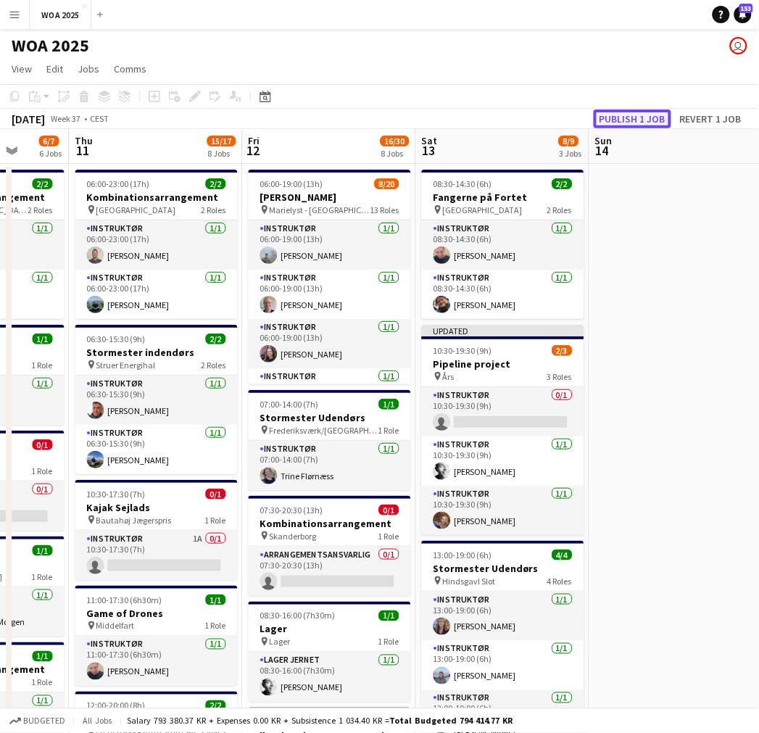
click at [616, 117] on button "Publish 1 job" at bounding box center [633, 119] width 78 height 19
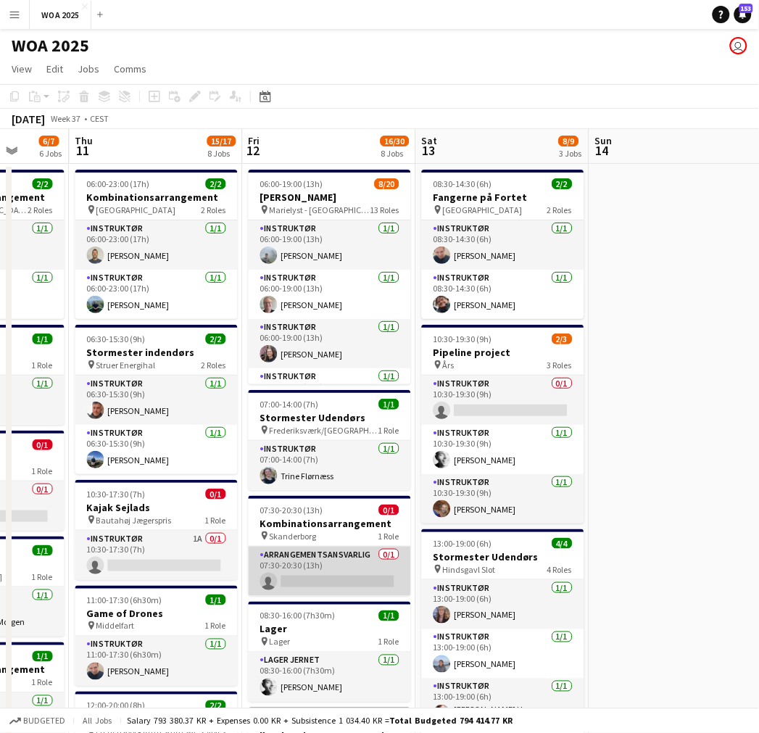
click at [341, 578] on app-card-role "Arrangementsansvarlig 0/1 07:30-20:30 (13h) single-neutral-actions" at bounding box center [330, 571] width 162 height 49
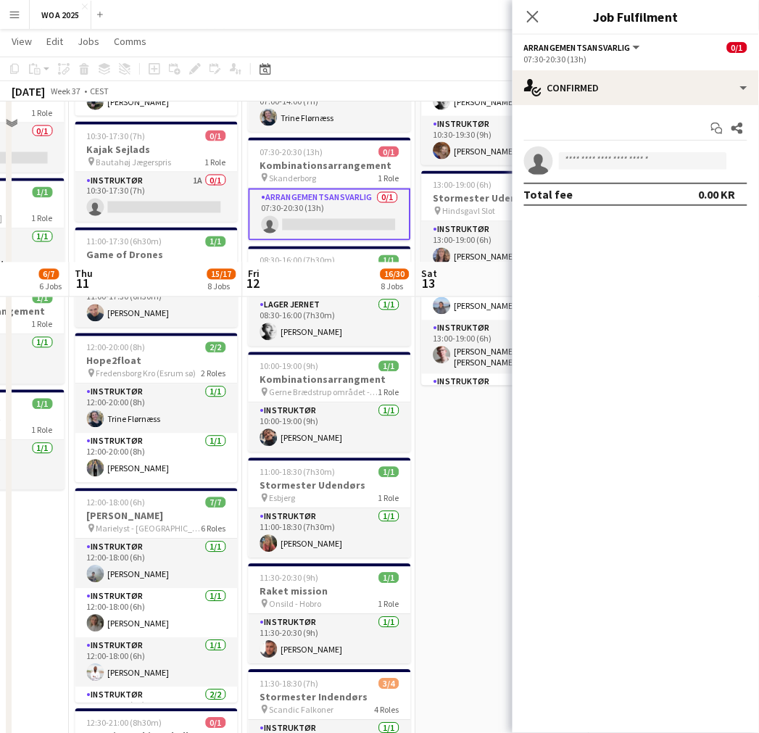
scroll to position [322, 0]
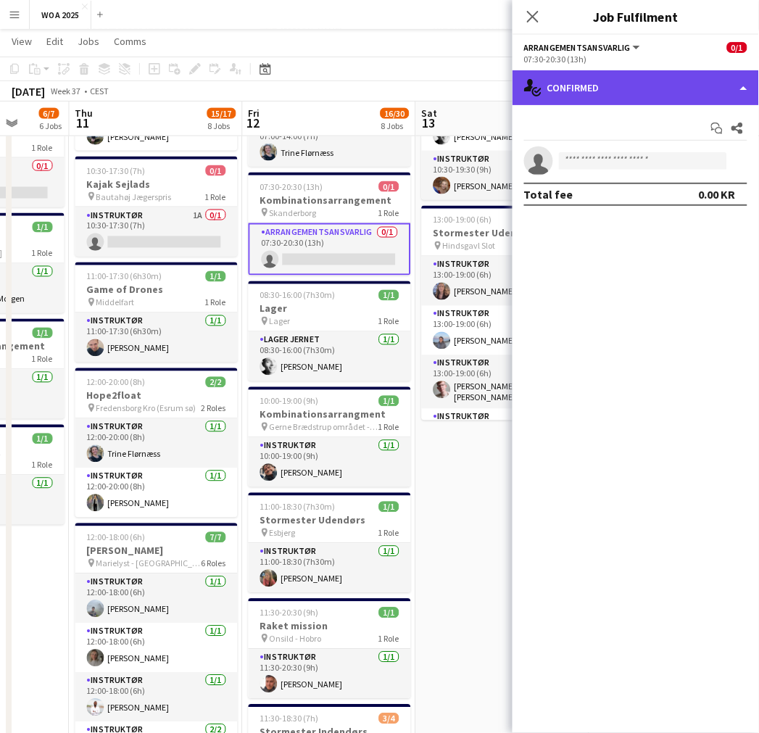
click at [627, 94] on div "single-neutral-actions-check-2 Confirmed" at bounding box center [636, 87] width 247 height 35
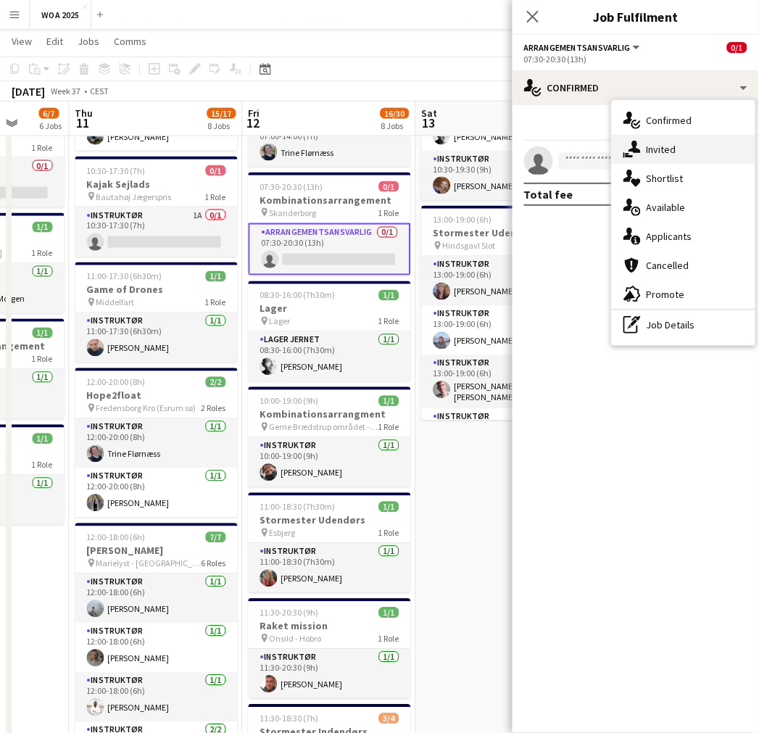
click at [657, 144] on span "Invited" at bounding box center [662, 149] width 30 height 13
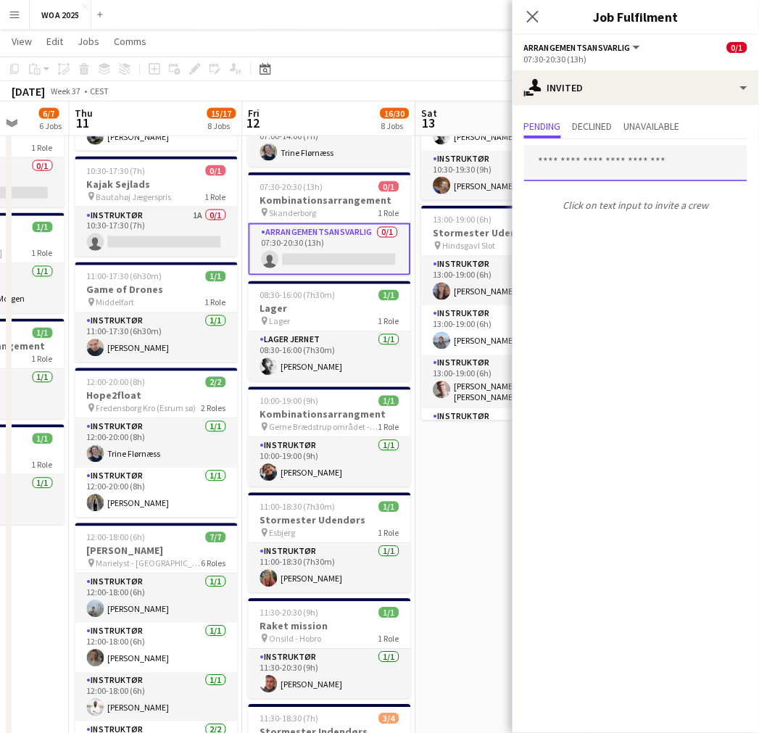
click at [619, 176] on input "text" at bounding box center [635, 163] width 223 height 36
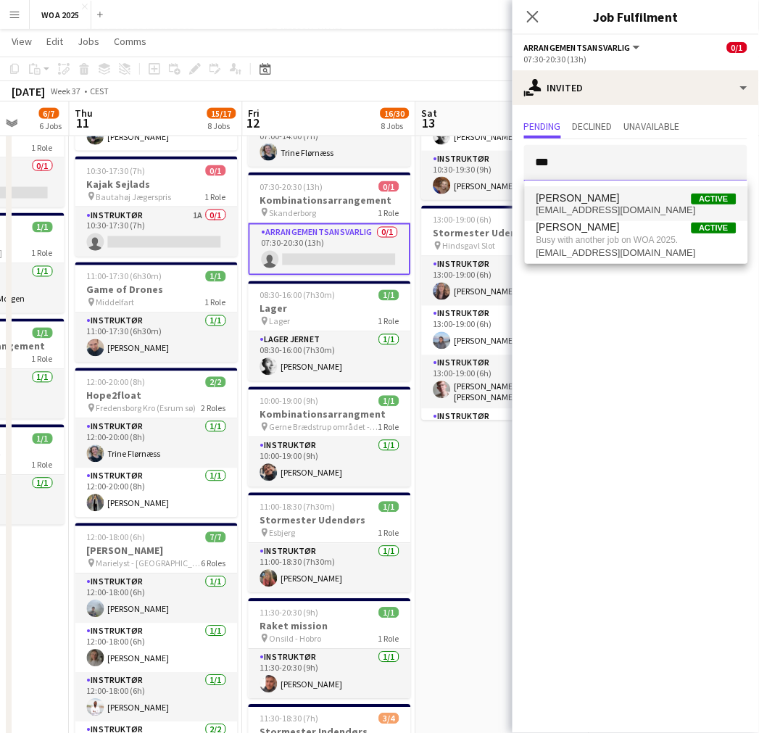
type input "***"
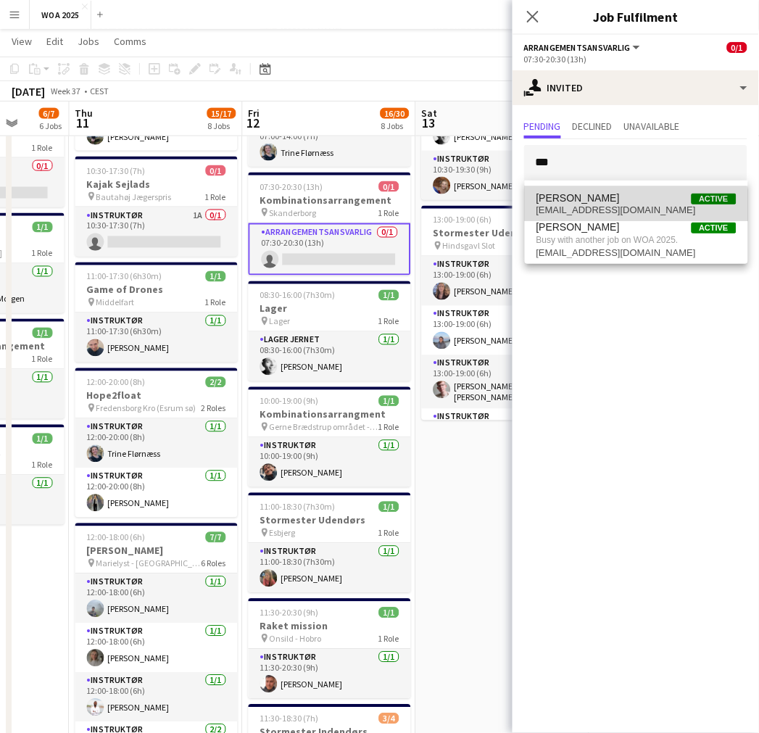
click at [607, 208] on span "[EMAIL_ADDRESS][DOMAIN_NAME]" at bounding box center [637, 211] width 200 height 12
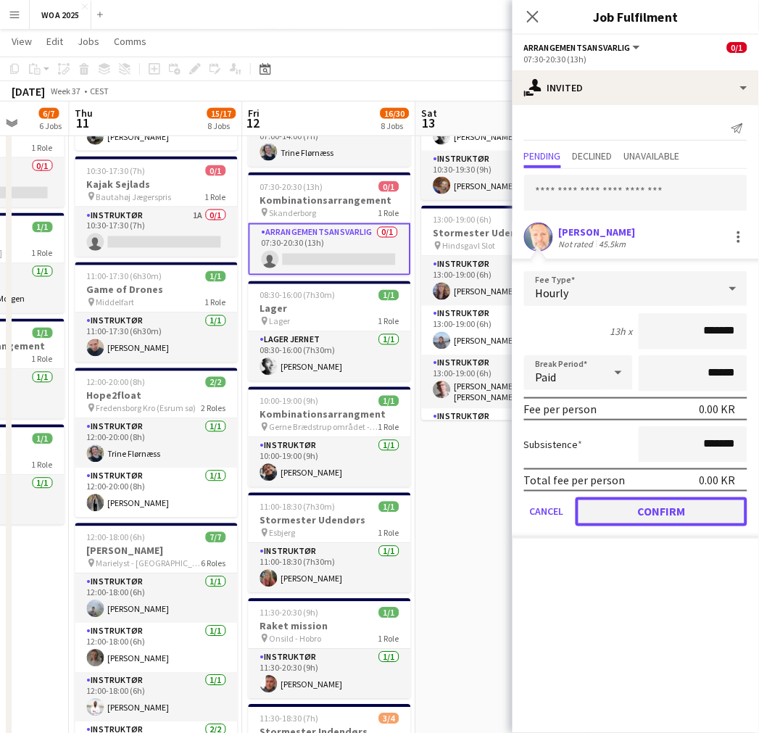
click at [643, 501] on button "Confirm" at bounding box center [662, 512] width 172 height 29
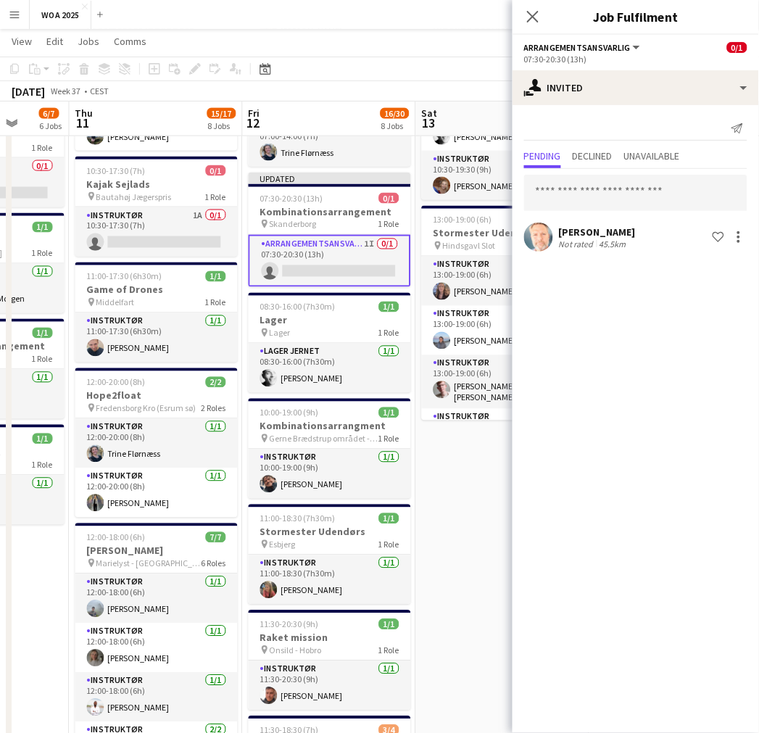
click at [464, 67] on app-toolbar "Copy Paste Paste Ctrl+V Paste with crew Ctrl+Shift+V Paste linked Job [GEOGRAPH…" at bounding box center [379, 69] width 759 height 25
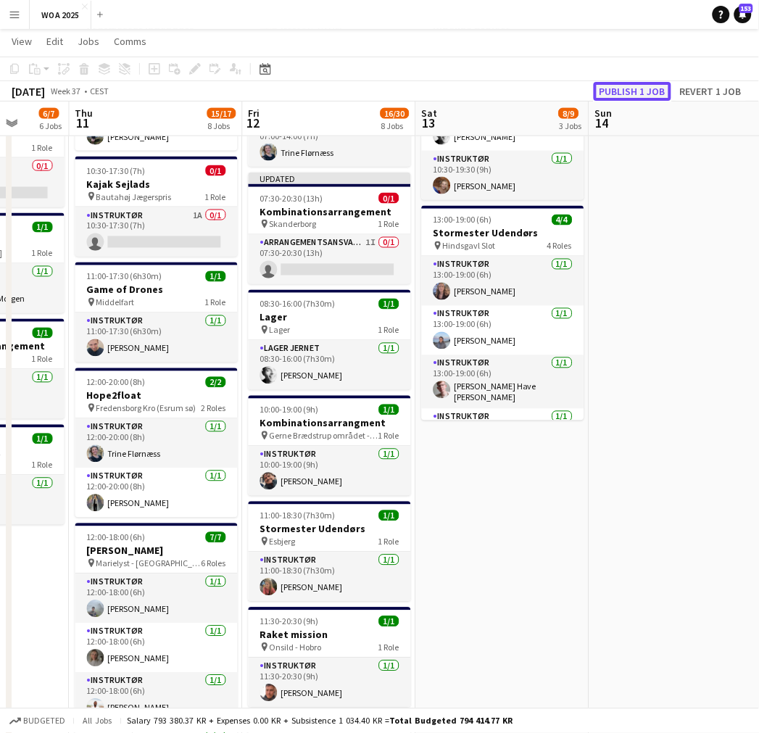
click at [624, 93] on button "Publish 1 job" at bounding box center [633, 91] width 78 height 19
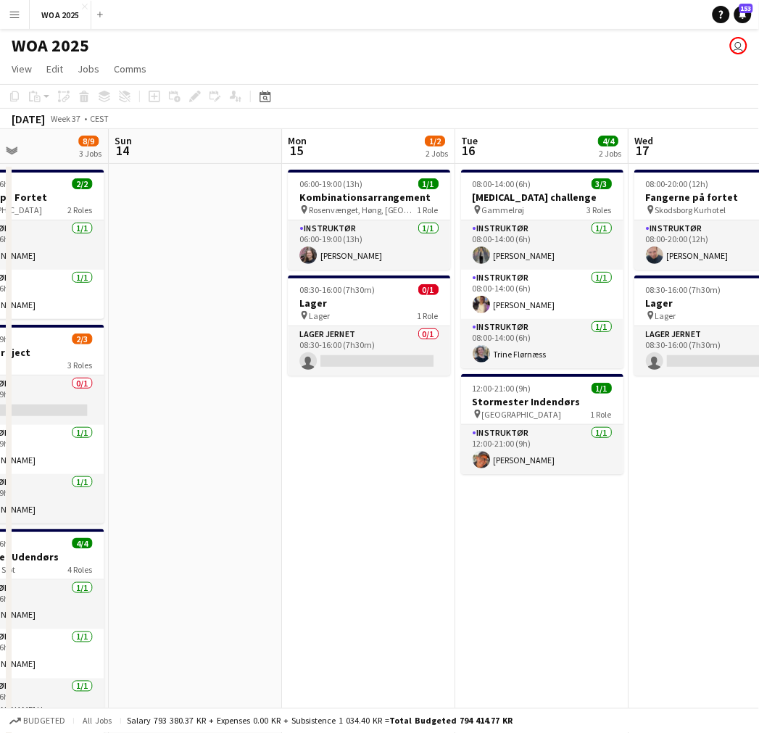
scroll to position [0, 586]
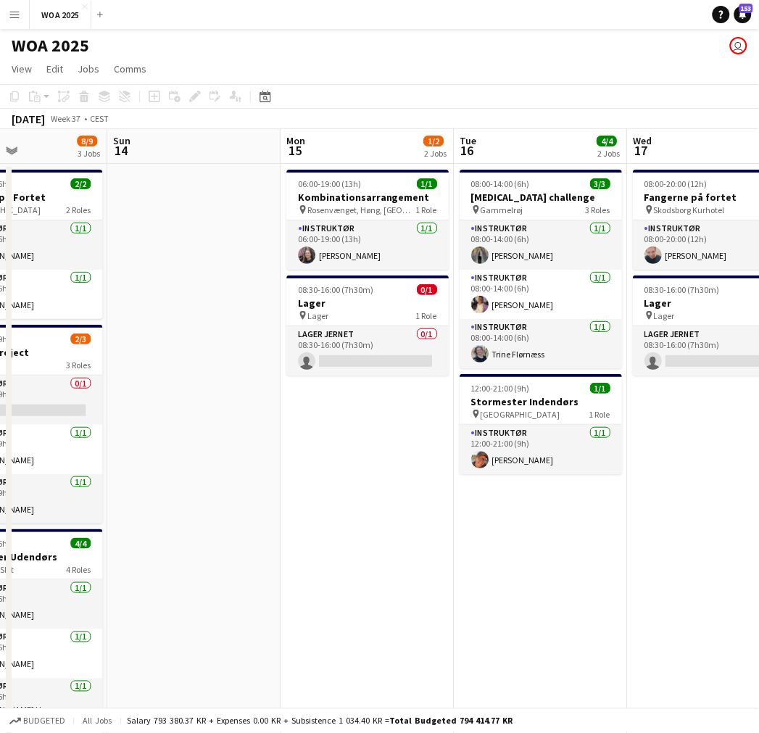
drag, startPoint x: 638, startPoint y: 301, endPoint x: 155, endPoint y: 310, distance: 483.1
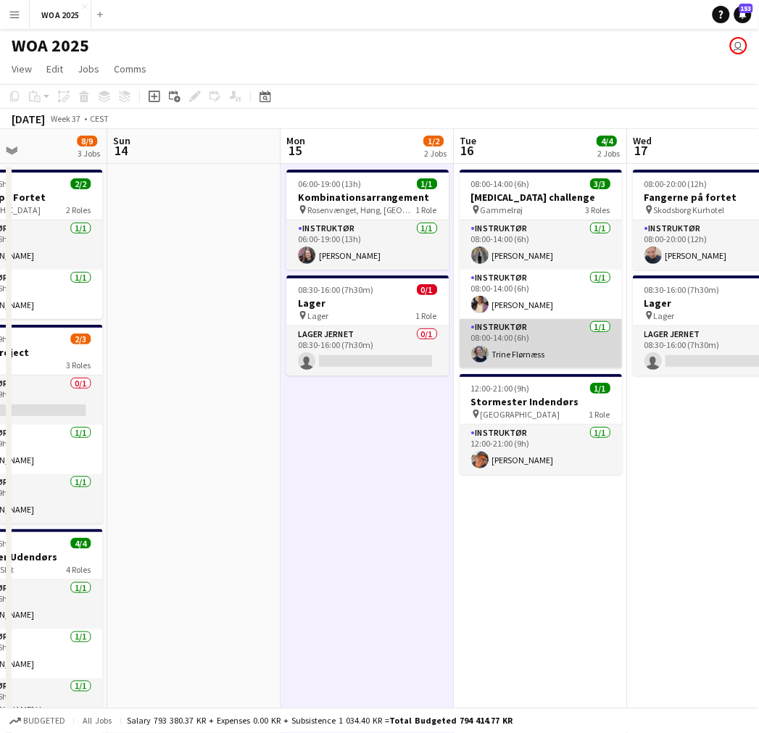
click at [550, 344] on app-card-role "Instruktør [DATE] 08:00-14:00 (6h) [PERSON_NAME]" at bounding box center [541, 343] width 162 height 49
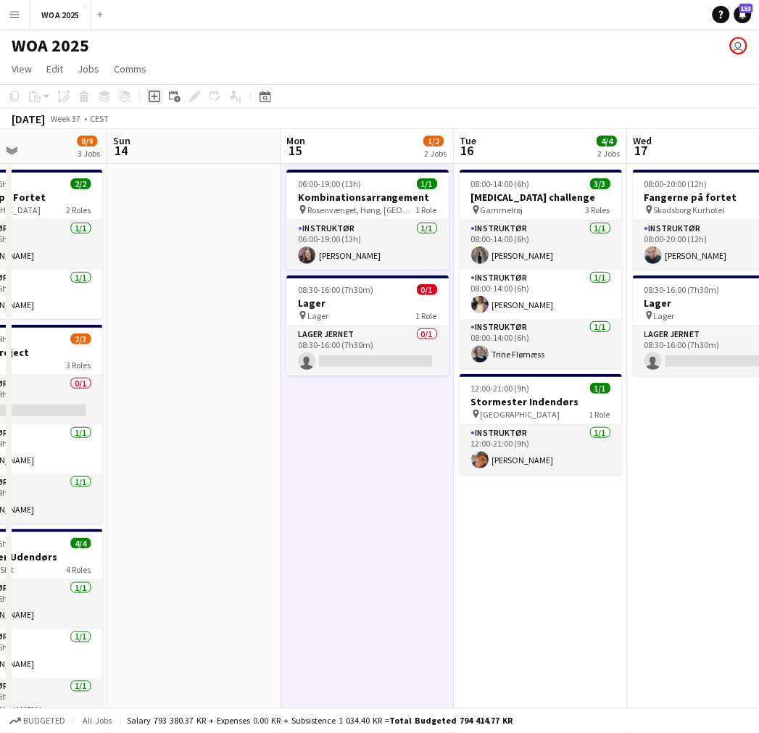
click at [160, 99] on div "Add job" at bounding box center [154, 96] width 17 height 17
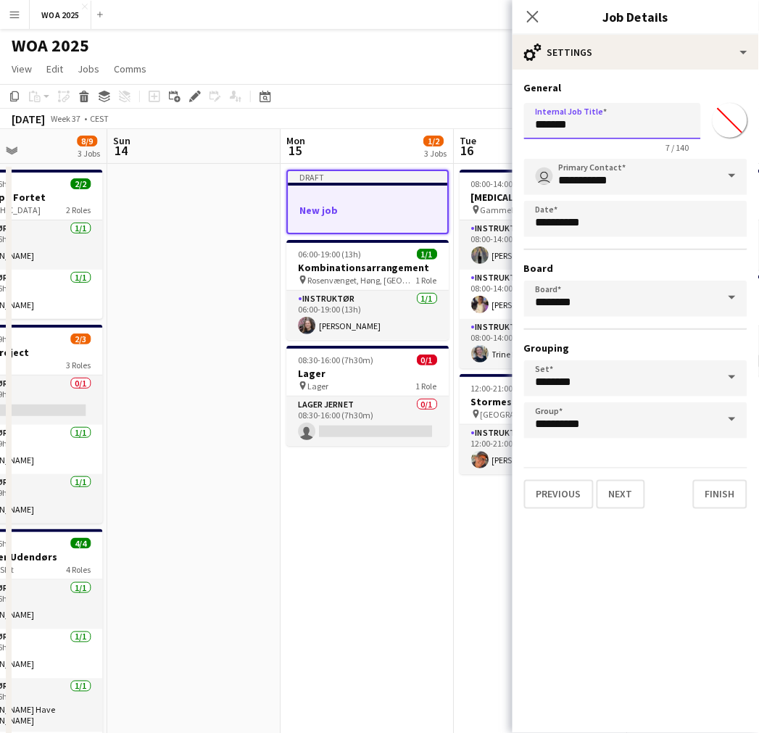
drag, startPoint x: 598, startPoint y: 131, endPoint x: 490, endPoint y: 139, distance: 109.1
type input "**********"
click at [611, 489] on button "Next" at bounding box center [621, 494] width 49 height 29
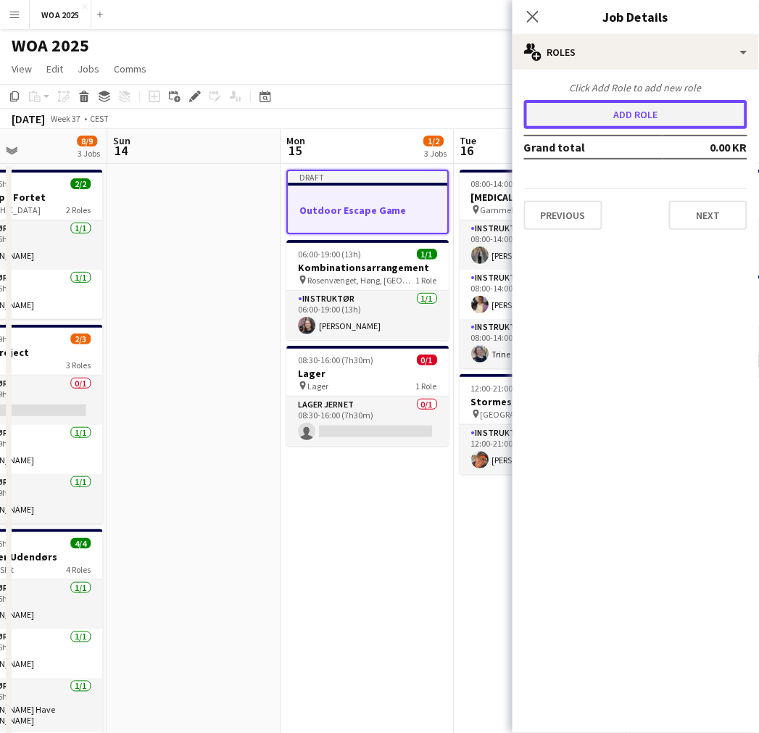
click at [608, 112] on button "Add role" at bounding box center [635, 114] width 223 height 29
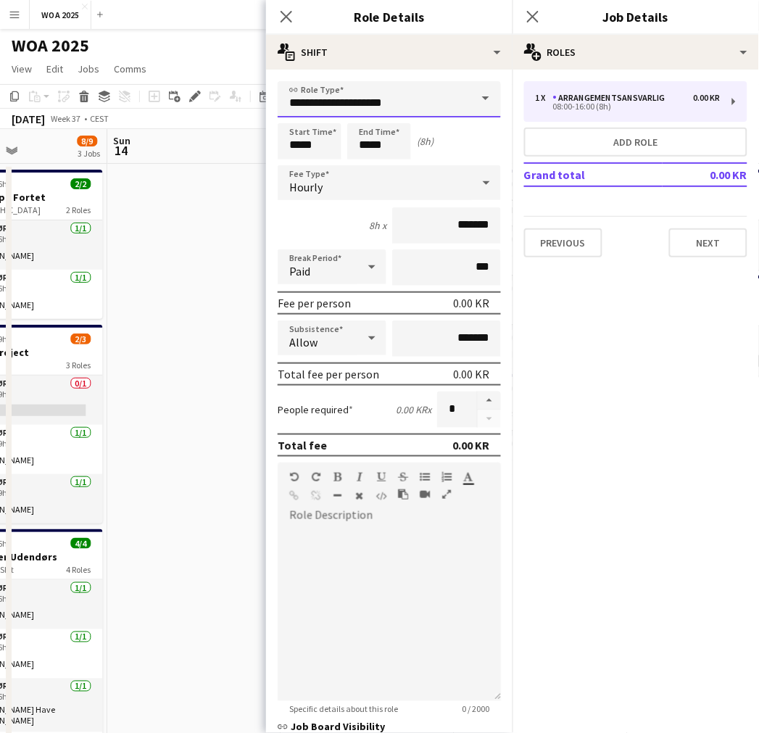
click at [401, 107] on input "**********" at bounding box center [389, 99] width 223 height 36
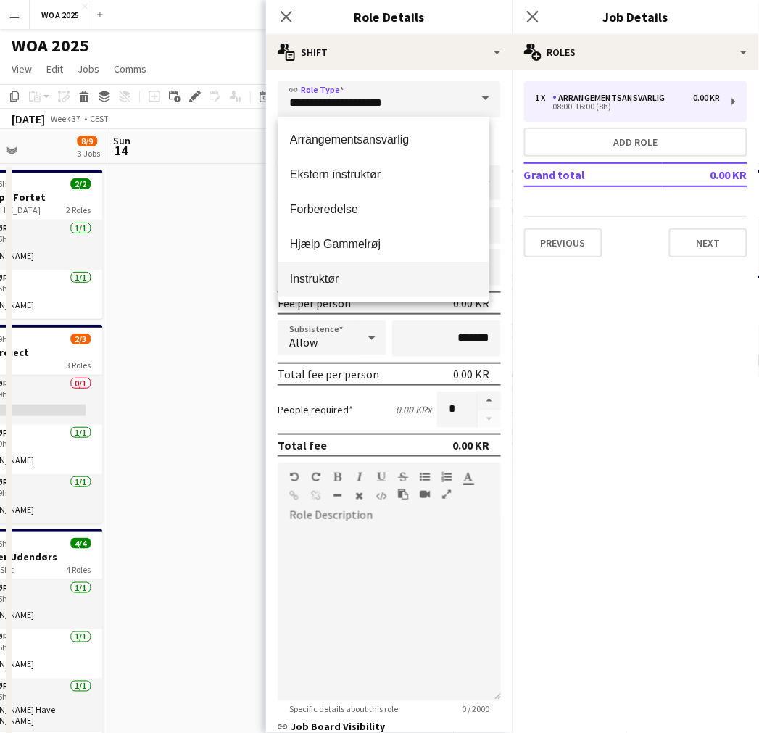
click at [327, 270] on mat-option "Instruktør" at bounding box center [384, 279] width 211 height 35
type input "**********"
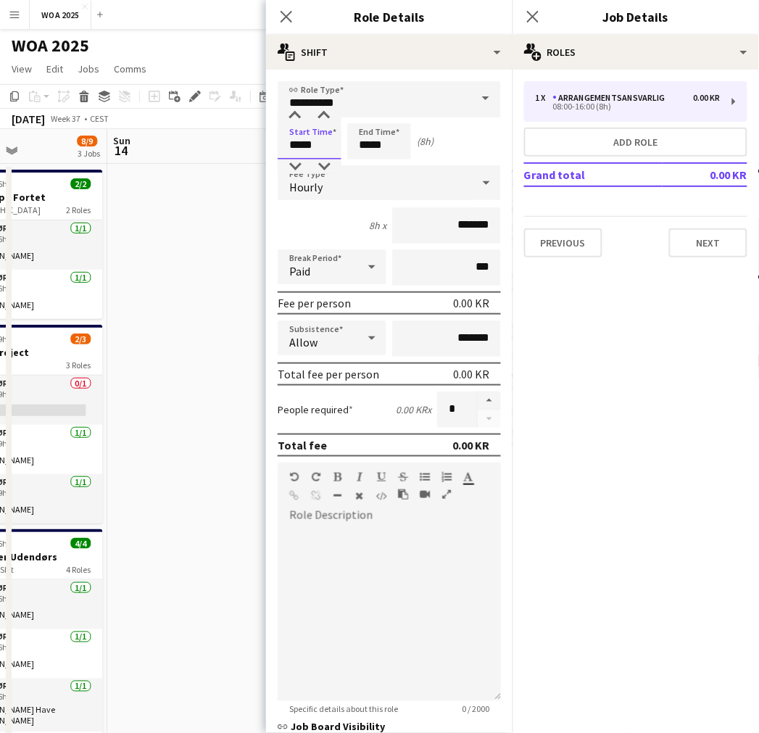
drag, startPoint x: 321, startPoint y: 143, endPoint x: 276, endPoint y: 147, distance: 45.2
click at [276, 147] on form "**********" at bounding box center [389, 510] width 247 height 859
type input "*****"
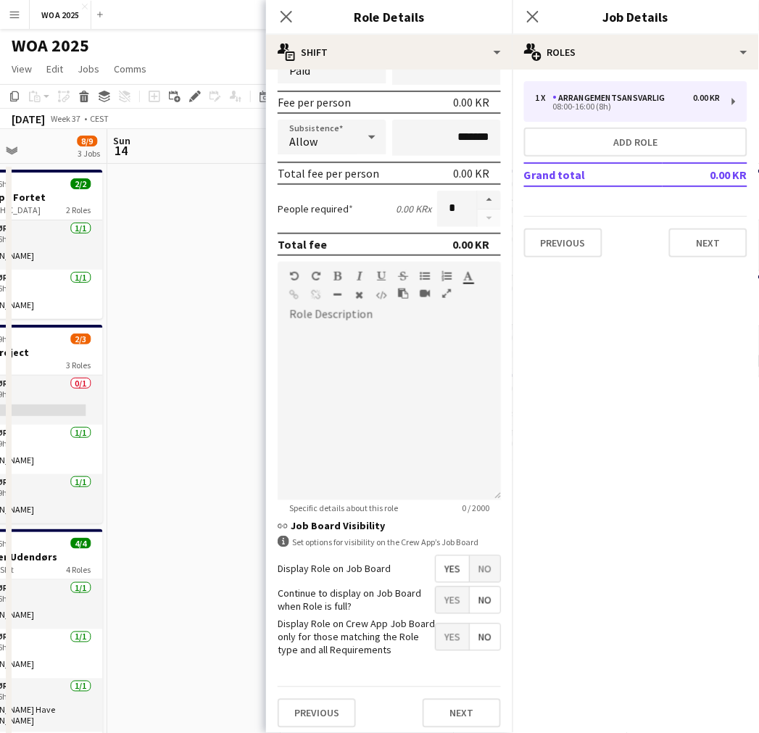
type input "*****"
click at [437, 606] on span "Yes" at bounding box center [452, 600] width 33 height 26
click at [455, 708] on button "Next" at bounding box center [462, 713] width 78 height 29
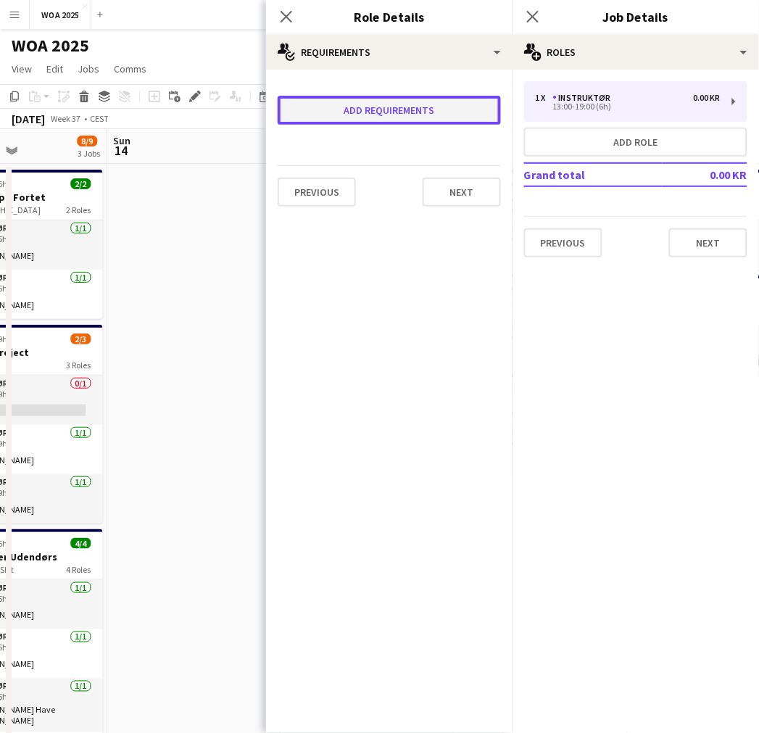
click at [345, 110] on button "Add requirements" at bounding box center [389, 110] width 223 height 29
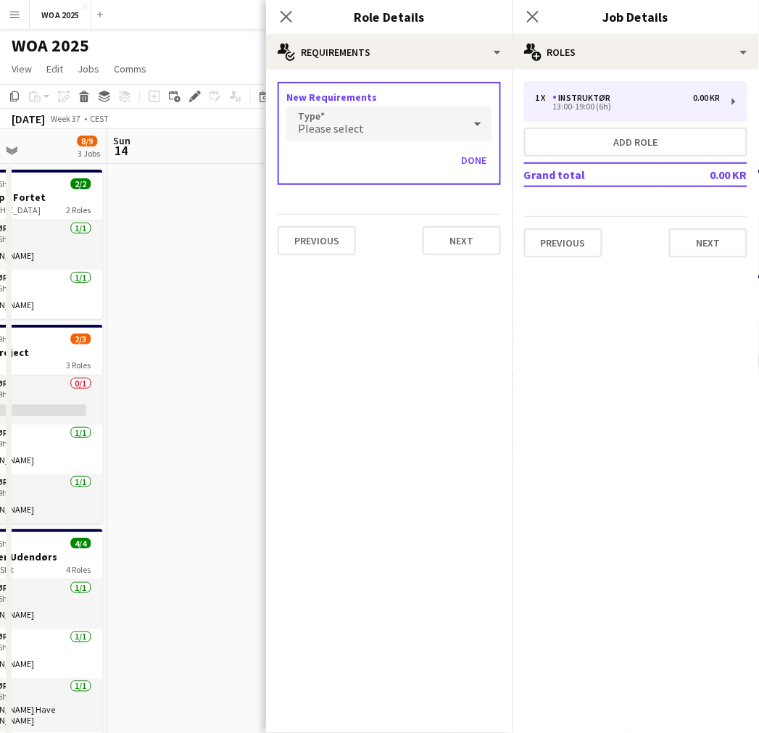
click at [350, 139] on div "Please select" at bounding box center [374, 124] width 177 height 35
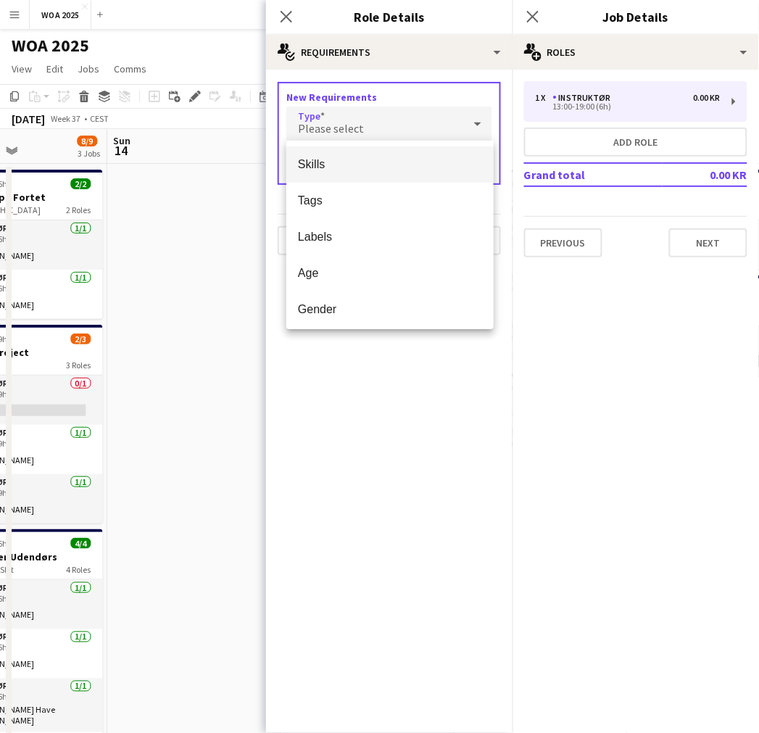
click at [321, 167] on span "Skills" at bounding box center [390, 164] width 184 height 14
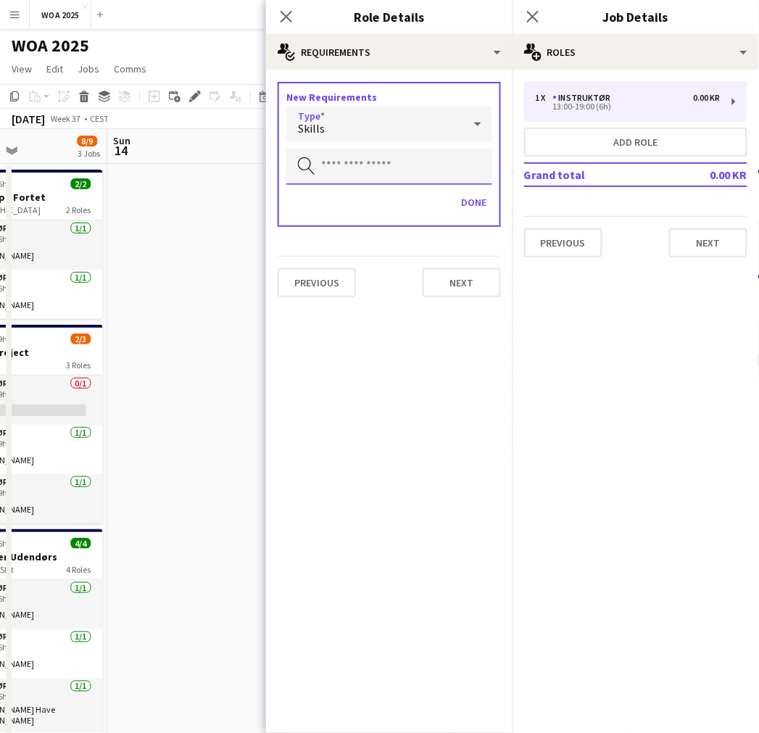
click at [348, 170] on input "text" at bounding box center [389, 167] width 206 height 36
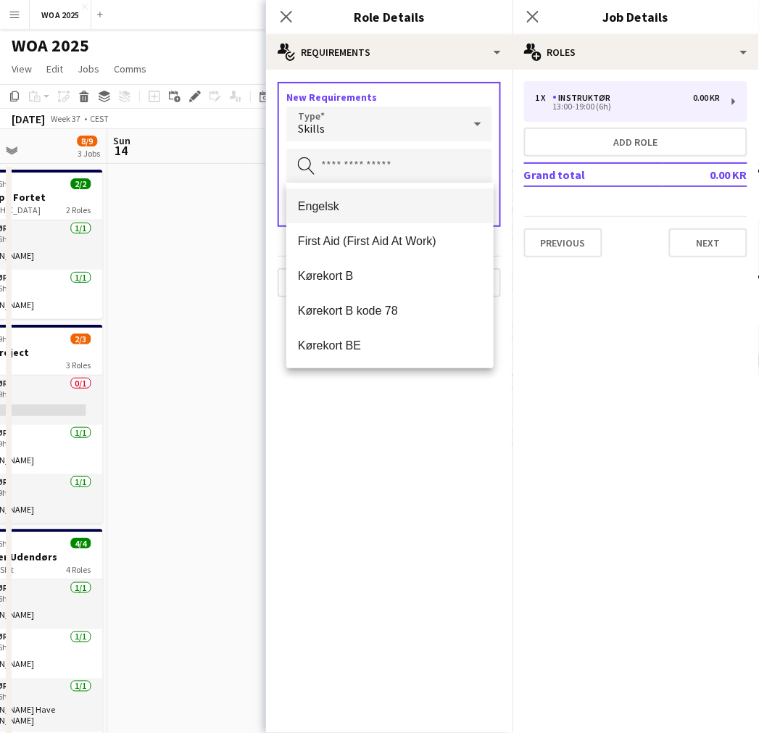
click at [339, 205] on span "Engelsk" at bounding box center [390, 206] width 184 height 14
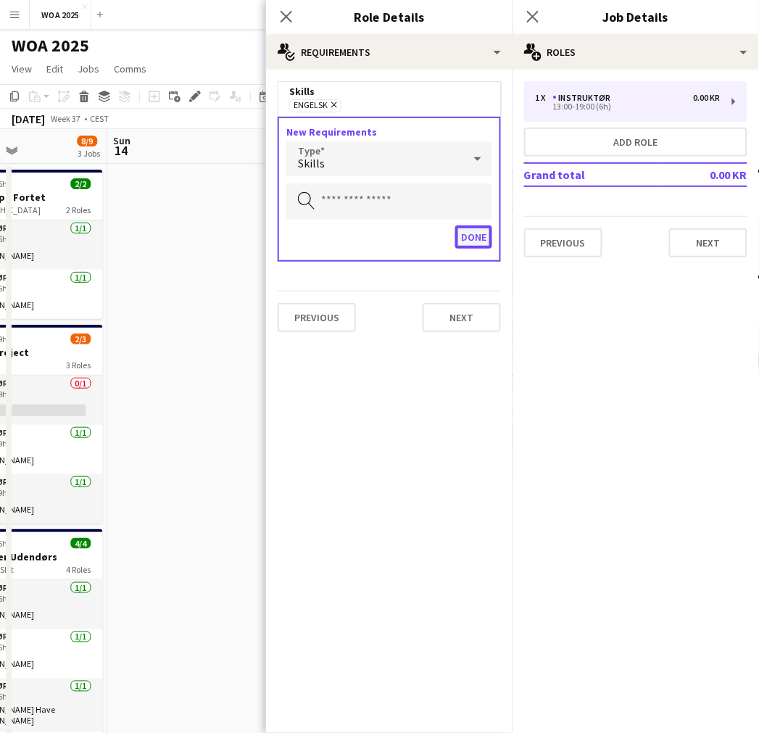
click at [477, 226] on button "Done" at bounding box center [473, 237] width 37 height 23
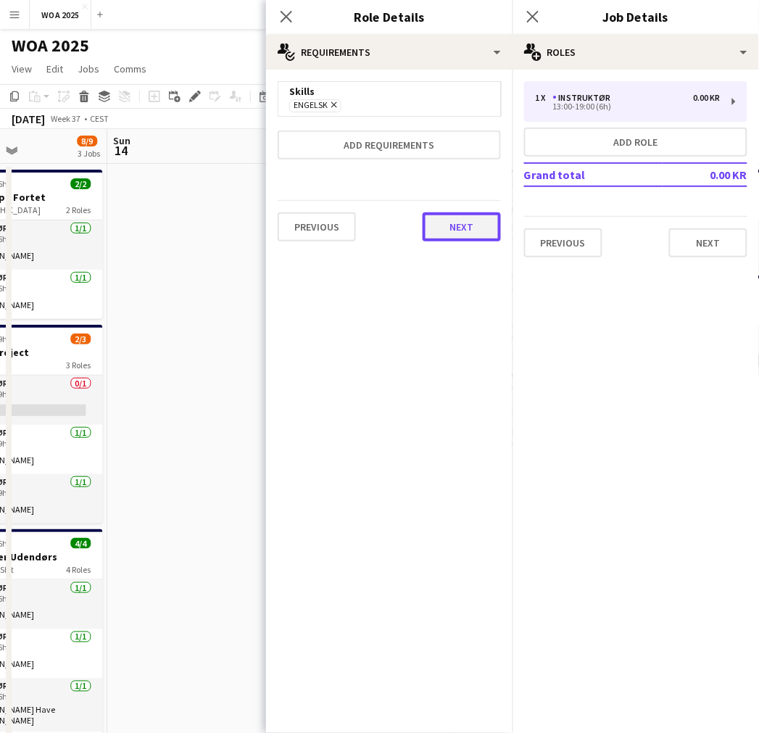
click at [469, 228] on button "Next" at bounding box center [462, 227] width 78 height 29
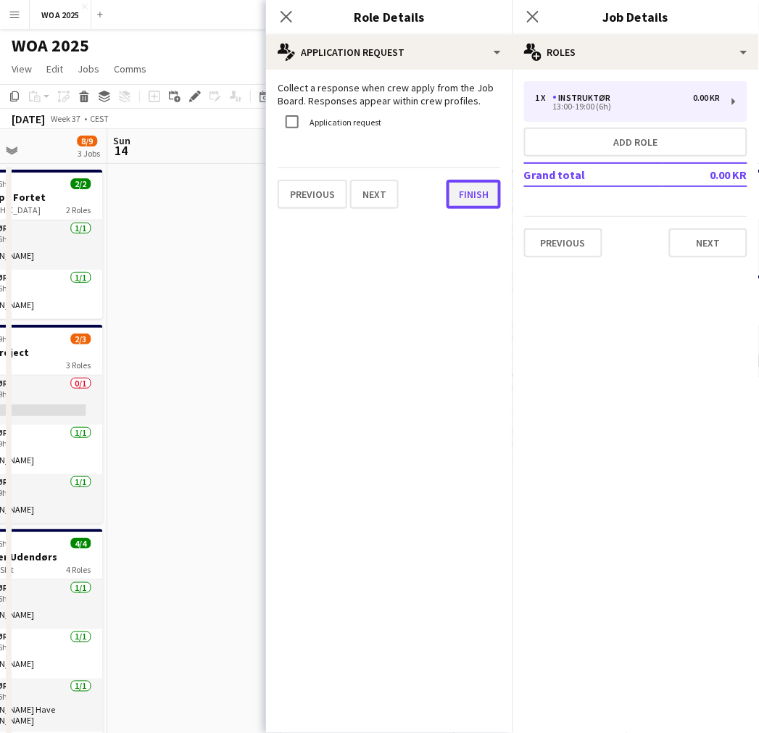
click at [464, 197] on button "Finish" at bounding box center [474, 194] width 54 height 29
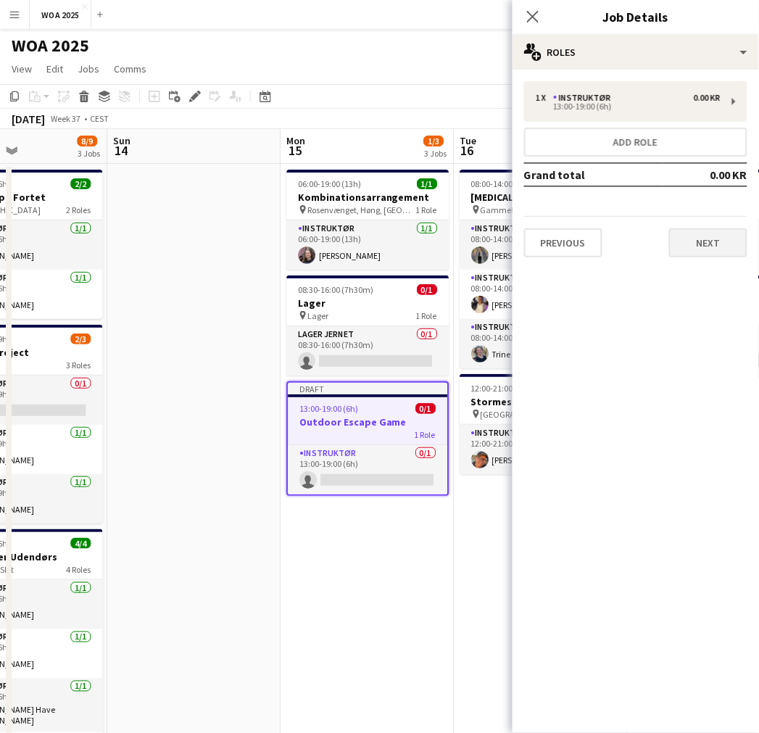
click at [713, 226] on div "Previous Next" at bounding box center [635, 236] width 223 height 41
click at [711, 236] on button "Next" at bounding box center [708, 242] width 78 height 29
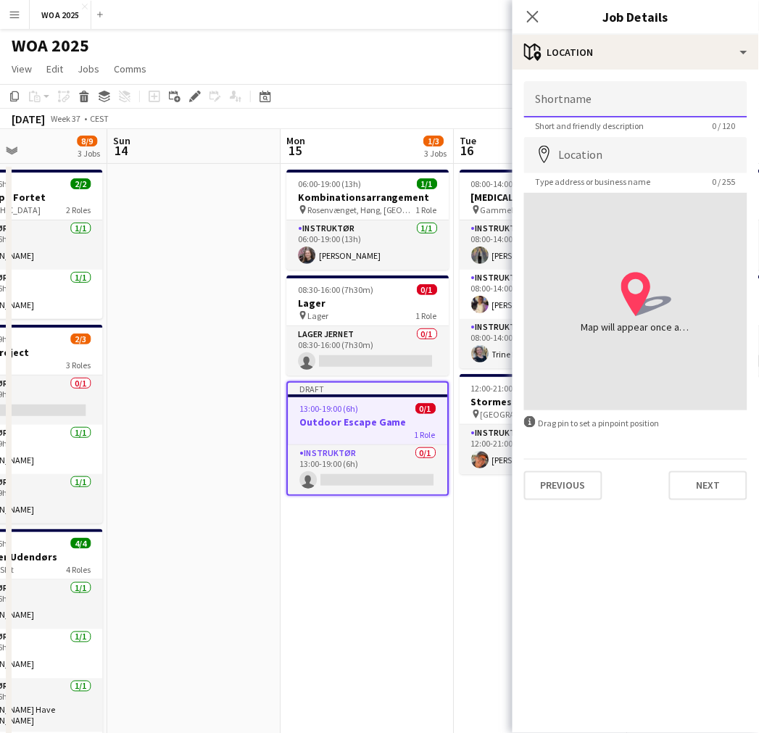
click at [622, 91] on input "Shortname" at bounding box center [635, 99] width 223 height 36
type input "**********"
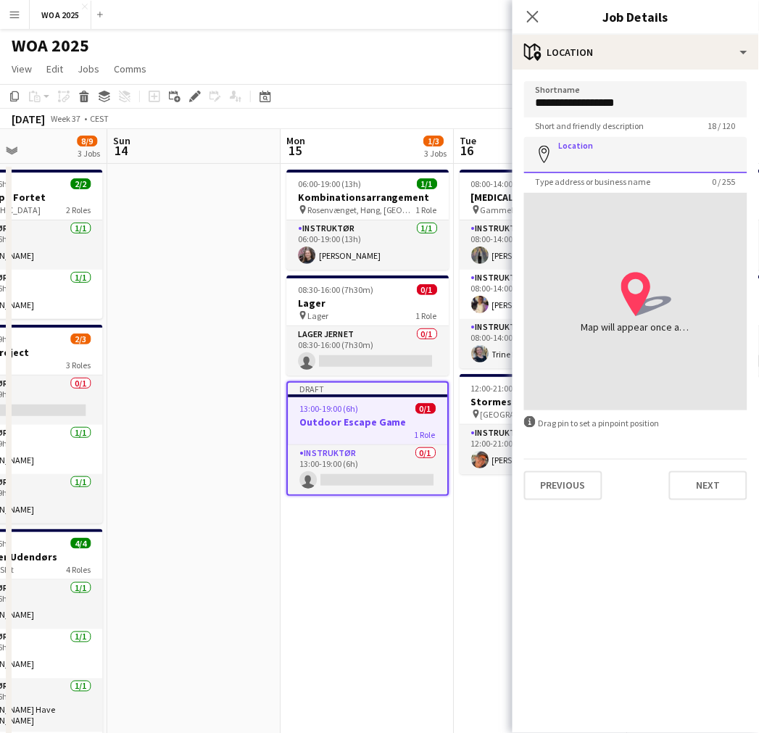
click at [632, 152] on input "Location" at bounding box center [635, 155] width 223 height 36
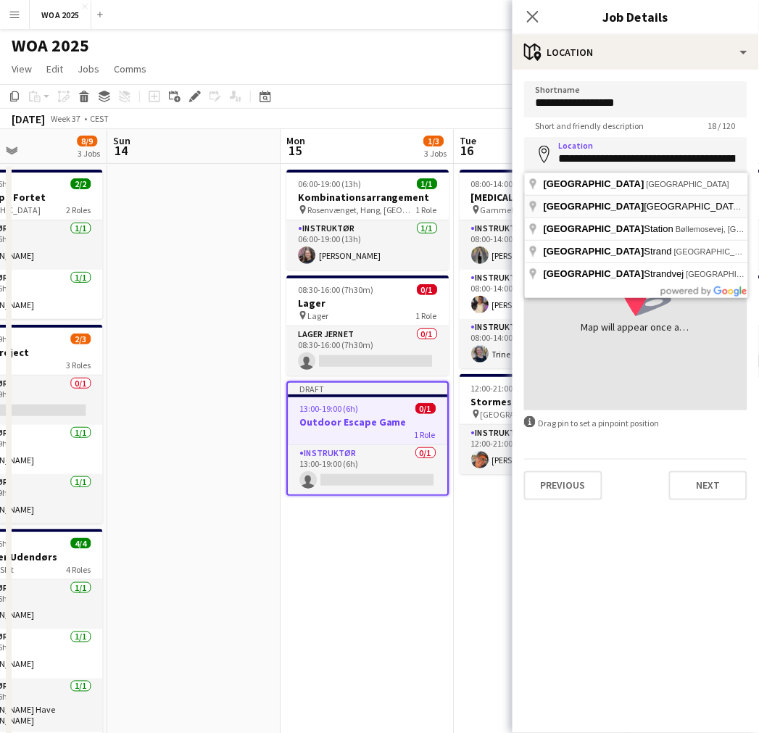
type input "**********"
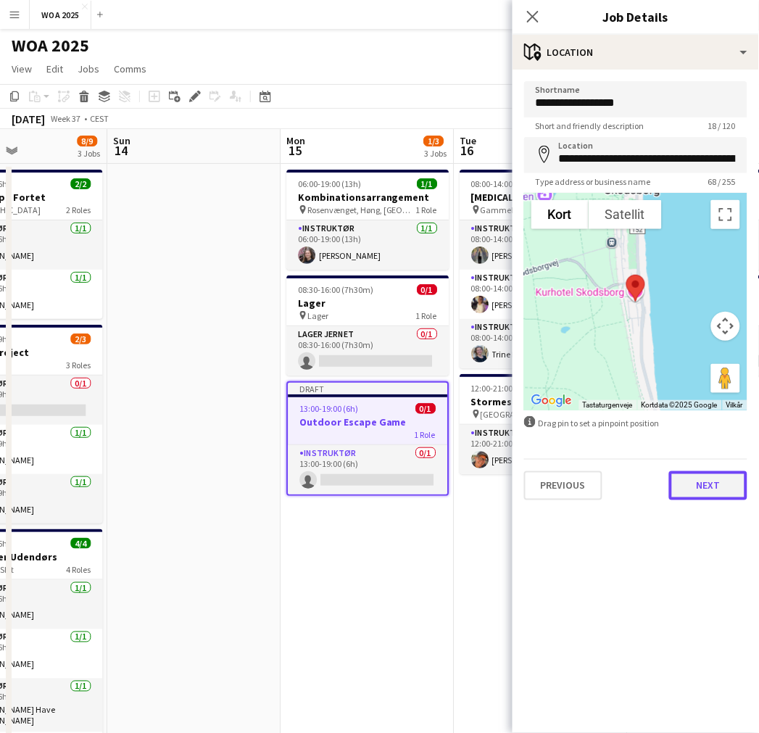
click at [711, 490] on button "Next" at bounding box center [708, 485] width 78 height 29
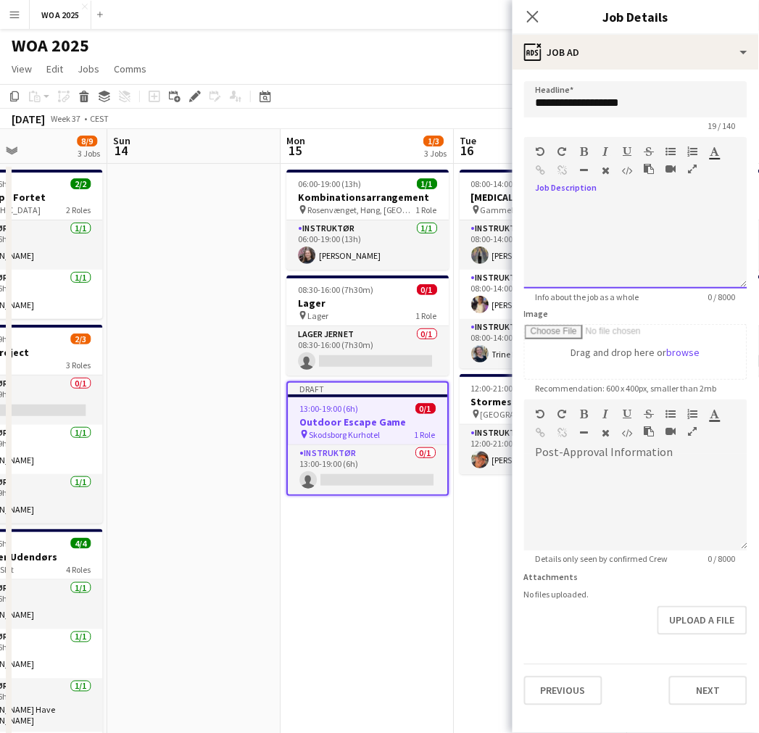
click at [575, 228] on div at bounding box center [635, 245] width 223 height 87
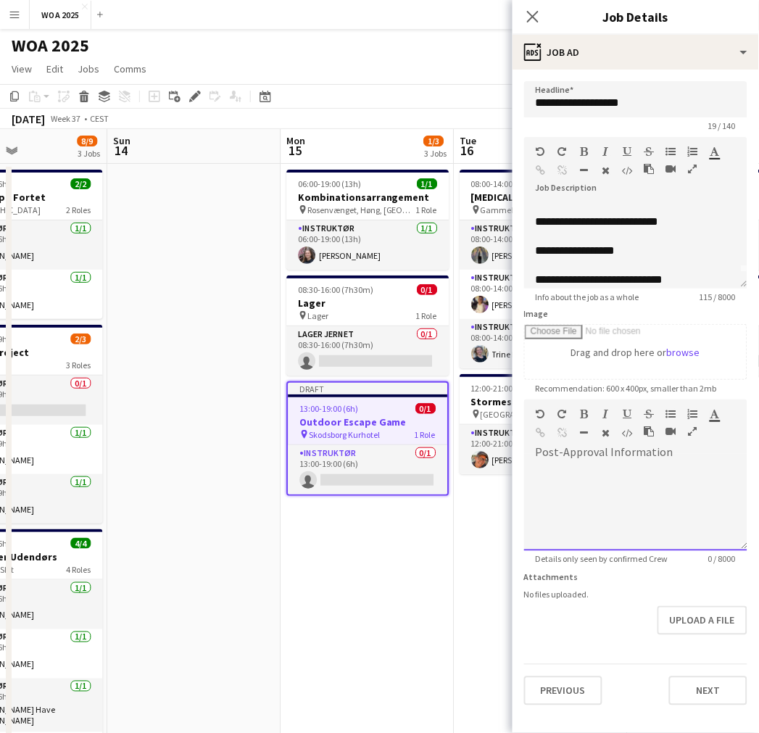
click at [640, 465] on div at bounding box center [635, 507] width 223 height 87
paste div
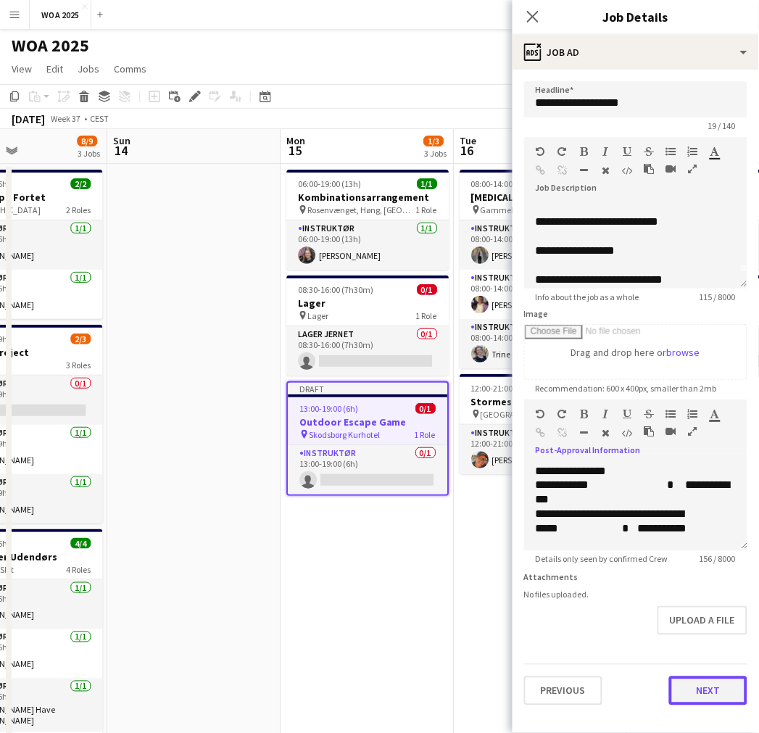
click at [701, 682] on button "Next" at bounding box center [708, 691] width 78 height 29
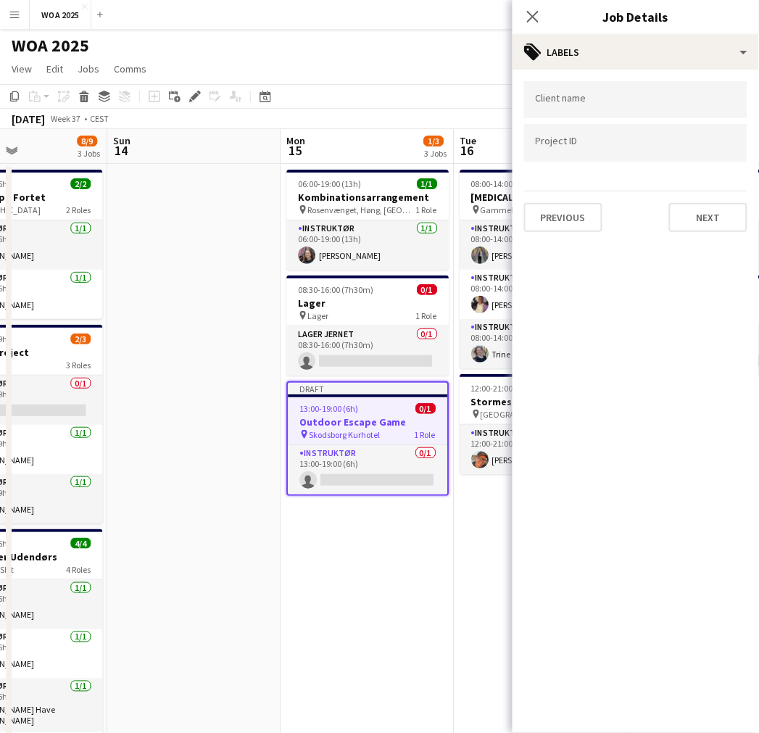
click at [616, 154] on div at bounding box center [635, 142] width 223 height 37
drag, startPoint x: 633, startPoint y: 135, endPoint x: 629, endPoint y: 141, distance: 7.8
click at [633, 136] on div at bounding box center [635, 142] width 223 height 37
type input "****"
click at [690, 204] on button "Next" at bounding box center [708, 217] width 78 height 29
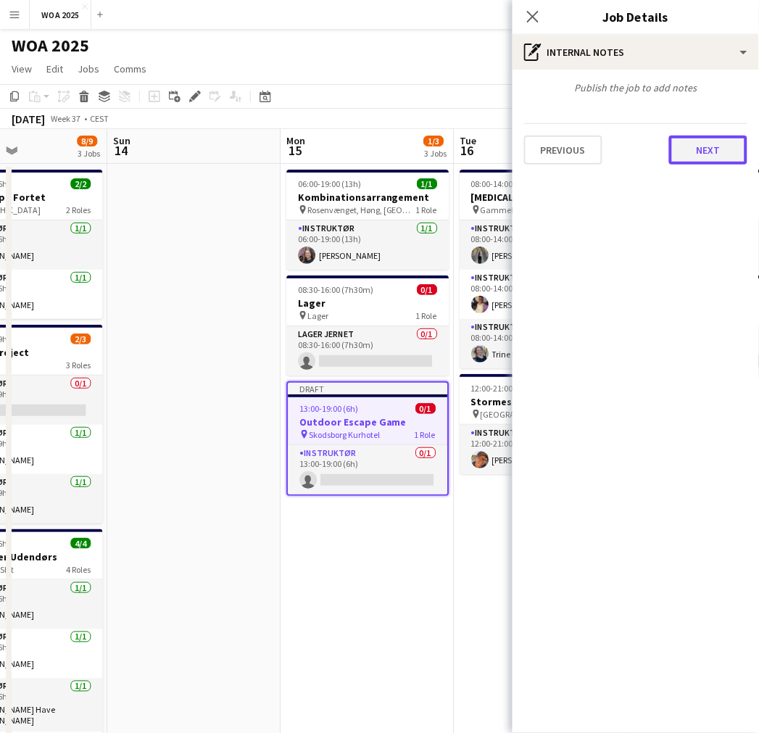
click at [708, 147] on button "Next" at bounding box center [708, 150] width 78 height 29
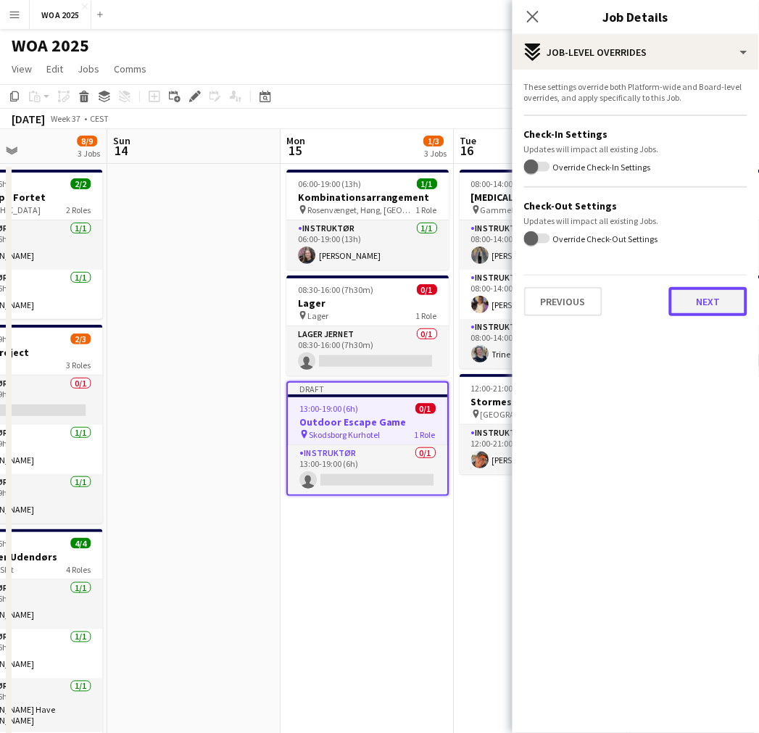
click at [709, 289] on button "Next" at bounding box center [708, 301] width 78 height 29
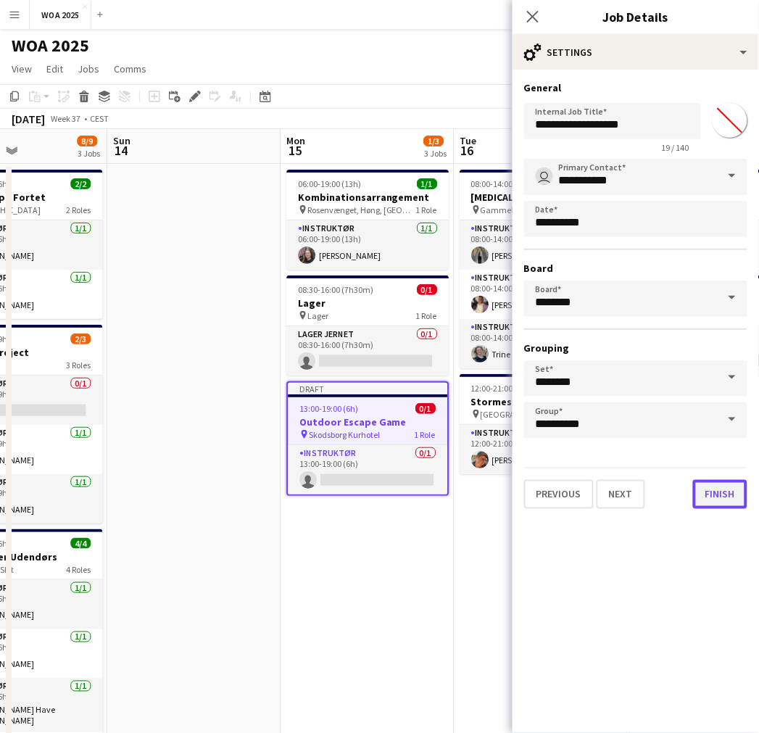
click at [727, 491] on button "Finish" at bounding box center [720, 494] width 54 height 29
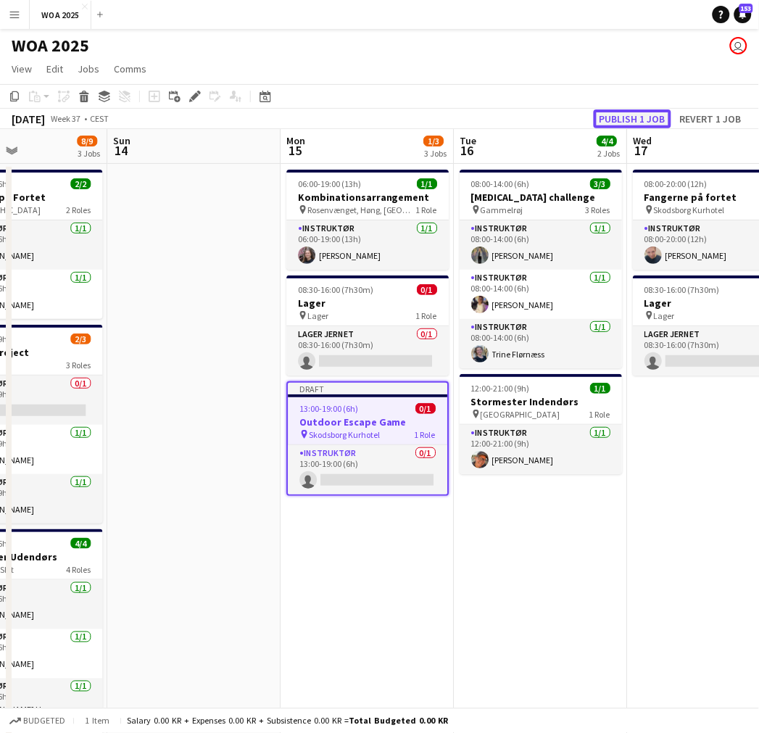
click at [633, 120] on button "Publish 1 job" at bounding box center [633, 119] width 78 height 19
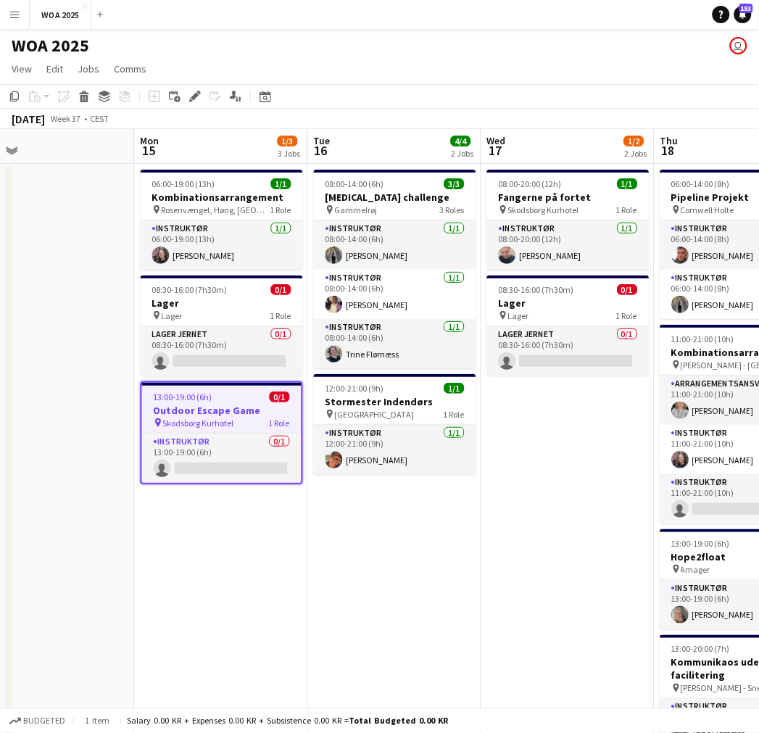
scroll to position [0, 386]
drag, startPoint x: 490, startPoint y: 537, endPoint x: 374, endPoint y: 531, distance: 116.2
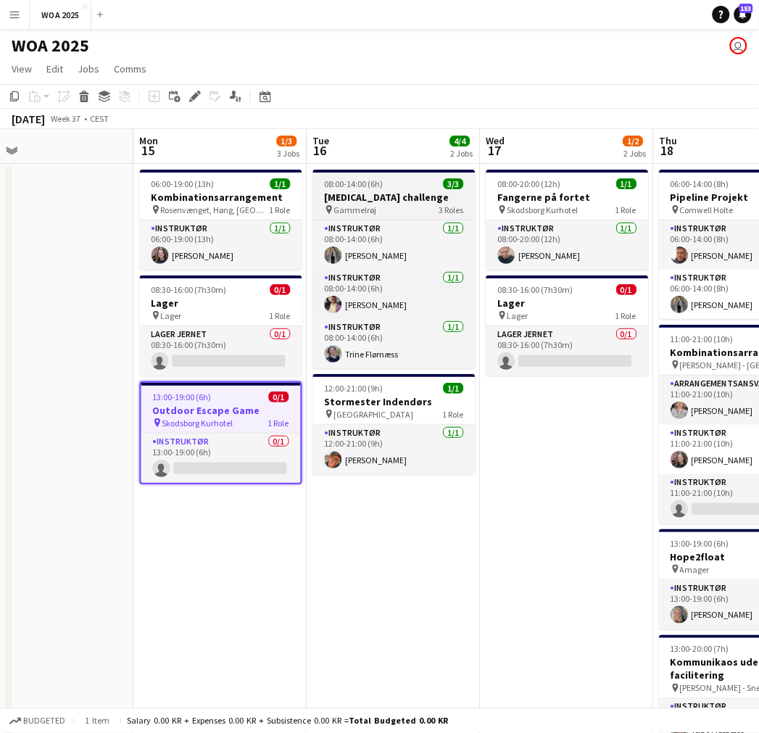
click at [385, 191] on h3 "[MEDICAL_DATA] challenge" at bounding box center [394, 197] width 162 height 13
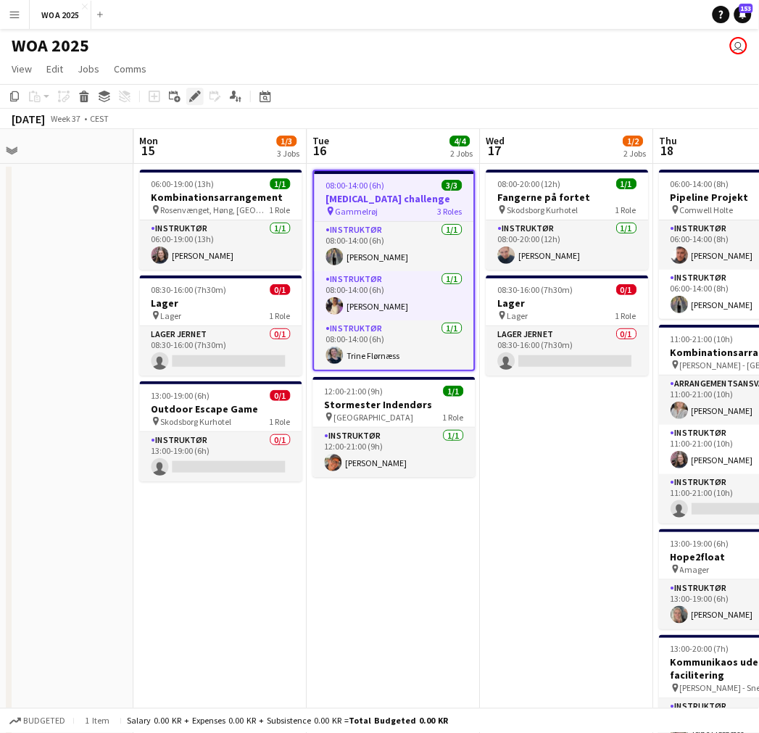
click at [199, 97] on div "Edit" at bounding box center [194, 96] width 17 height 17
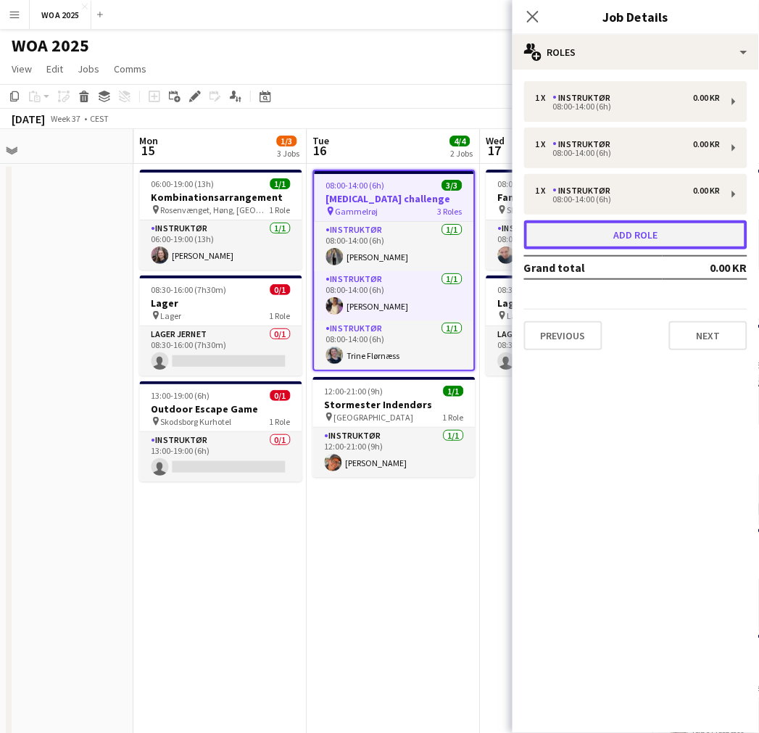
click at [621, 238] on button "Add role" at bounding box center [635, 234] width 223 height 29
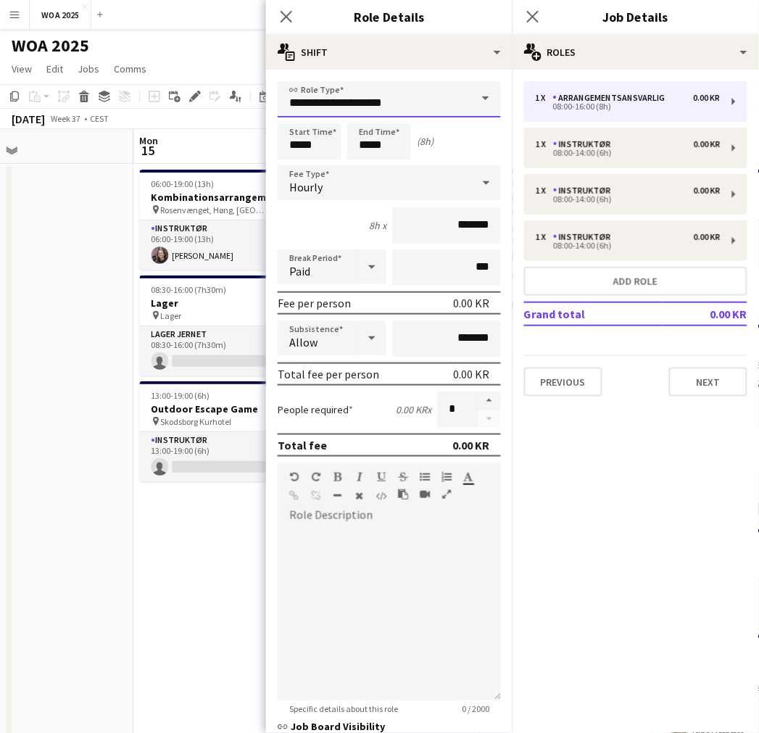
drag, startPoint x: 402, startPoint y: 95, endPoint x: 400, endPoint y: 102, distance: 7.4
click at [401, 95] on input "**********" at bounding box center [389, 99] width 223 height 36
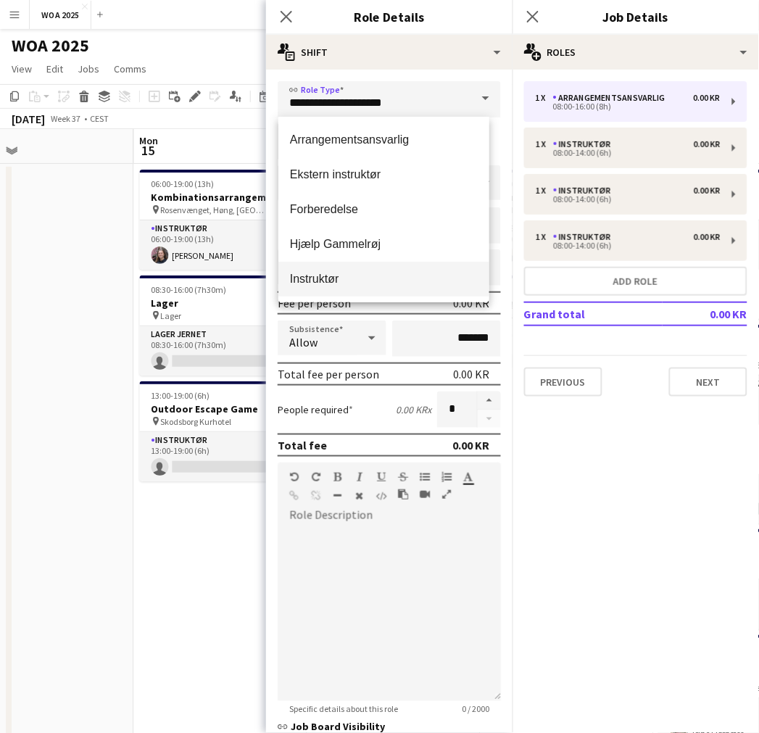
click at [341, 269] on mat-option "Instruktør" at bounding box center [384, 279] width 211 height 35
type input "**********"
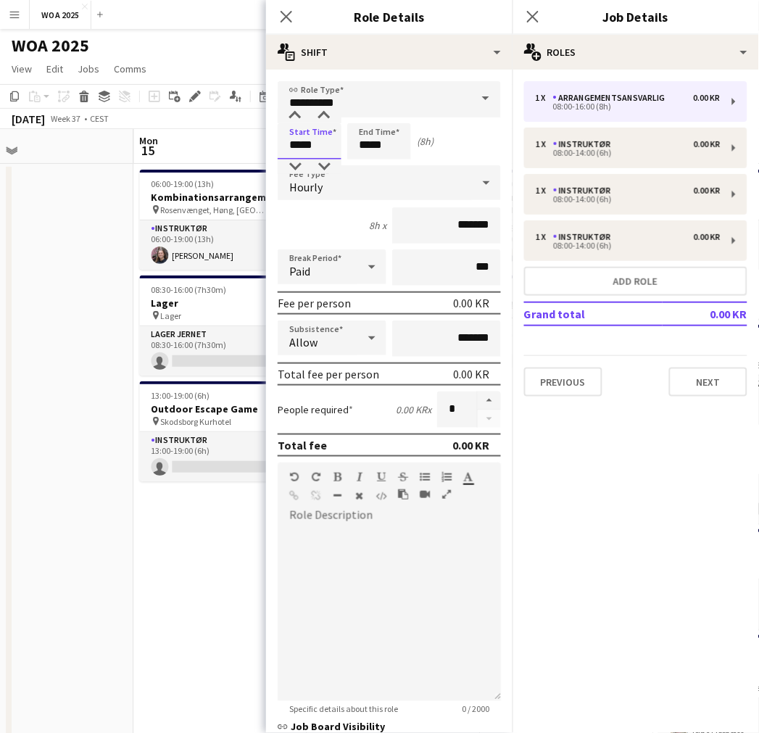
drag, startPoint x: 316, startPoint y: 139, endPoint x: 260, endPoint y: 142, distance: 56.0
click at [308, 141] on input "*****" at bounding box center [310, 141] width 64 height 36
type input "*****"
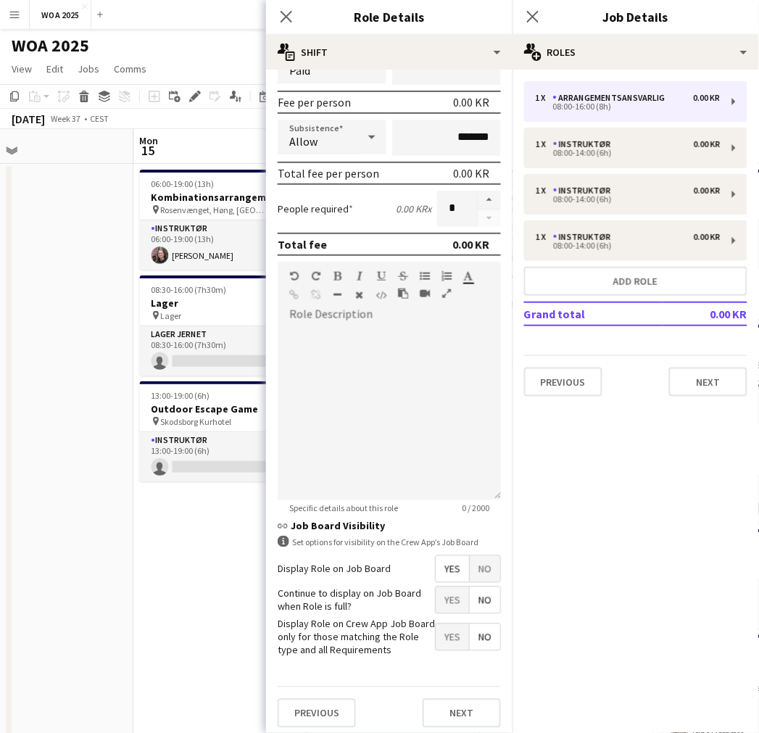
type input "*****"
click at [454, 596] on span "Yes" at bounding box center [452, 600] width 33 height 26
click at [450, 707] on button "Next" at bounding box center [462, 713] width 78 height 29
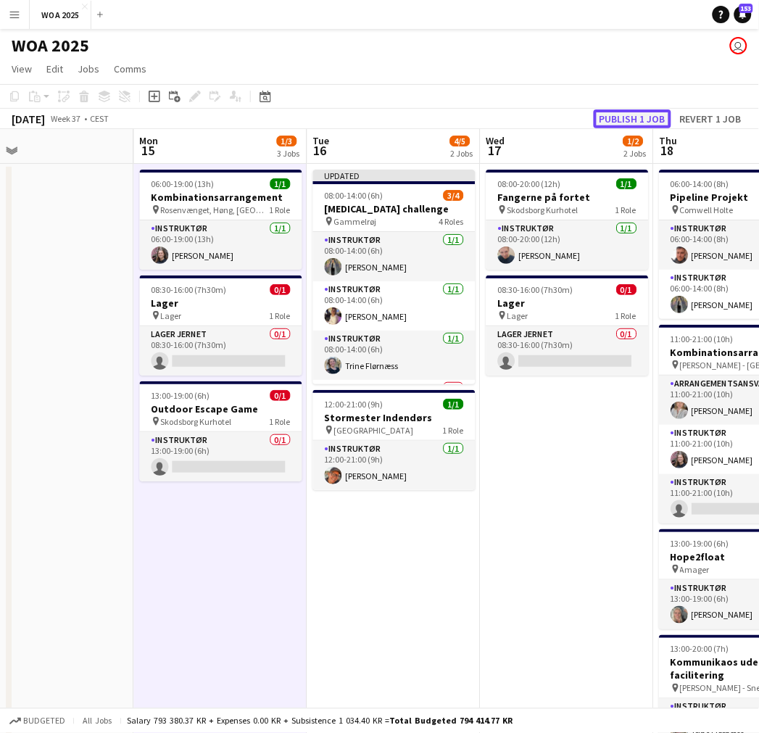
click at [632, 114] on button "Publish 1 job" at bounding box center [633, 119] width 78 height 19
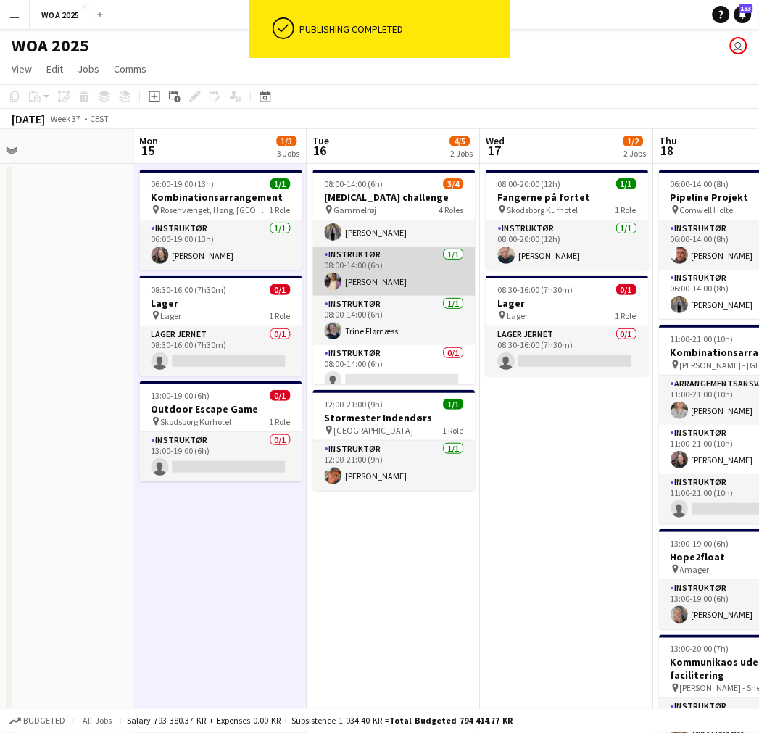
scroll to position [33, 0]
